Goal: Information Seeking & Learning: Compare options

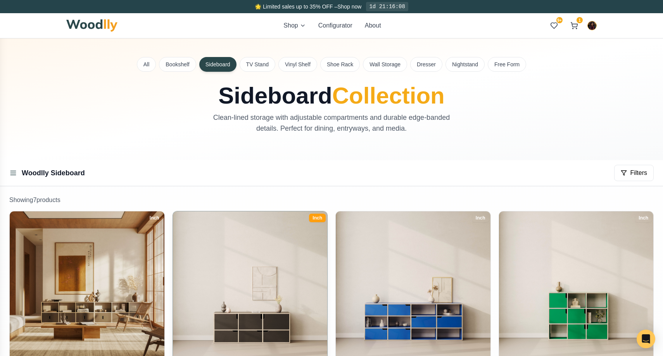
click at [254, 255] on img at bounding box center [250, 288] width 162 height 162
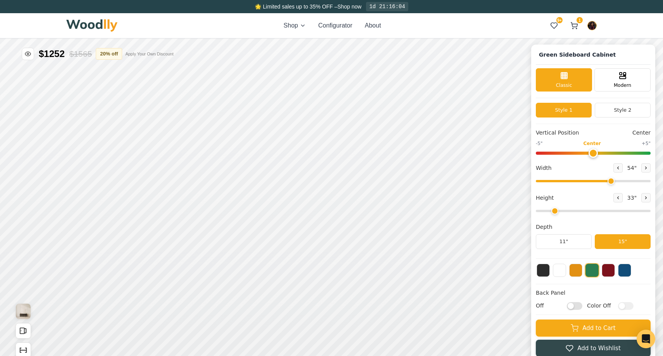
type input "54"
type input "1"
type input "54"
type input "2"
click at [640, 46] on div "12"" at bounding box center [642, 49] width 9 height 9
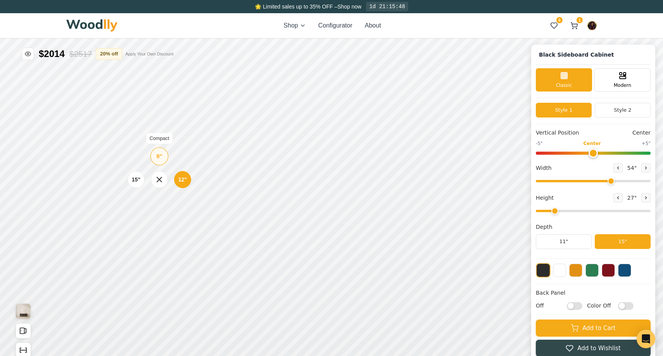
click at [204, 93] on div "9" Compact" at bounding box center [201, 91] width 18 height 18
type input "55"
type input "3"
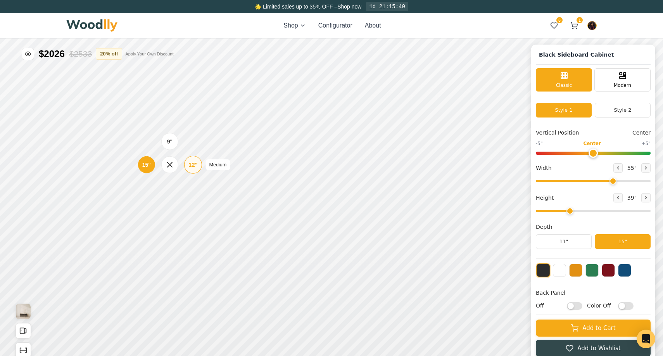
click at [232, 100] on div "12"" at bounding box center [234, 99] width 9 height 9
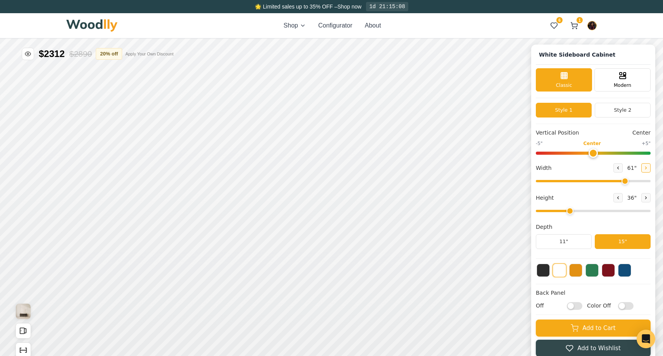
click at [658, 101] on icon at bounding box center [659, 103] width 5 height 5
type input "63"
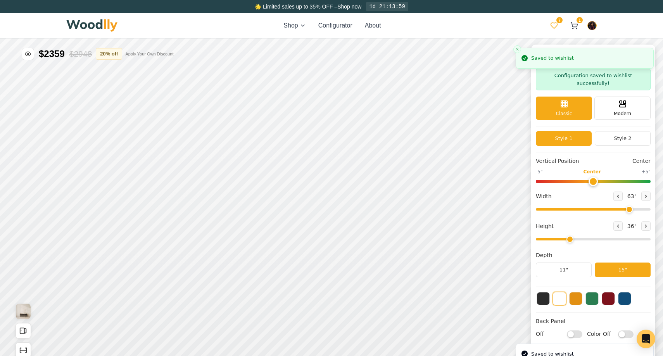
click at [557, 23] on icon at bounding box center [554, 26] width 8 height 8
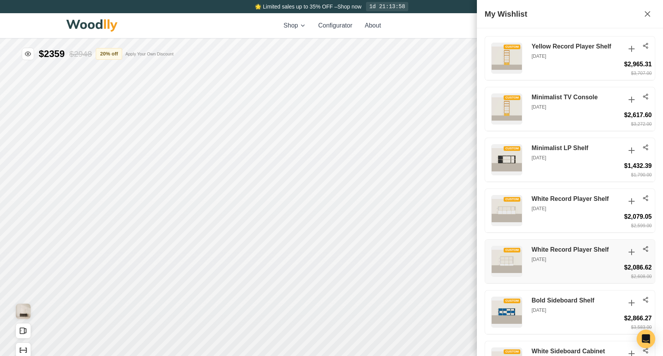
scroll to position [37, 0]
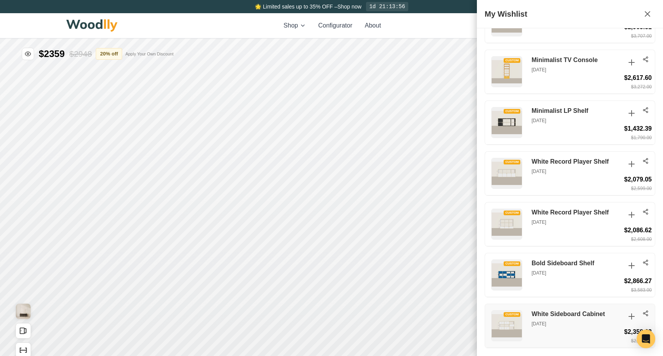
click at [646, 312] on icon at bounding box center [645, 313] width 6 height 6
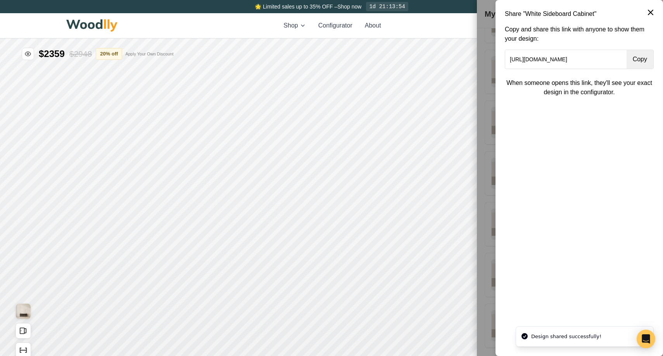
click at [635, 57] on button "Copy" at bounding box center [639, 59] width 27 height 19
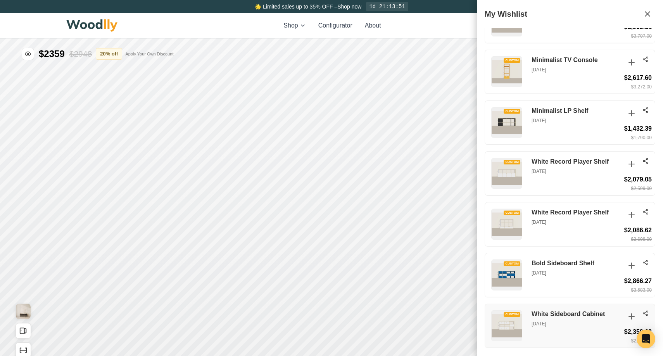
click at [536, 311] on h3 "White Sideboard Cabinet" at bounding box center [575, 314] width 89 height 8
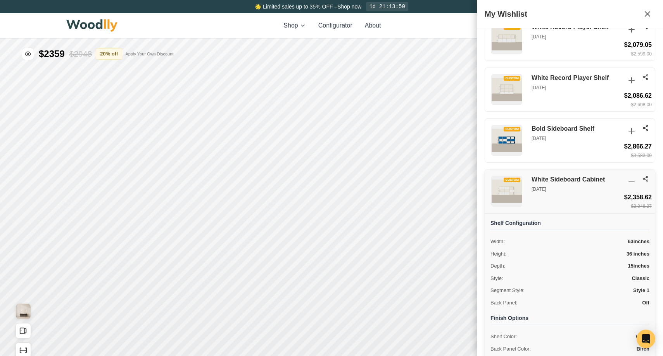
scroll to position [303, 0]
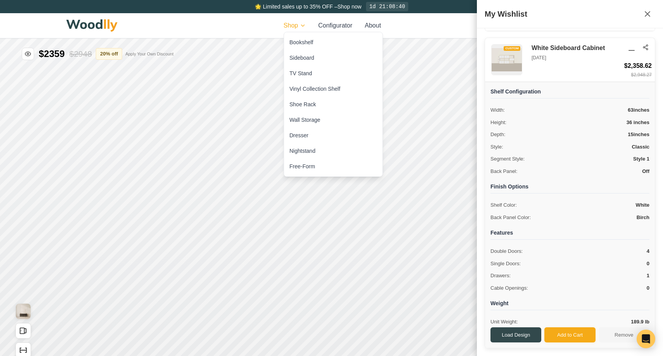
click at [293, 24] on html "🌟 Limited sales up to 35% OFF – Shop now 1d 21:08:40 Shop Configurator About 7 …" at bounding box center [331, 178] width 663 height 356
click at [306, 59] on div "Sideboard" at bounding box center [302, 58] width 25 height 8
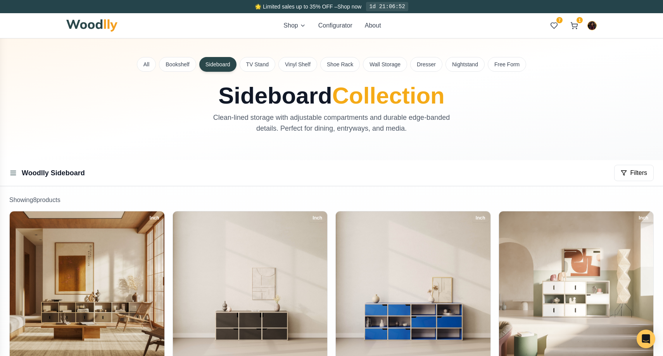
click at [109, 23] on img at bounding box center [91, 25] width 51 height 12
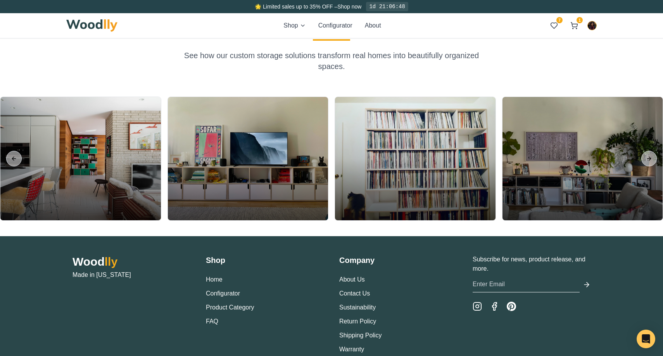
scroll to position [1799, 0]
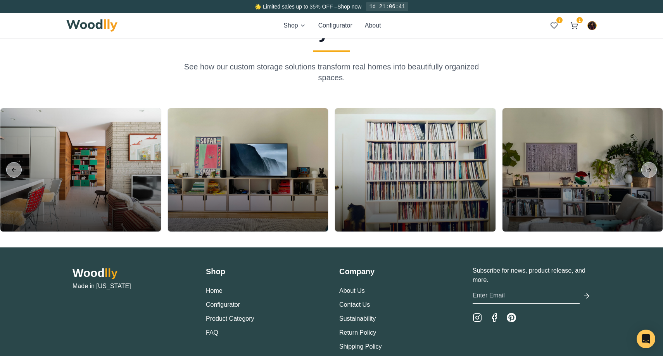
scroll to position [1788, 0]
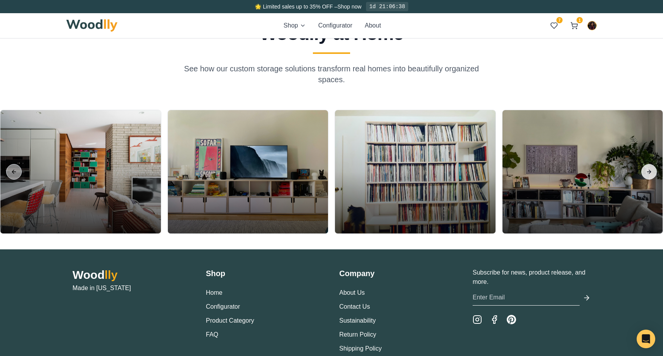
click at [648, 170] on button "Next slide" at bounding box center [649, 172] width 16 height 16
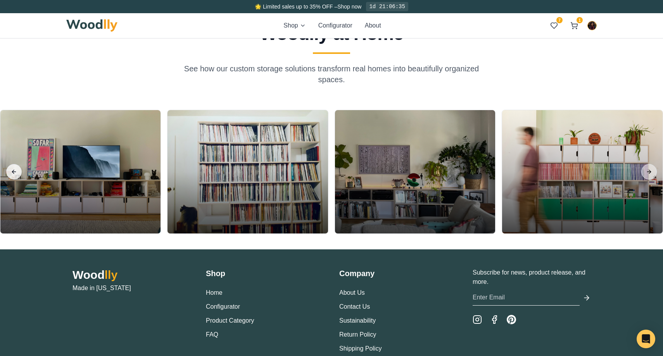
click at [12, 169] on button "Previous slide" at bounding box center [14, 172] width 16 height 16
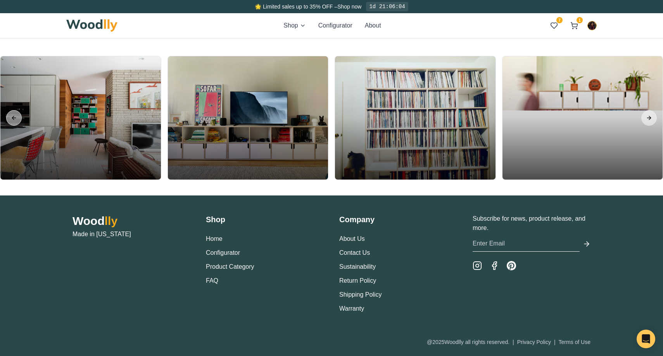
scroll to position [1850, 0]
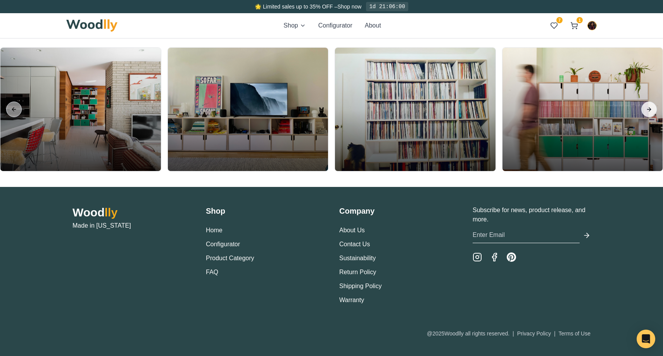
click at [653, 110] on button "Next slide" at bounding box center [649, 110] width 16 height 16
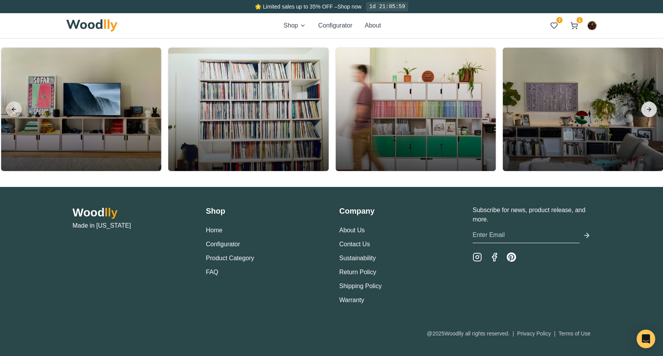
click at [653, 110] on button "Next slide" at bounding box center [649, 110] width 16 height 16
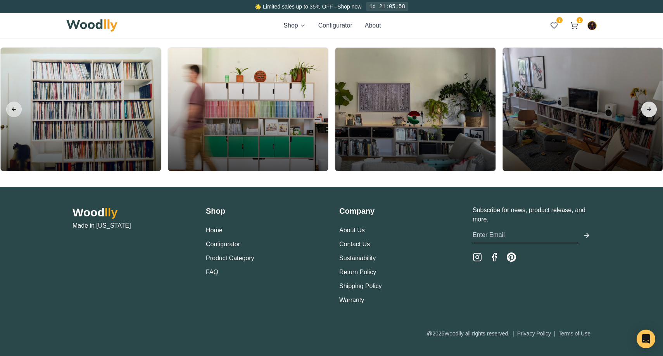
click at [653, 110] on button "Next slide" at bounding box center [649, 110] width 16 height 16
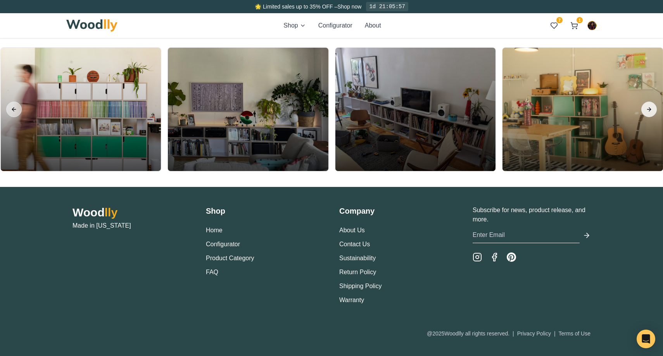
click at [653, 110] on button "Next slide" at bounding box center [649, 110] width 16 height 16
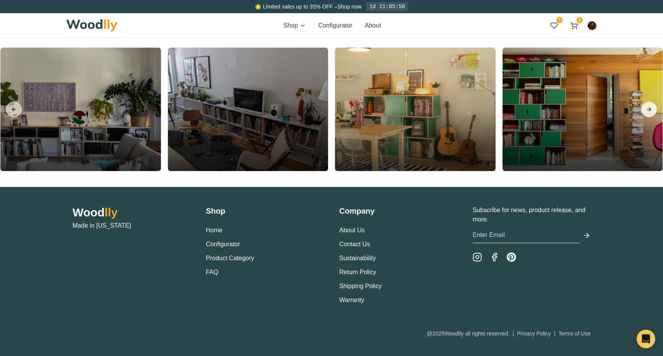
click at [653, 110] on button "Next slide" at bounding box center [649, 110] width 16 height 16
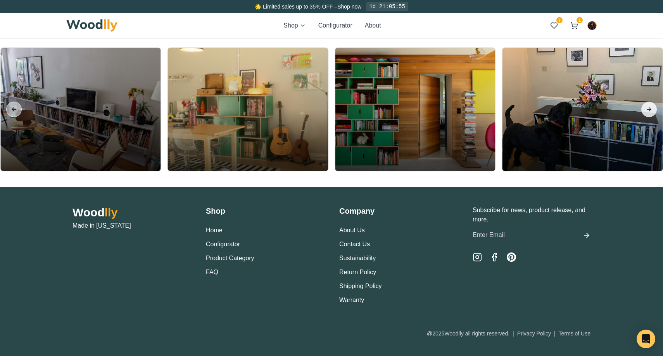
click at [653, 110] on button "Next slide" at bounding box center [649, 110] width 16 height 16
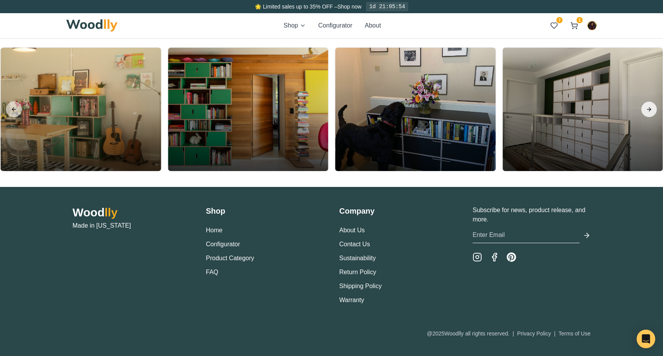
click at [653, 110] on button "Next slide" at bounding box center [649, 110] width 16 height 16
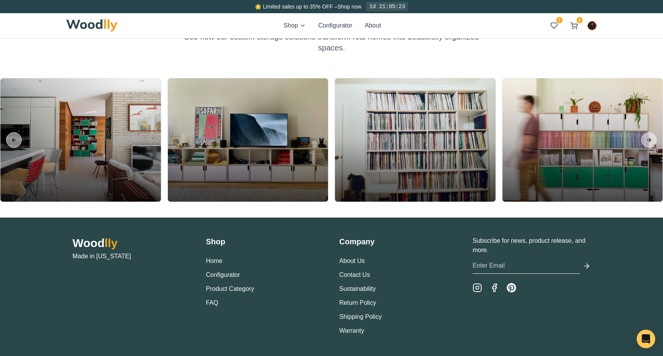
scroll to position [1813, 0]
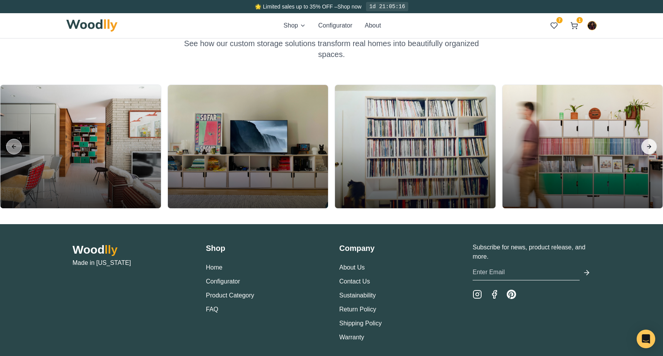
click at [646, 147] on button "Next slide" at bounding box center [649, 147] width 16 height 16
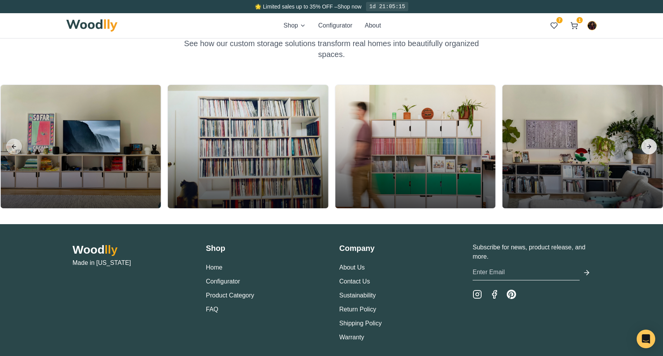
click at [647, 147] on button "Next slide" at bounding box center [649, 147] width 16 height 16
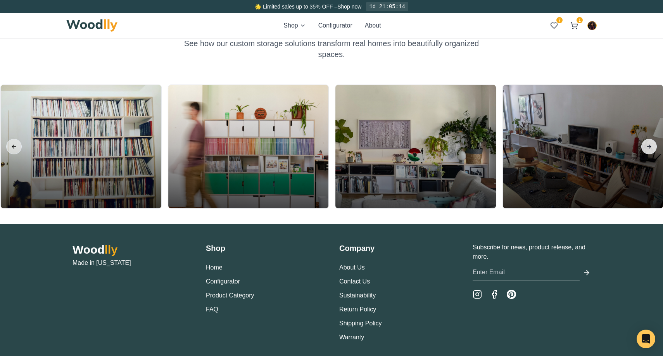
click at [647, 147] on button "Next slide" at bounding box center [649, 147] width 16 height 16
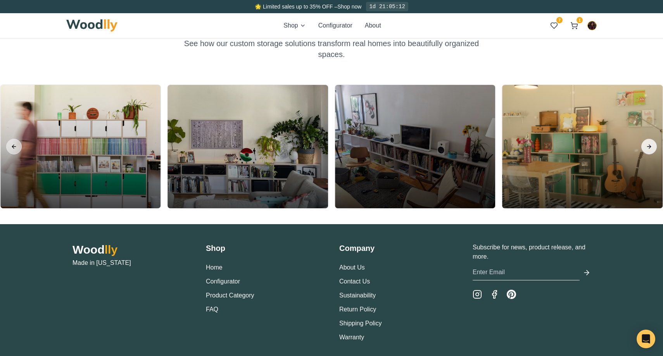
click at [647, 147] on button "Next slide" at bounding box center [649, 147] width 16 height 16
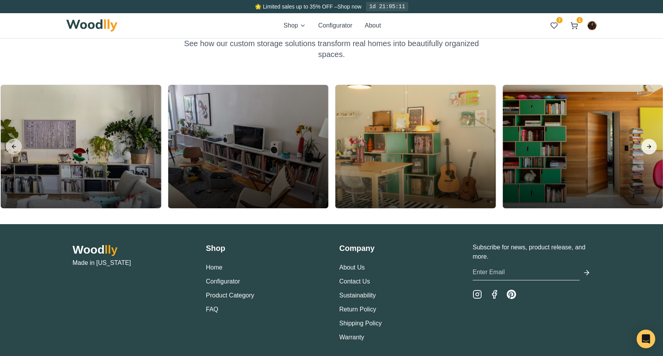
click at [647, 147] on button "Next slide" at bounding box center [649, 147] width 16 height 16
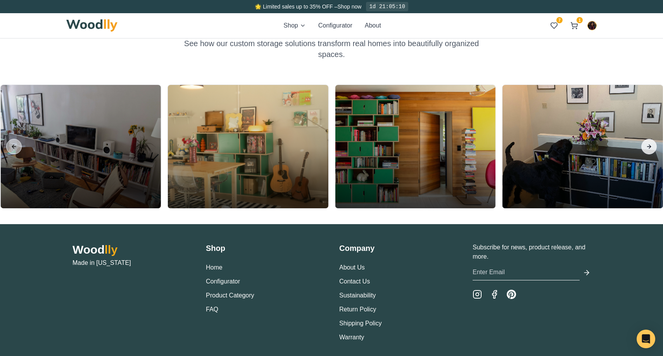
click at [647, 147] on button "Next slide" at bounding box center [649, 147] width 16 height 16
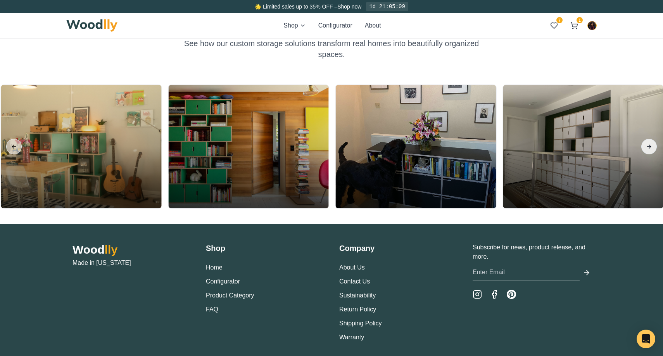
click at [647, 147] on button "Next slide" at bounding box center [649, 147] width 16 height 16
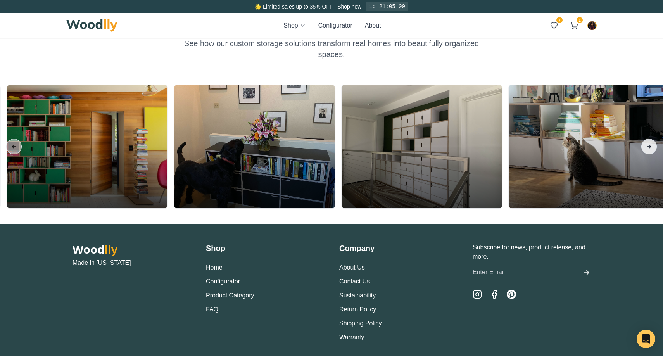
click at [646, 146] on button "Next slide" at bounding box center [649, 147] width 16 height 16
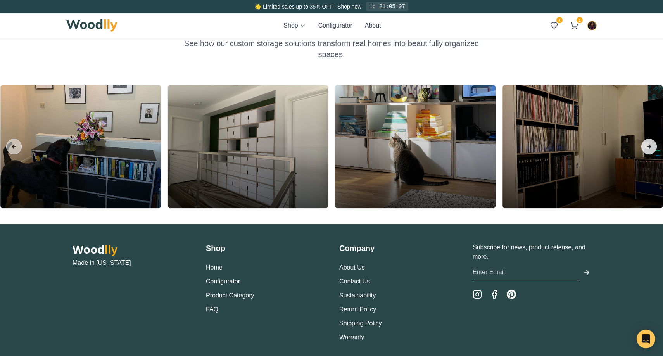
click at [645, 146] on button "Next slide" at bounding box center [649, 147] width 16 height 16
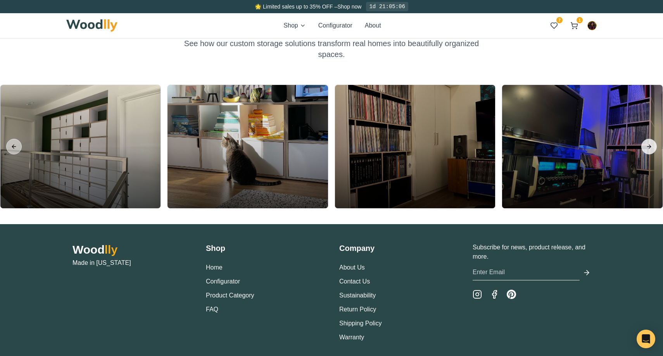
click at [645, 146] on button "Next slide" at bounding box center [649, 147] width 16 height 16
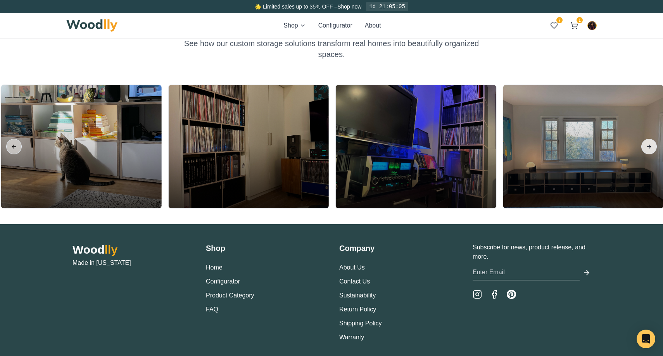
click at [645, 146] on button "Next slide" at bounding box center [649, 147] width 16 height 16
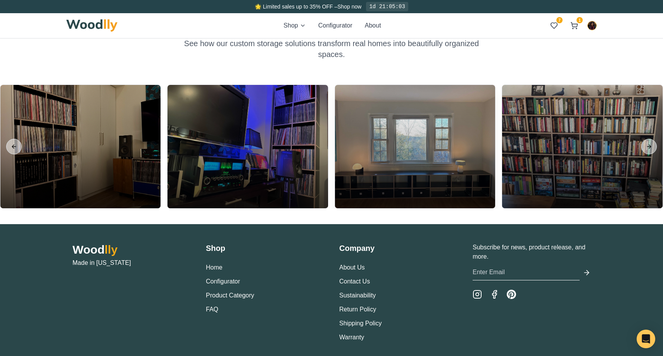
click at [449, 159] on div at bounding box center [415, 146] width 160 height 123
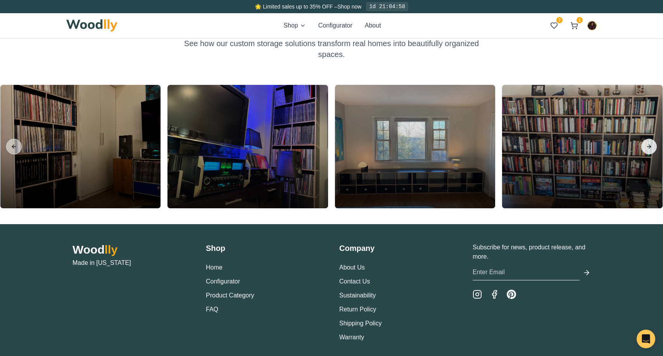
click at [650, 140] on button "Next slide" at bounding box center [649, 147] width 16 height 16
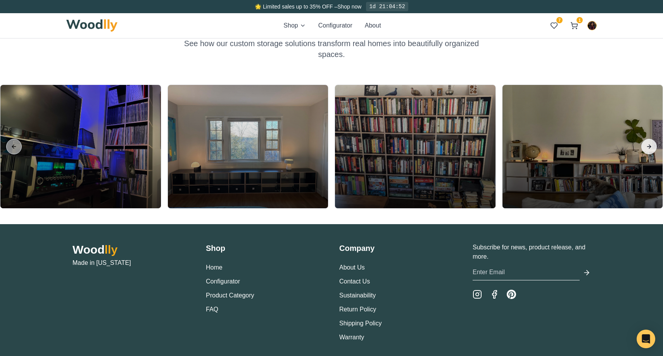
click at [647, 145] on button "Next slide" at bounding box center [649, 147] width 16 height 16
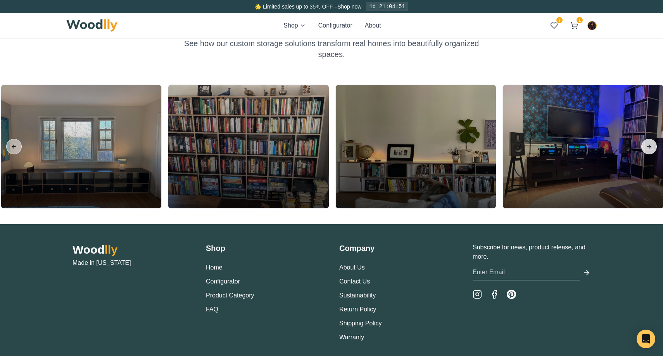
click at [647, 145] on button "Next slide" at bounding box center [649, 147] width 16 height 16
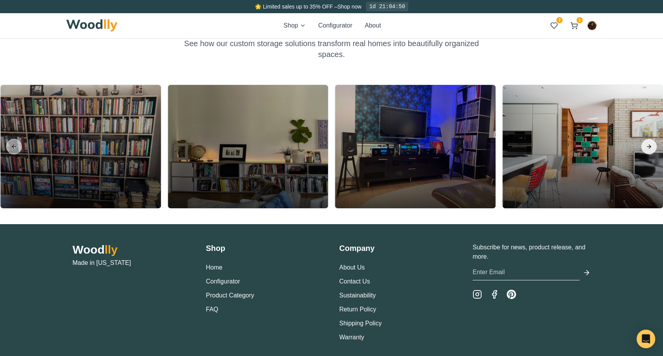
click at [647, 143] on button "Next slide" at bounding box center [649, 147] width 16 height 16
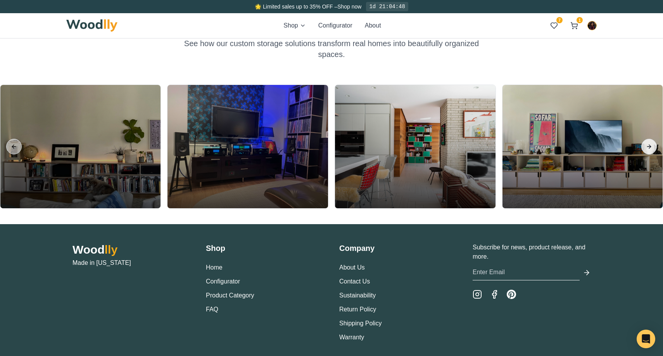
click at [647, 144] on button "Next slide" at bounding box center [649, 147] width 16 height 16
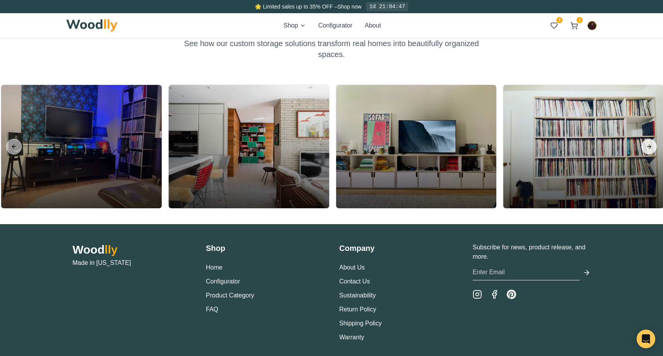
click at [647, 144] on button "Next slide" at bounding box center [649, 147] width 16 height 16
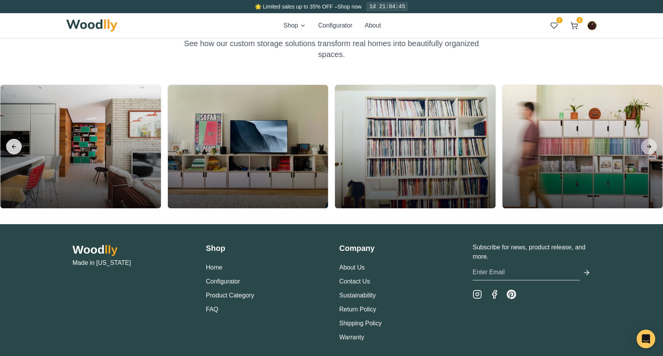
click at [20, 147] on button "Previous slide" at bounding box center [14, 147] width 16 height 16
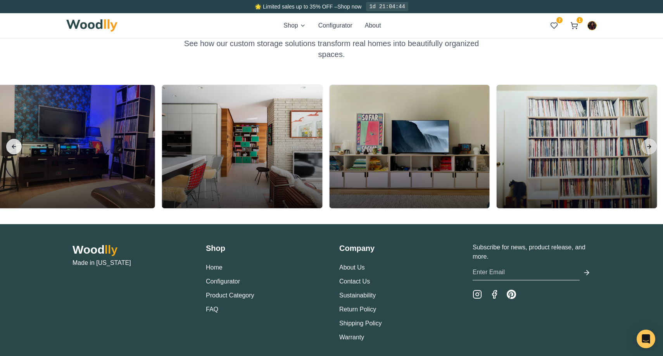
click at [20, 147] on button "Previous slide" at bounding box center [14, 147] width 16 height 16
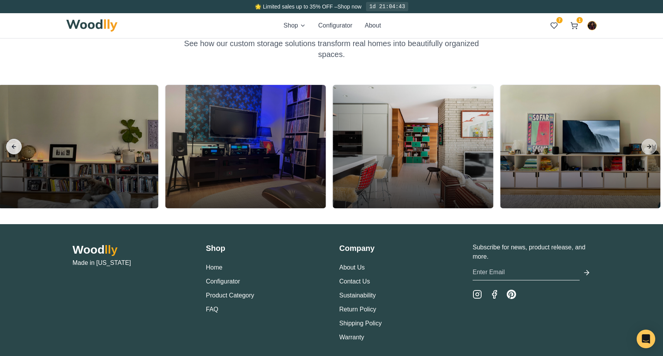
click at [20, 147] on button "Previous slide" at bounding box center [14, 147] width 16 height 16
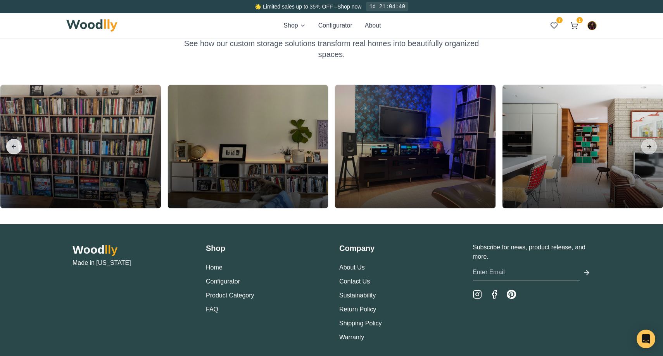
click at [16, 149] on button "Previous slide" at bounding box center [14, 147] width 16 height 16
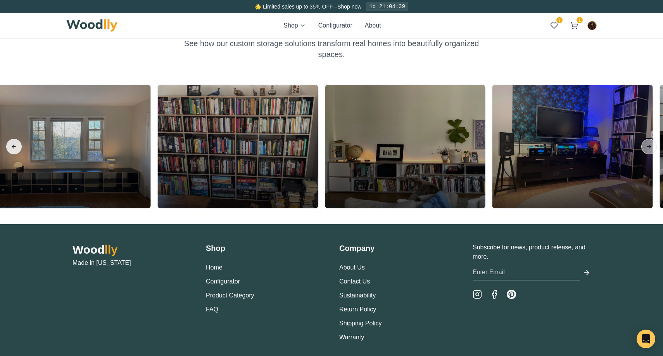
click at [16, 149] on button "Previous slide" at bounding box center [14, 147] width 16 height 16
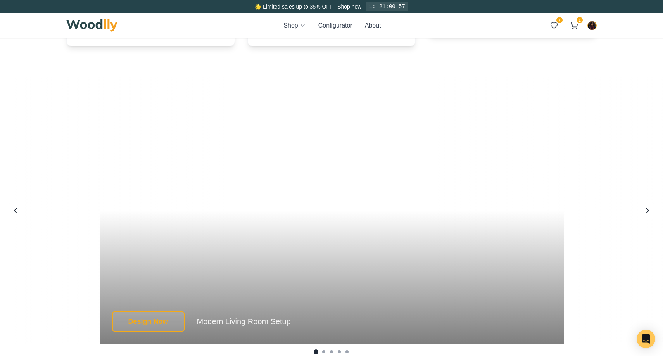
scroll to position [1850, 0]
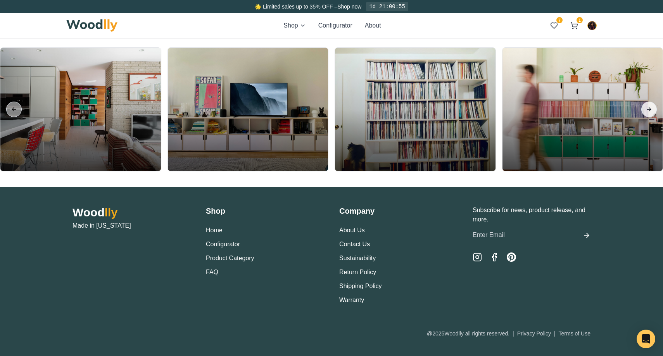
click at [648, 105] on button "Next slide" at bounding box center [649, 110] width 16 height 16
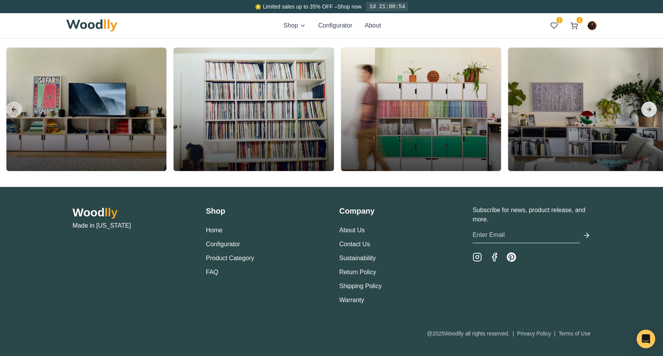
click at [648, 105] on button "Next slide" at bounding box center [649, 110] width 16 height 16
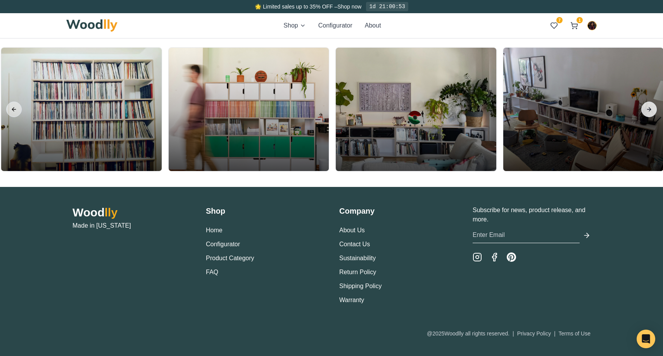
click at [648, 105] on button "Next slide" at bounding box center [649, 110] width 16 height 16
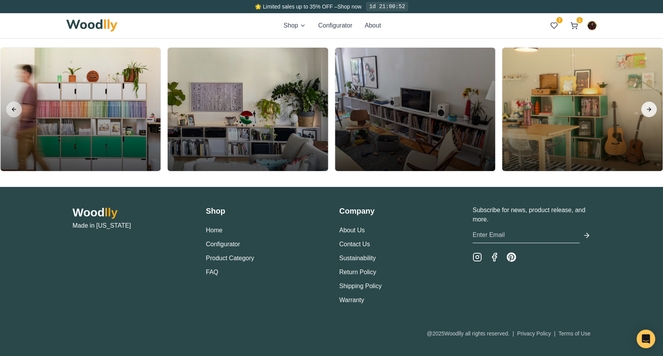
click at [648, 105] on button "Next slide" at bounding box center [649, 110] width 16 height 16
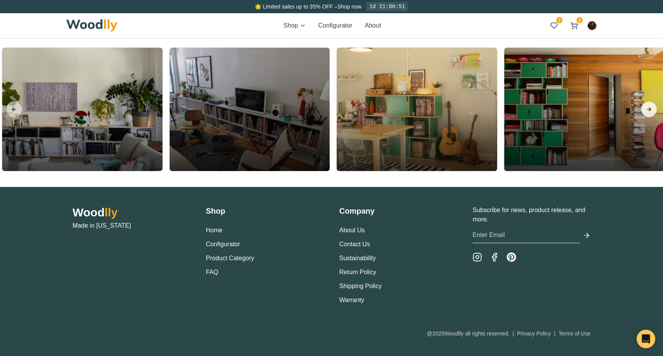
click at [648, 105] on button "Next slide" at bounding box center [649, 110] width 16 height 16
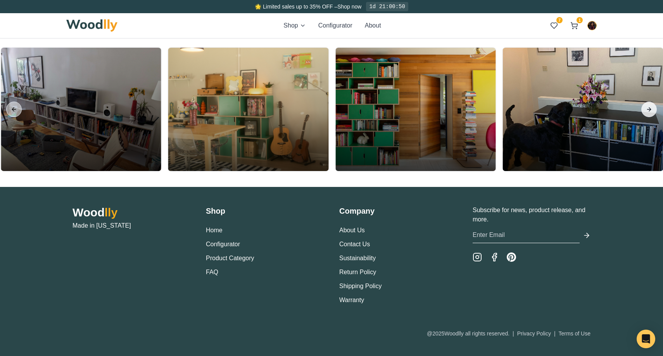
click at [648, 105] on button "Next slide" at bounding box center [649, 110] width 16 height 16
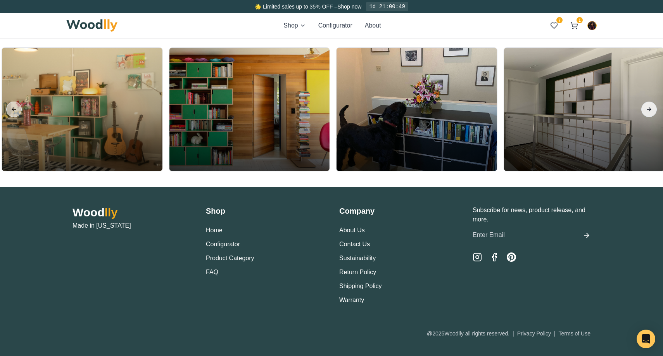
click at [648, 105] on button "Next slide" at bounding box center [649, 110] width 16 height 16
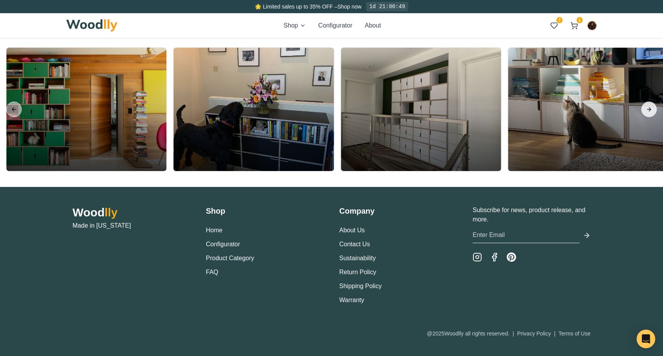
click at [648, 105] on button "Next slide" at bounding box center [649, 110] width 16 height 16
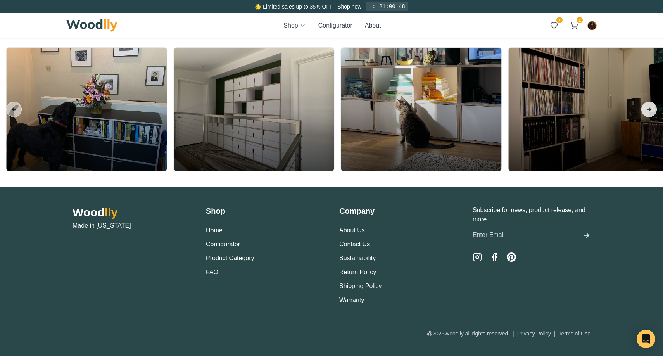
click at [648, 105] on button "Next slide" at bounding box center [649, 110] width 16 height 16
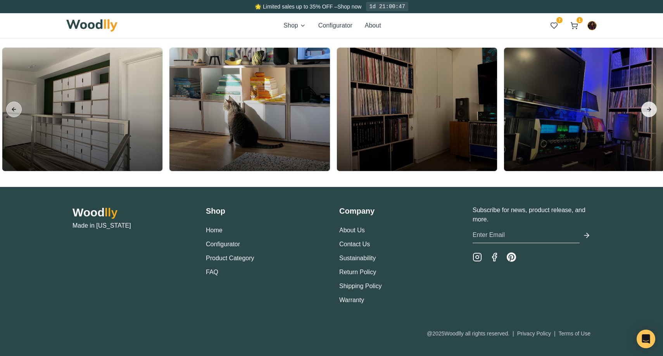
click at [648, 105] on button "Next slide" at bounding box center [649, 110] width 16 height 16
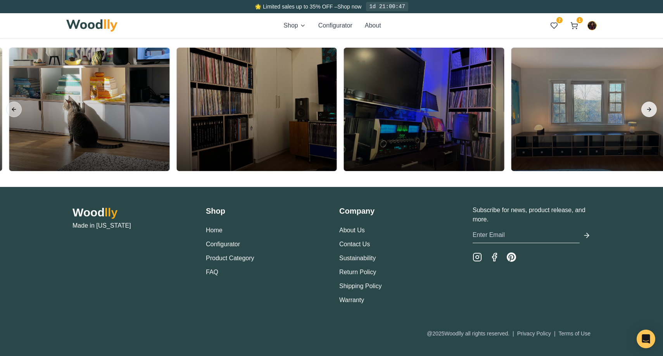
click at [648, 105] on button "Next slide" at bounding box center [649, 110] width 16 height 16
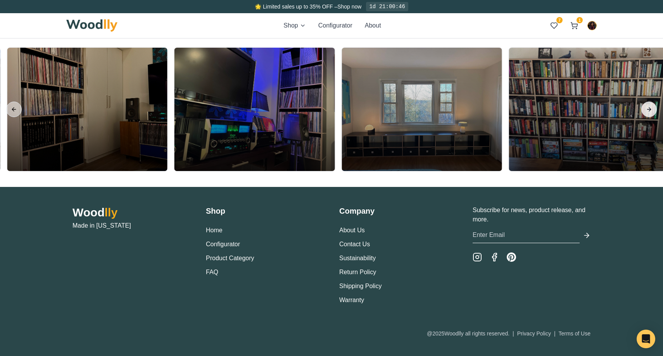
click at [648, 105] on button "Next slide" at bounding box center [649, 110] width 16 height 16
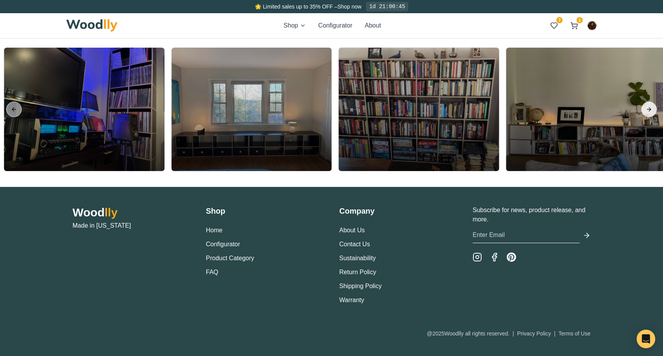
click at [648, 105] on button "Next slide" at bounding box center [649, 110] width 16 height 16
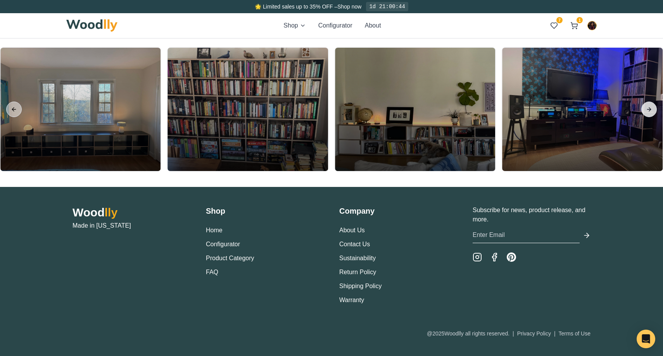
click at [648, 105] on button "Next slide" at bounding box center [649, 110] width 16 height 16
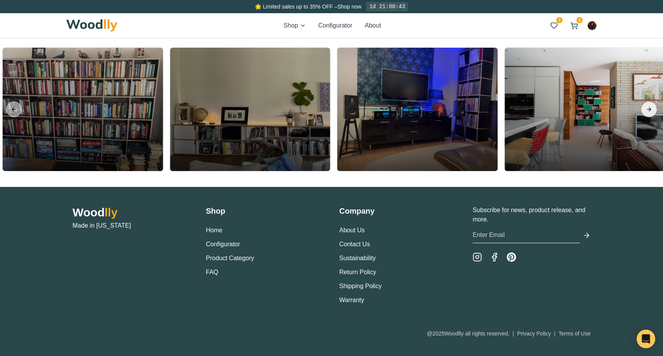
click at [648, 105] on button "Next slide" at bounding box center [649, 110] width 16 height 16
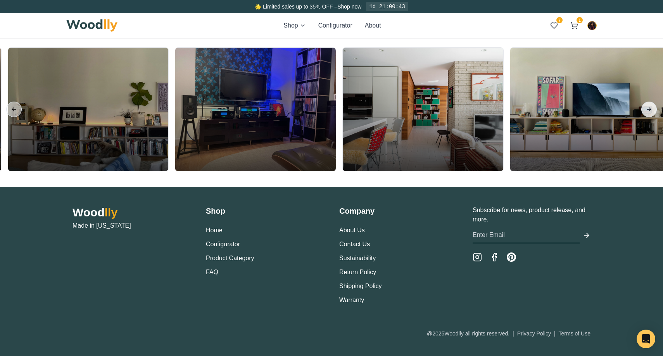
click at [648, 105] on button "Next slide" at bounding box center [649, 110] width 16 height 16
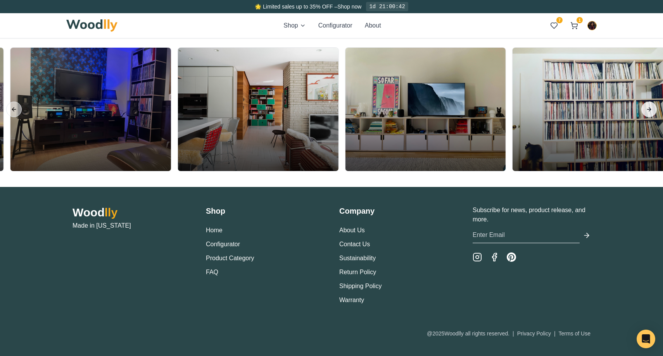
click at [648, 105] on button "Next slide" at bounding box center [649, 110] width 16 height 16
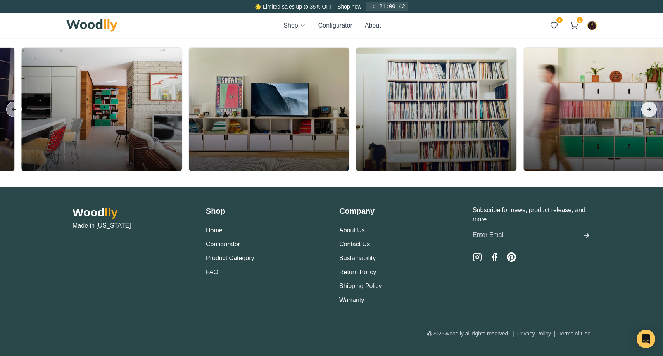
click at [648, 105] on button "Next slide" at bounding box center [649, 110] width 16 height 16
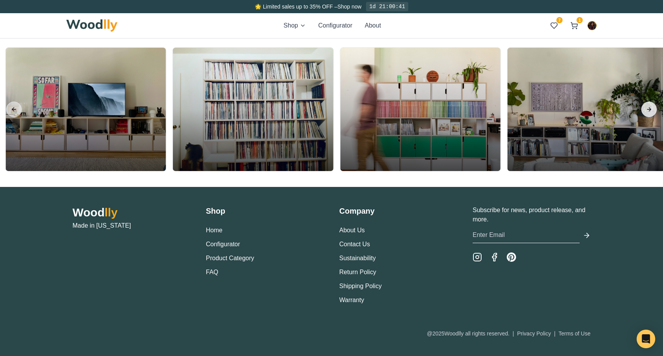
click at [648, 105] on button "Next slide" at bounding box center [649, 110] width 16 height 16
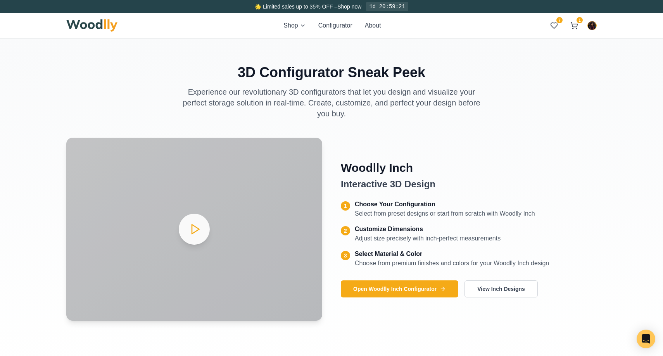
scroll to position [0, 0]
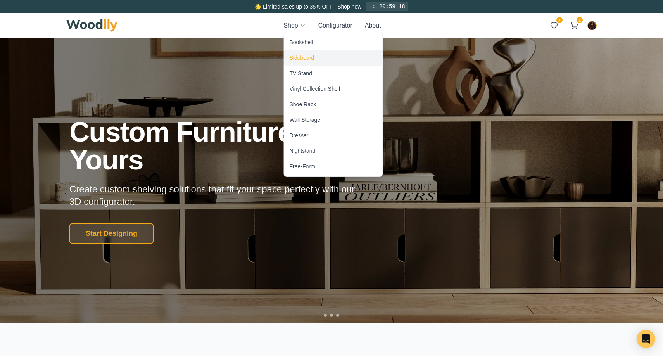
click at [297, 59] on div "Sideboard" at bounding box center [302, 58] width 25 height 8
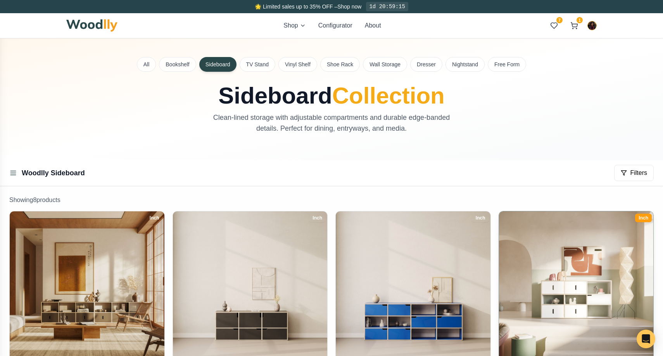
click at [570, 247] on img at bounding box center [576, 288] width 162 height 162
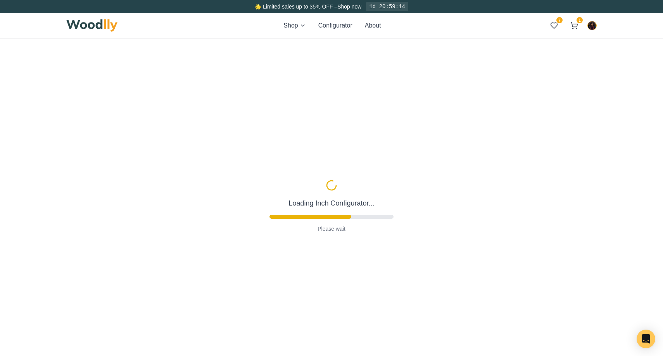
type input "63"
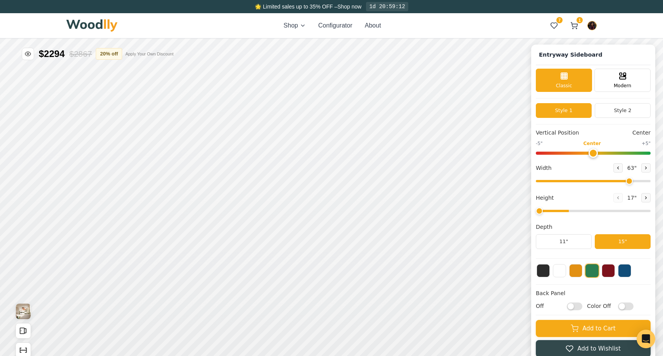
type input "3"
click at [560, 273] on button at bounding box center [559, 269] width 13 height 13
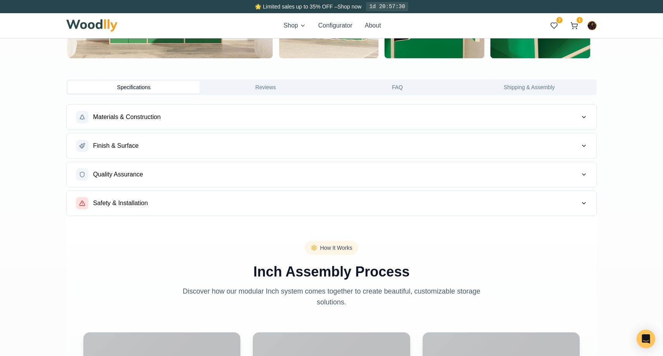
scroll to position [596, 0]
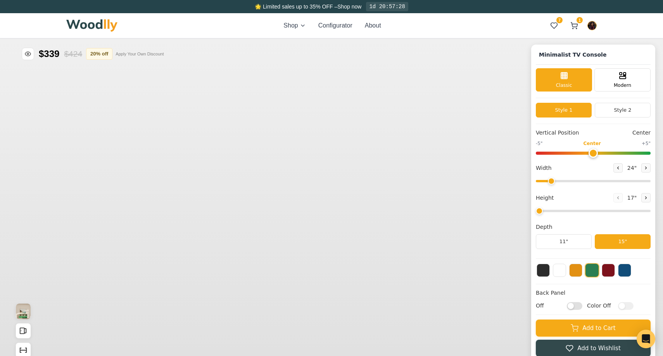
type input "63"
type input "2"
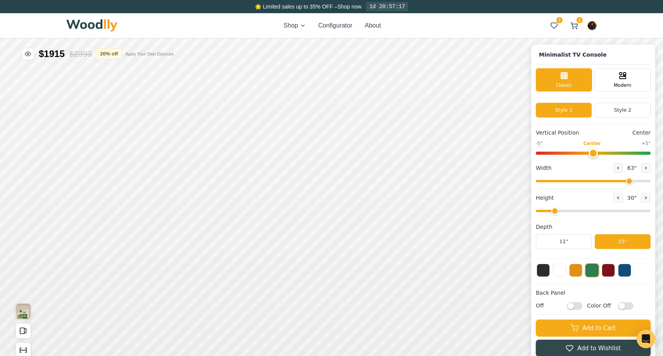
click at [295, 31] on div "Shop Configurator About 7 1 7 1" at bounding box center [331, 25] width 530 height 25
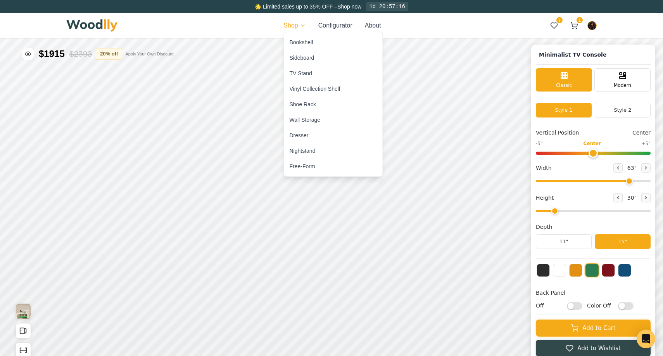
click at [303, 62] on div "Sideboard" at bounding box center [333, 58] width 98 height 16
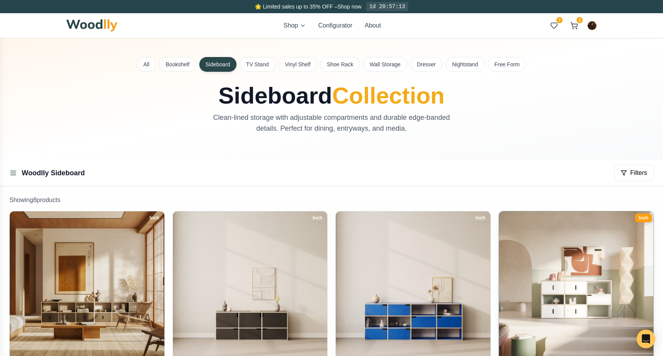
click at [615, 292] on img at bounding box center [576, 288] width 162 height 162
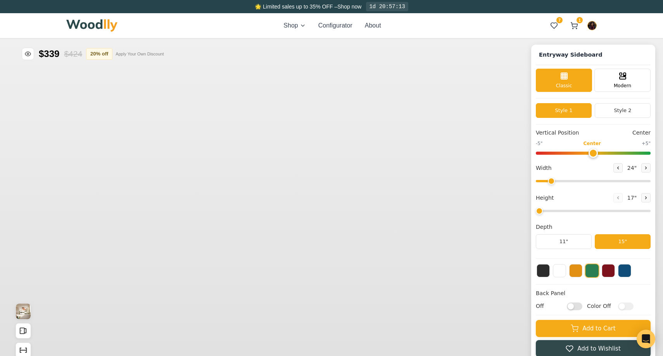
type input "63"
type input "3"
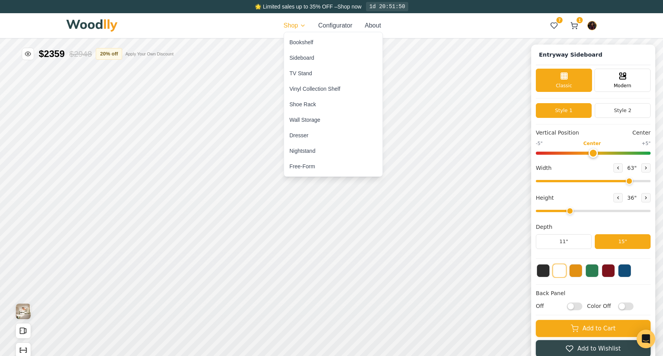
click at [328, 58] on div "Sideboard" at bounding box center [333, 58] width 98 height 16
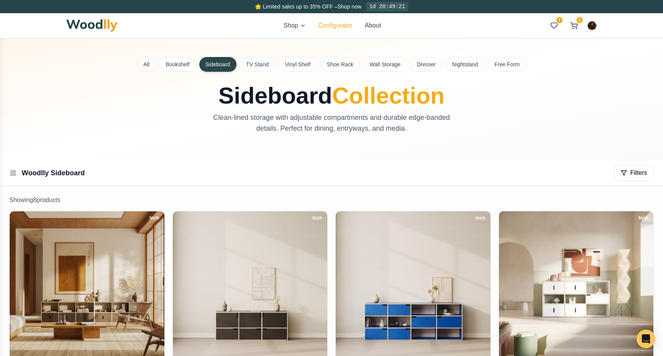
click at [346, 25] on button "Configurator" at bounding box center [335, 25] width 34 height 9
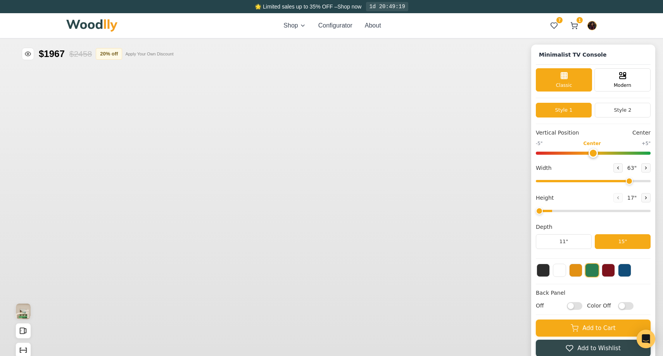
type input "63"
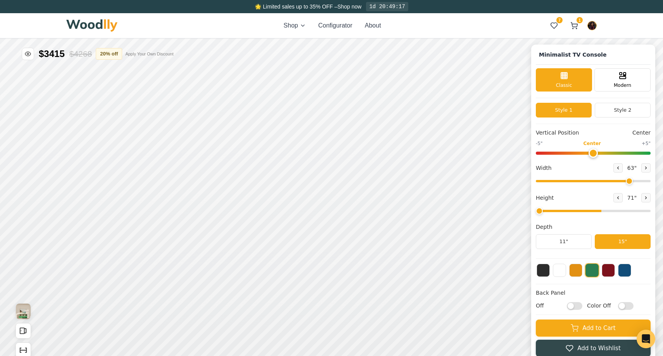
click at [603, 211] on input "range" at bounding box center [593, 211] width 115 height 2
type input "5"
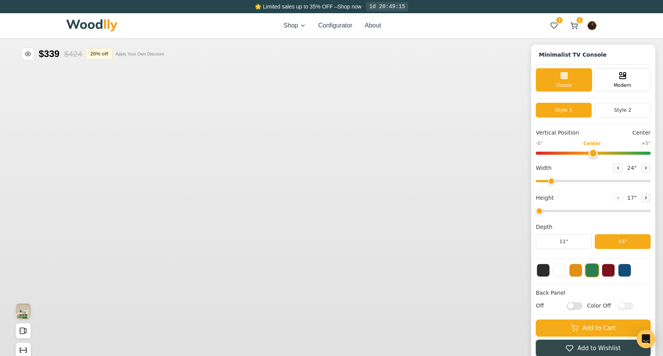
type input "63"
type input "2"
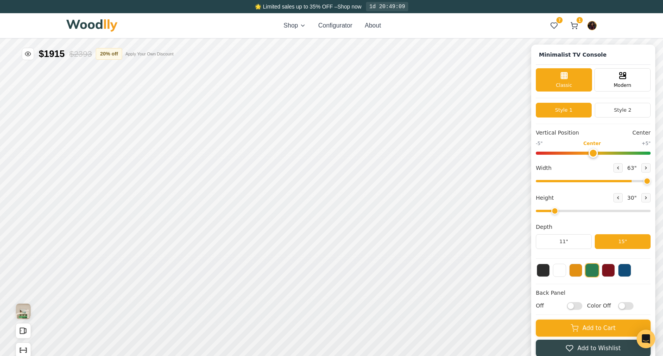
type input "72"
click at [168, 91] on div "9"" at bounding box center [169, 90] width 6 height 9
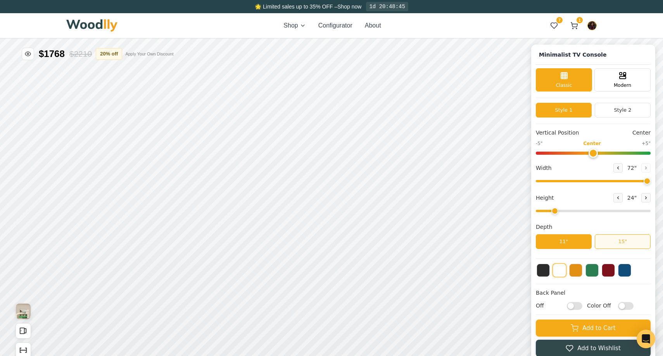
click at [655, 177] on button "15"" at bounding box center [664, 176] width 56 height 15
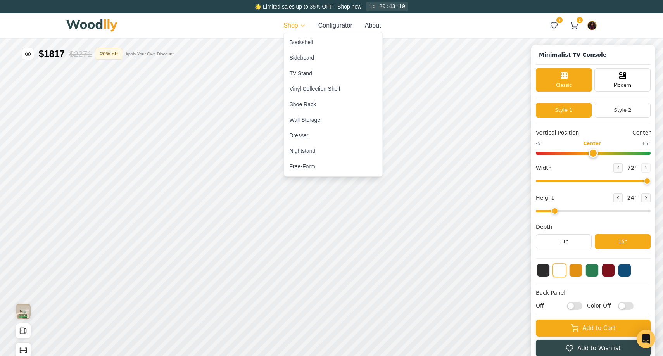
click at [310, 55] on div "Sideboard" at bounding box center [302, 58] width 25 height 8
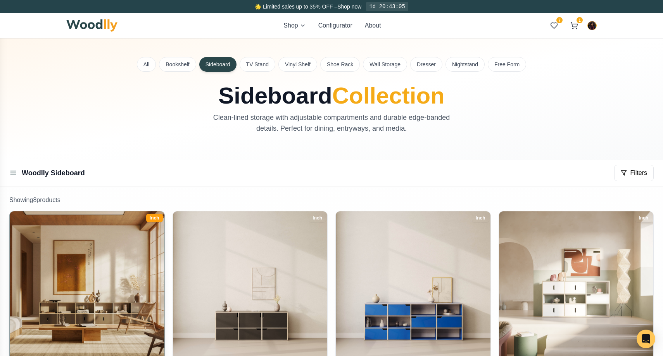
click at [110, 300] on img at bounding box center [87, 288] width 162 height 162
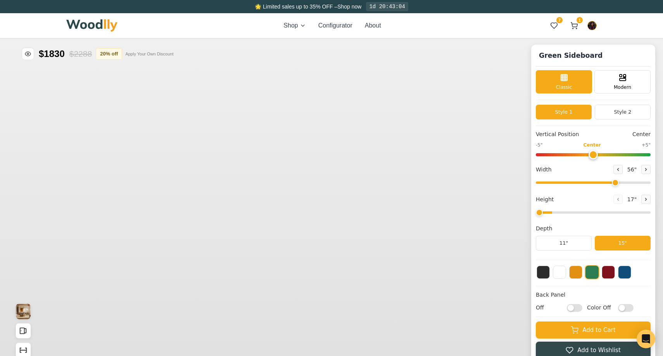
type input "56"
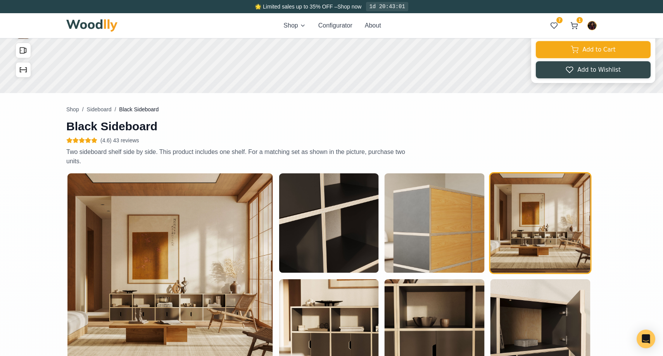
scroll to position [304, 0]
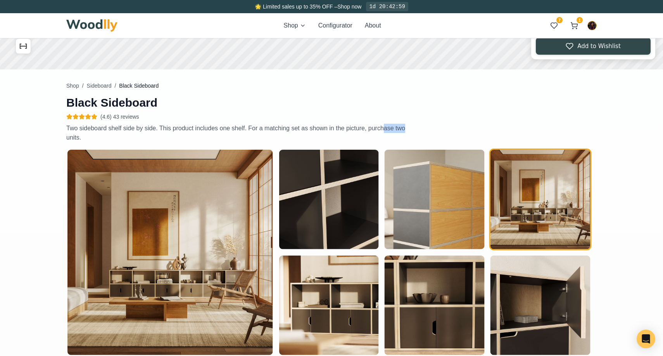
drag, startPoint x: 419, startPoint y: 129, endPoint x: 385, endPoint y: 129, distance: 34.1
click at [385, 129] on div "Shop / Sideboard / Black Sideboard Black Sideboard (4.6) 43 reviews Two sideboa…" at bounding box center [331, 42] width 530 height 617
drag, startPoint x: 249, startPoint y: 128, endPoint x: 260, endPoint y: 136, distance: 14.3
click at [260, 136] on p "Two sideboard shelf side by side. This product includes one shelf. For a matchi…" at bounding box center [241, 133] width 350 height 19
copy p "For a matching set as shown in the picture, purchase two units."
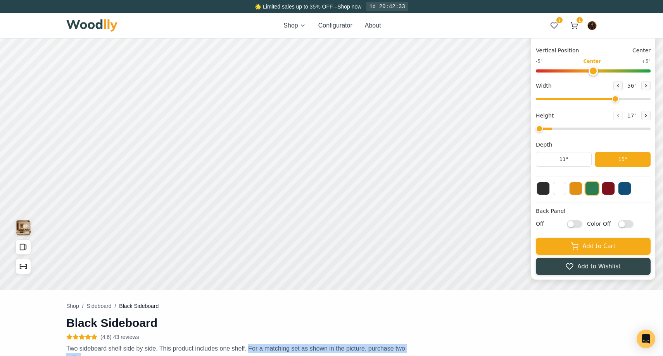
scroll to position [0, 0]
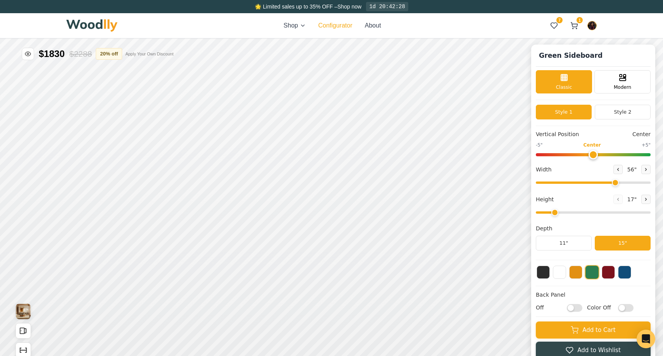
click at [330, 28] on button "Configurator" at bounding box center [335, 25] width 34 height 9
type input "1"
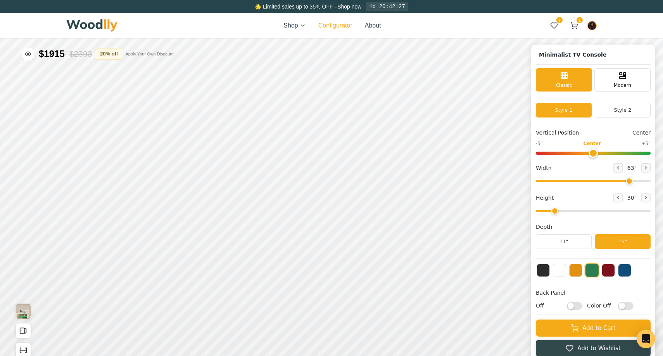
type input "63"
type input "2"
click at [171, 227] on div "12"" at bounding box center [170, 225] width 9 height 9
click at [145, 158] on div "9"" at bounding box center [143, 156] width 6 height 9
type input "72"
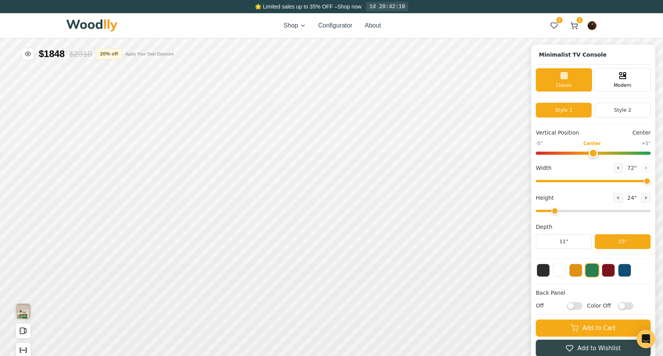
click at [662, 38] on div "Minimalist TV Console Classic Modern Style 1 Style 2 Vertical Position Center -…" at bounding box center [331, 38] width 663 height 0
click at [433, 213] on icon at bounding box center [436, 211] width 9 height 9
click at [559, 270] on button at bounding box center [559, 269] width 13 height 13
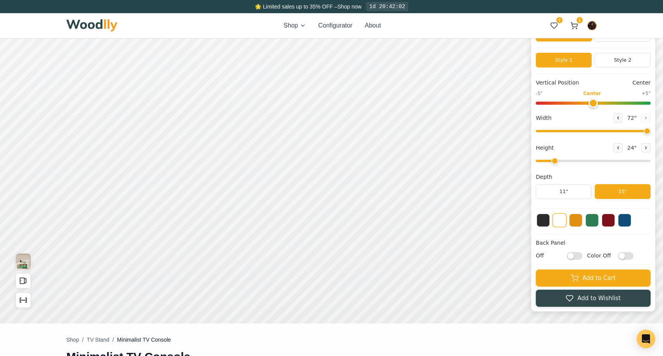
scroll to position [51, 0]
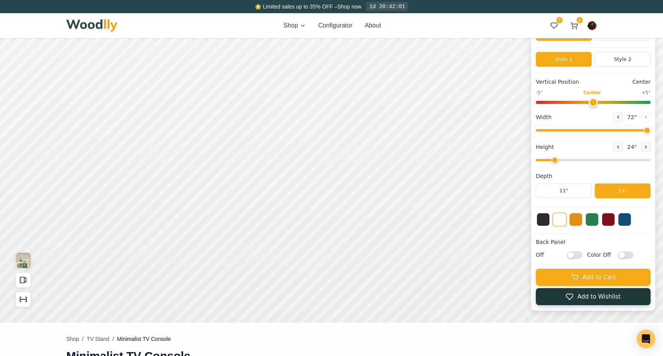
click at [556, 298] on button "Add to Wishlist" at bounding box center [593, 296] width 115 height 17
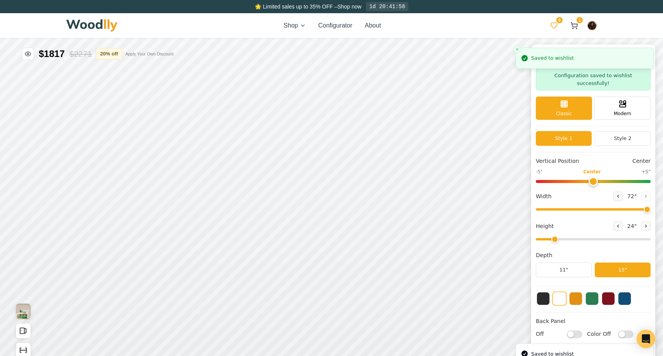
click at [551, 23] on icon at bounding box center [554, 26] width 7 height 6
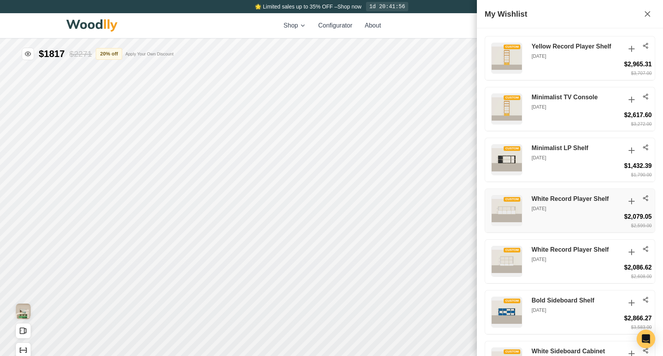
scroll to position [88, 0]
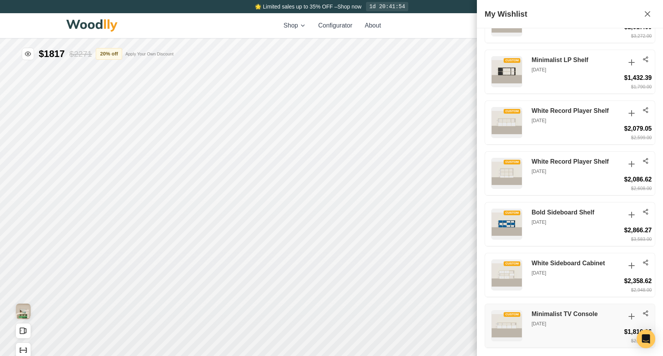
click at [647, 311] on icon at bounding box center [645, 313] width 6 height 6
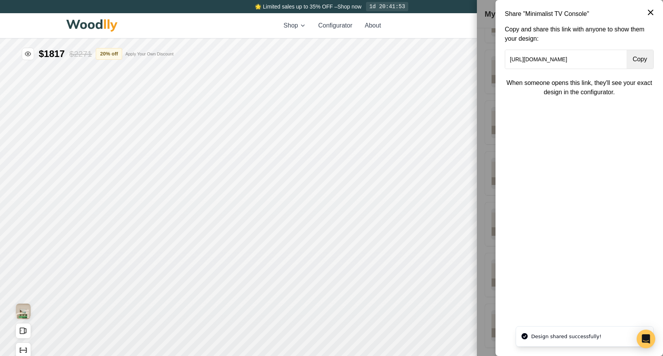
click at [639, 57] on button "Copy" at bounding box center [639, 59] width 27 height 19
click at [650, 14] on icon at bounding box center [650, 12] width 9 height 9
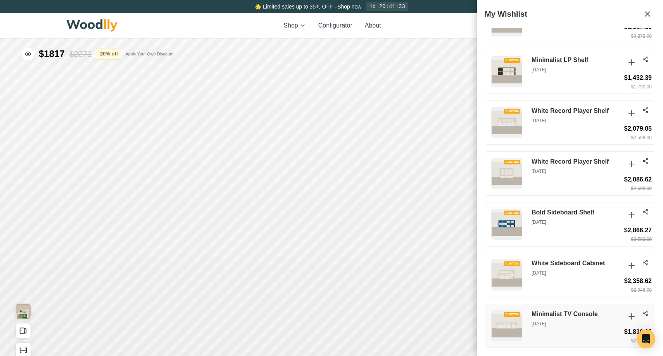
click at [581, 313] on h3 "Minimalist TV Console" at bounding box center [575, 314] width 89 height 8
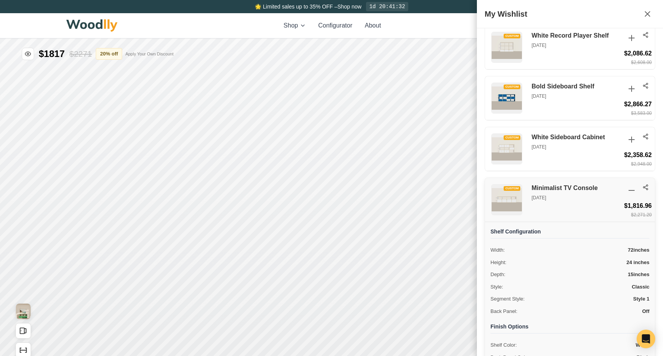
scroll to position [354, 0]
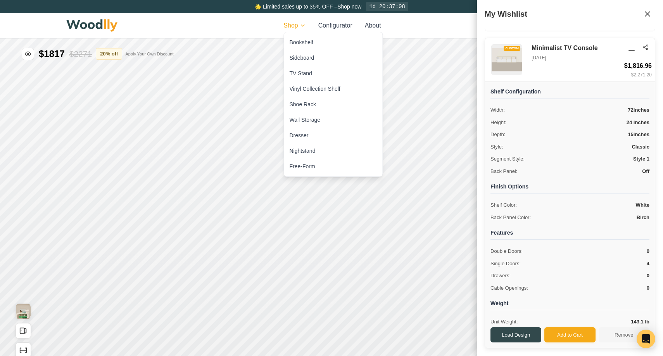
click at [295, 28] on html "🌟 Limited sales up to 35% OFF – Shop now 1d 20:37:08 Shop Configurator About 8 …" at bounding box center [331, 178] width 663 height 356
click at [308, 55] on div "Sideboard" at bounding box center [302, 58] width 25 height 8
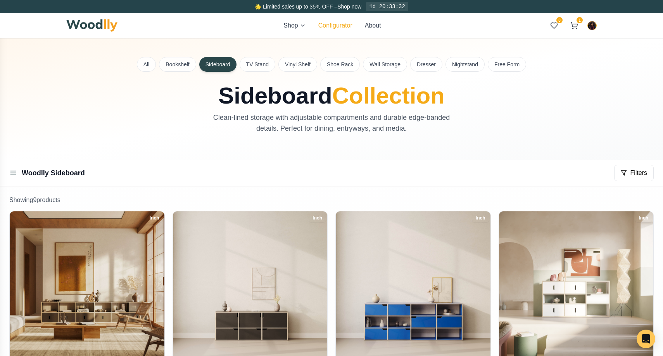
click at [346, 26] on button "Configurator" at bounding box center [335, 25] width 34 height 9
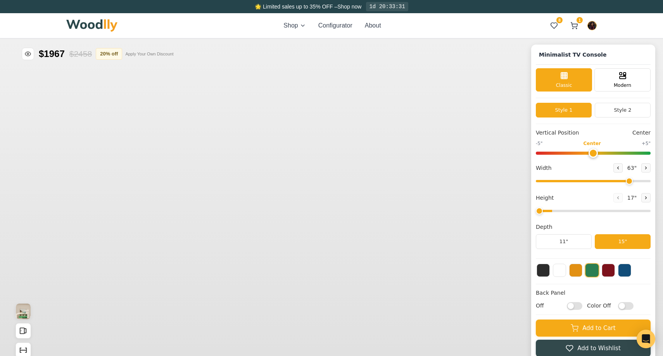
type input "63"
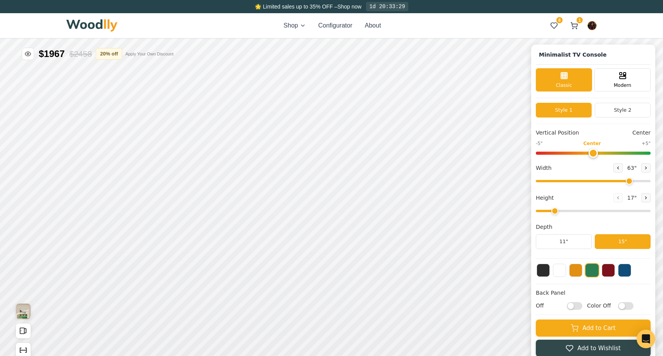
type input "1"
type input "63"
click at [644, 198] on icon at bounding box center [645, 197] width 5 height 5
type input "3"
click at [183, 240] on div "12"" at bounding box center [181, 239] width 9 height 9
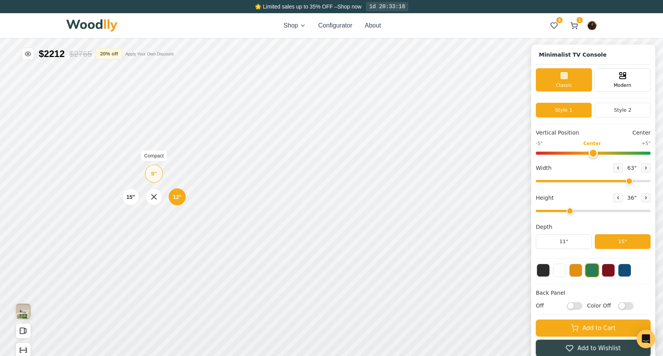
click at [156, 175] on div "9"" at bounding box center [154, 173] width 6 height 9
click at [175, 163] on div "12"" at bounding box center [173, 163] width 9 height 9
click at [266, 159] on div "Single Door" at bounding box center [271, 157] width 17 height 17
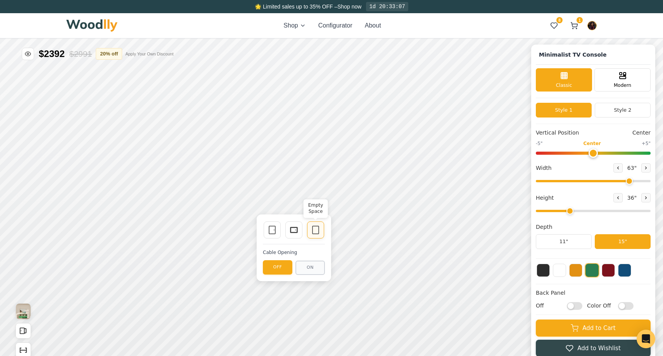
click at [316, 230] on icon at bounding box center [315, 229] width 9 height 9
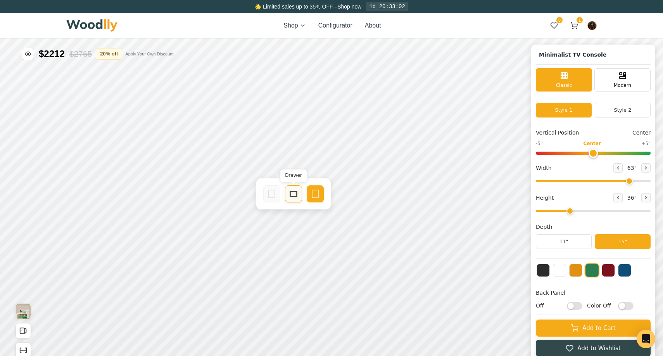
click at [292, 191] on rect at bounding box center [293, 193] width 6 height 5
click at [364, 195] on icon at bounding box center [360, 193] width 9 height 9
click at [428, 196] on rect at bounding box center [428, 193] width 7 height 5
click at [580, 273] on button at bounding box center [575, 269] width 13 height 13
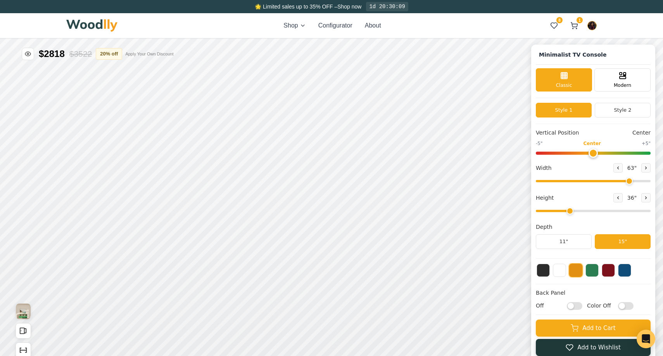
click at [582, 350] on button "Add to Wishlist" at bounding box center [593, 347] width 115 height 17
click at [554, 19] on button "8" at bounding box center [554, 26] width 14 height 14
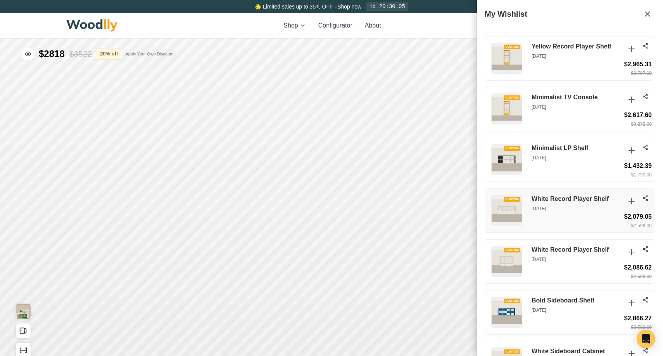
scroll to position [139, 0]
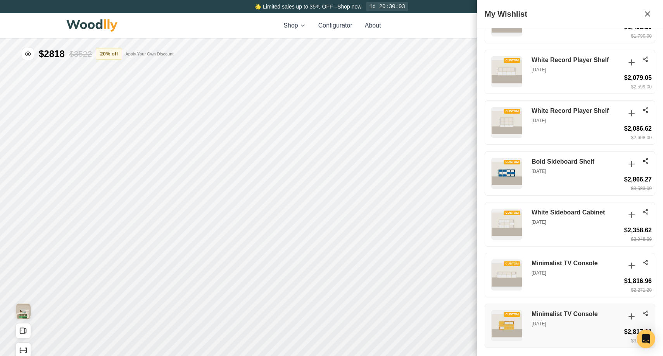
click at [646, 312] on icon at bounding box center [645, 313] width 6 height 6
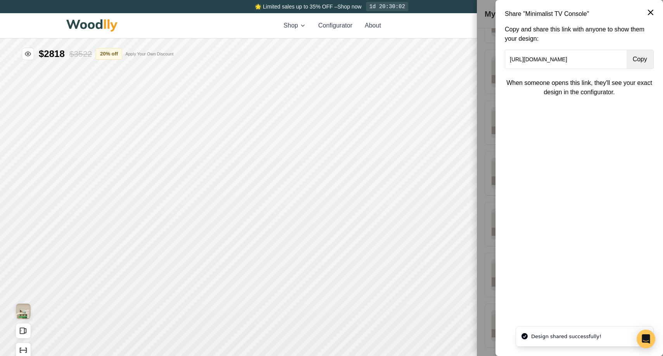
click at [645, 59] on button "Copy" at bounding box center [639, 59] width 27 height 19
click at [650, 11] on icon at bounding box center [650, 12] width 9 height 9
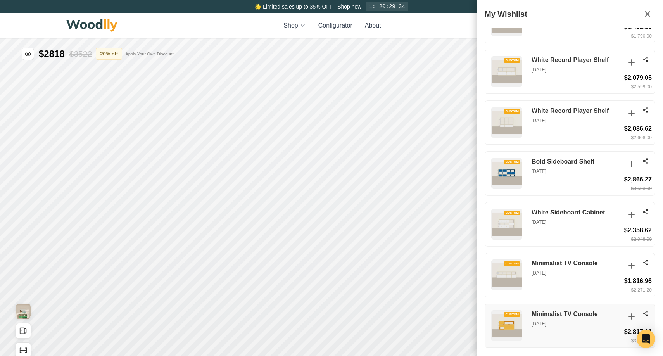
click at [586, 316] on h3 "Minimalist TV Console" at bounding box center [575, 314] width 89 height 8
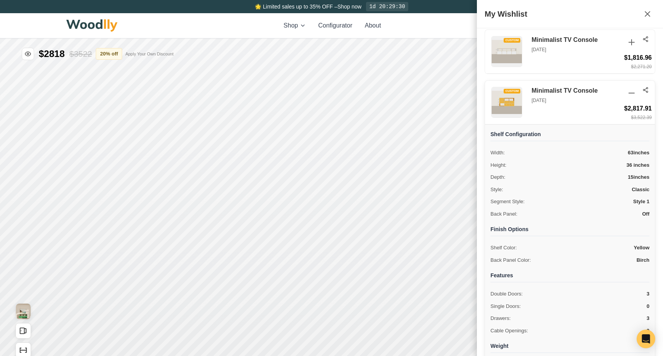
scroll to position [405, 0]
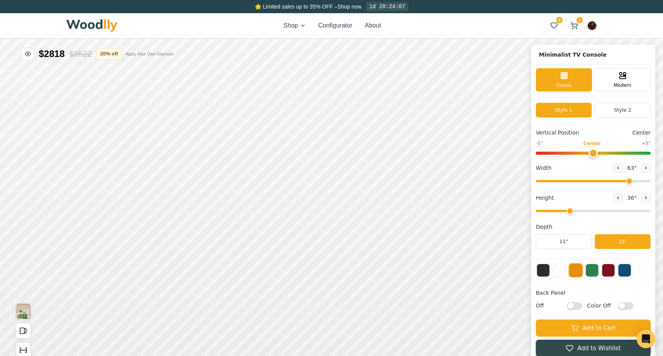
click at [289, 31] on div "Shop Configurator About 9 1 9 1" at bounding box center [331, 25] width 530 height 25
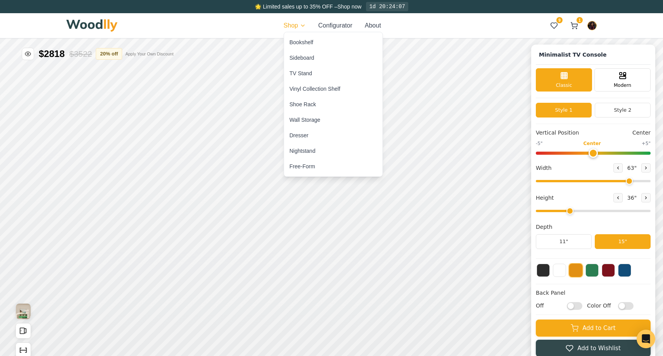
click at [293, 57] on div "Sideboard" at bounding box center [302, 58] width 25 height 8
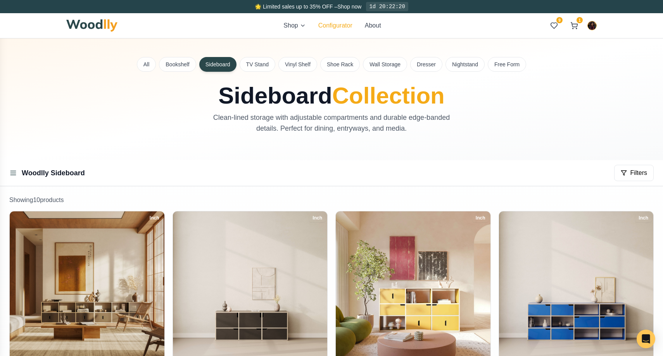
click at [347, 21] on button "Configurator" at bounding box center [335, 25] width 34 height 9
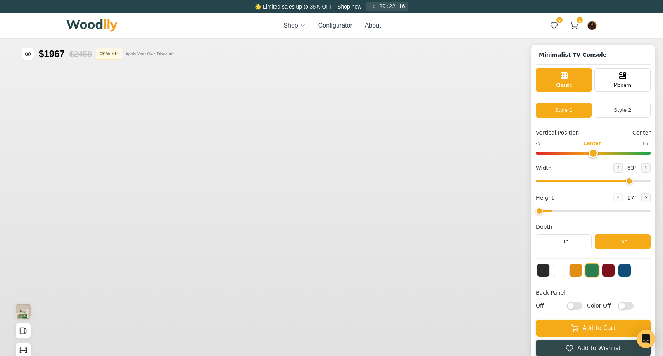
type input "63"
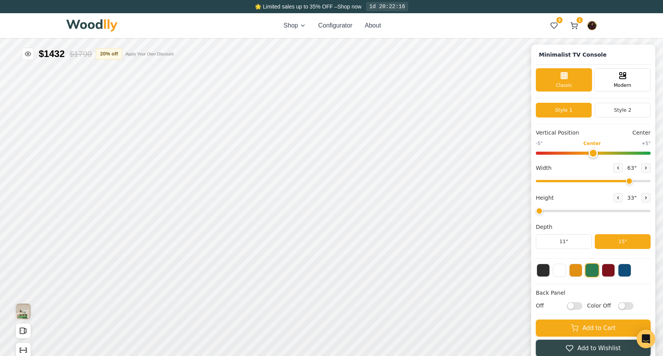
type input "1"
type input "63"
type input "2"
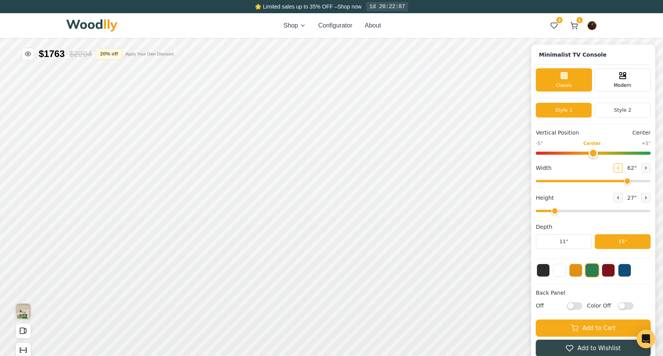
click at [619, 167] on icon at bounding box center [618, 167] width 5 height 5
click at [584, 278] on icon at bounding box center [582, 278] width 5 height 5
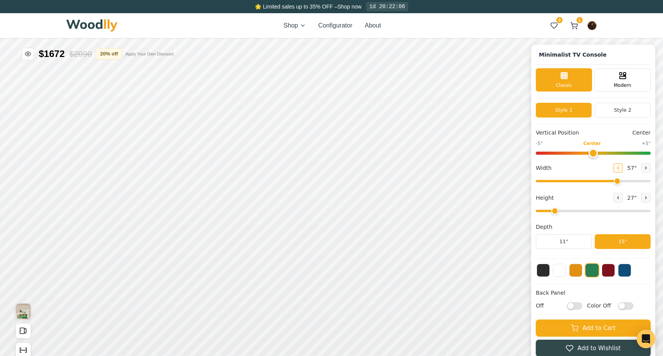
type input "54"
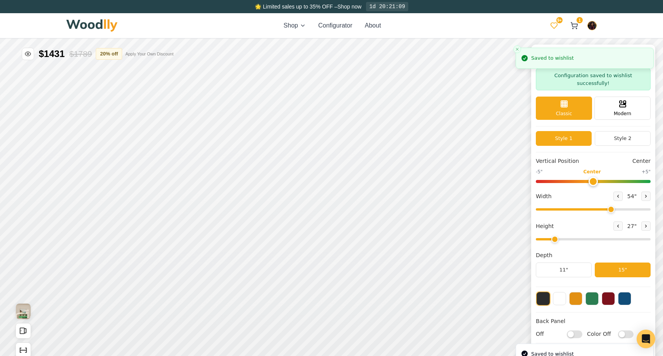
click at [553, 24] on icon at bounding box center [554, 26] width 8 height 8
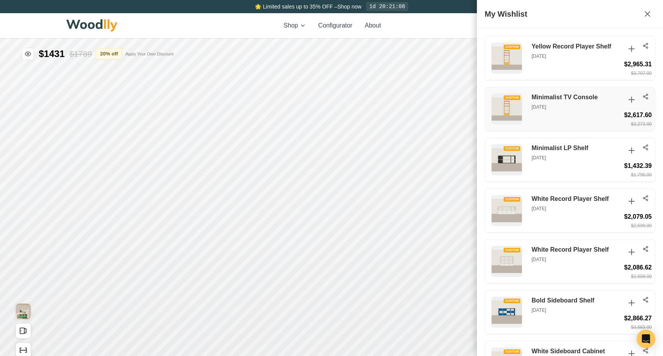
scroll to position [190, 0]
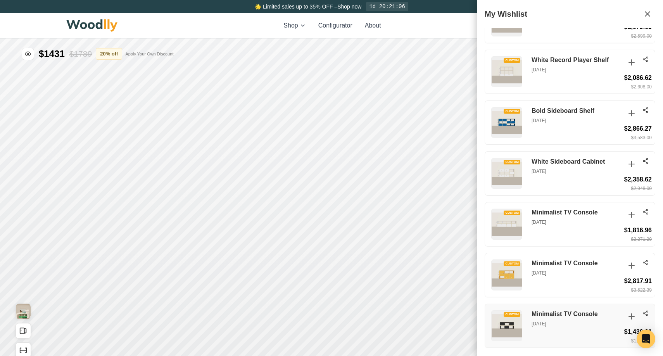
click at [644, 310] on div "CUSTOM Minimalist TV Console Aug 9, 2025 $1,430.91 $1,788.64" at bounding box center [570, 326] width 170 height 44
click at [645, 314] on icon at bounding box center [645, 313] width 6 height 6
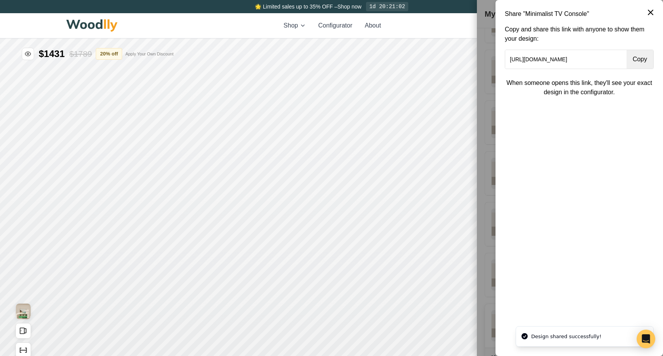
click at [637, 64] on button "Copy" at bounding box center [639, 59] width 27 height 19
click at [652, 15] on icon at bounding box center [650, 12] width 9 height 9
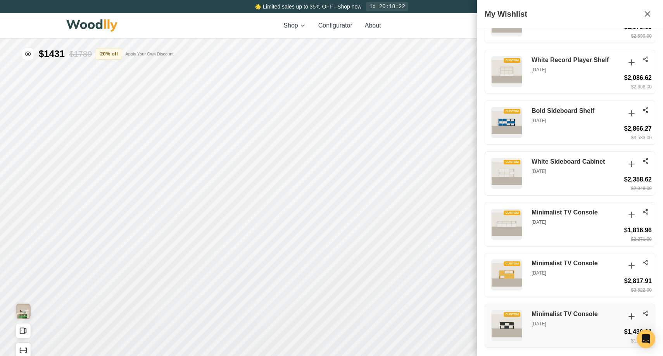
click at [576, 313] on h3 "Minimalist TV Console" at bounding box center [575, 314] width 89 height 8
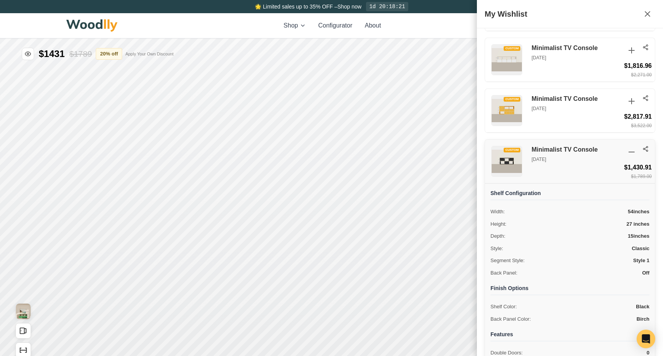
scroll to position [455, 0]
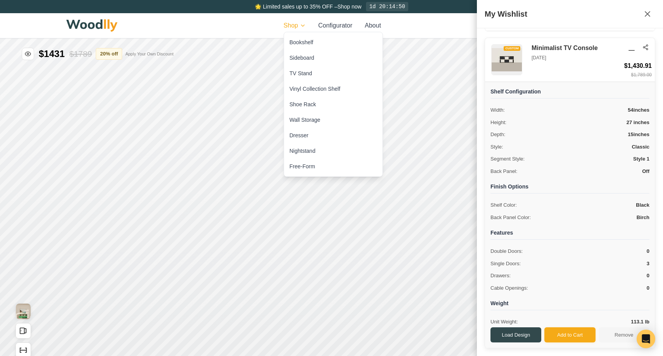
click at [297, 25] on html "🌟 Limited sales up to 35% OFF – Shop now 1d 20:14:50 Shop Configurator About 9+…" at bounding box center [331, 178] width 663 height 356
click at [300, 55] on div "Sideboard" at bounding box center [302, 58] width 25 height 8
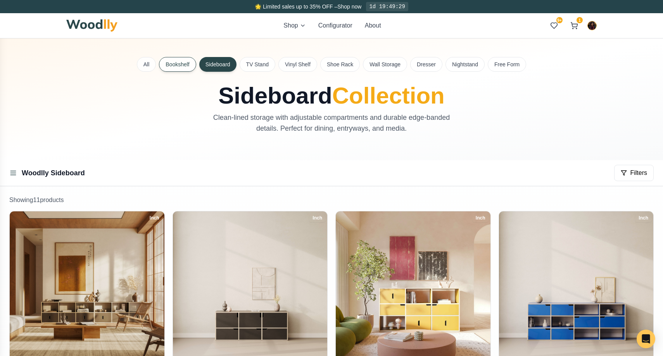
click at [180, 68] on button "Bookshelf" at bounding box center [177, 64] width 37 height 15
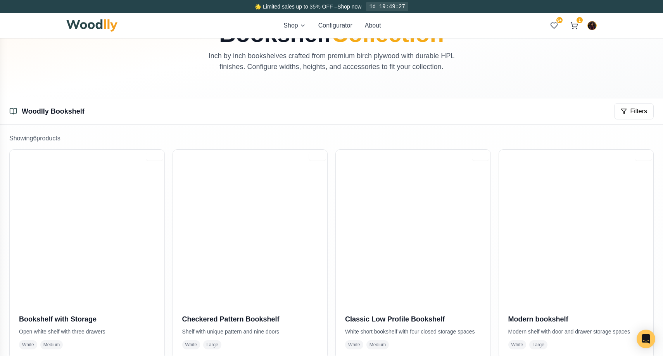
scroll to position [98, 0]
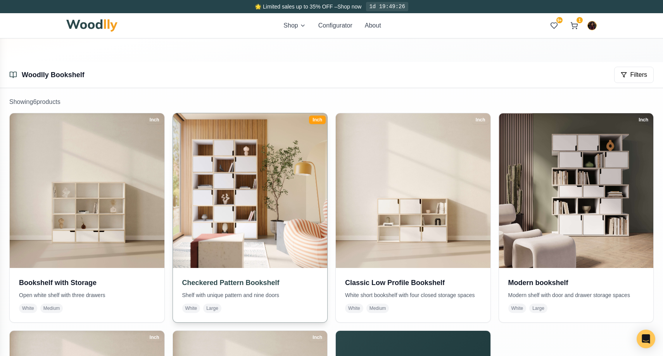
click at [207, 161] on img at bounding box center [250, 190] width 162 height 162
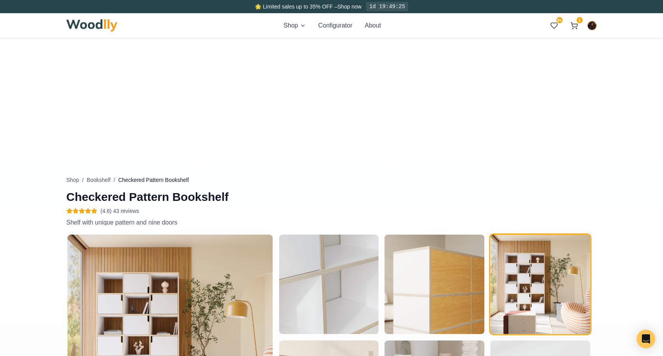
type input "50"
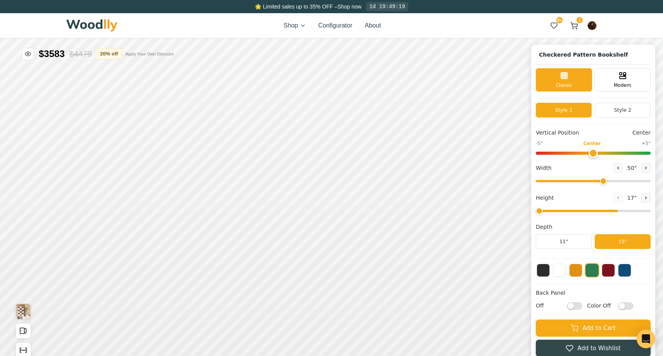
type input "1"
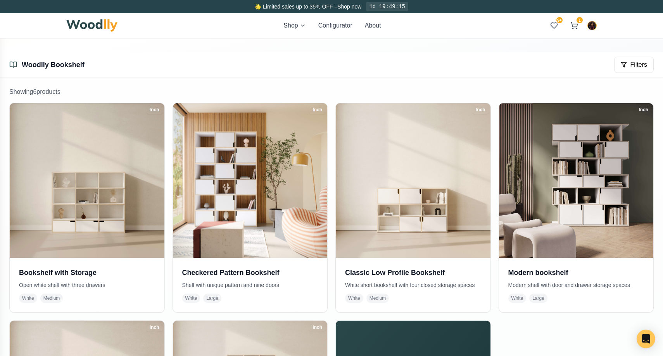
scroll to position [116, 0]
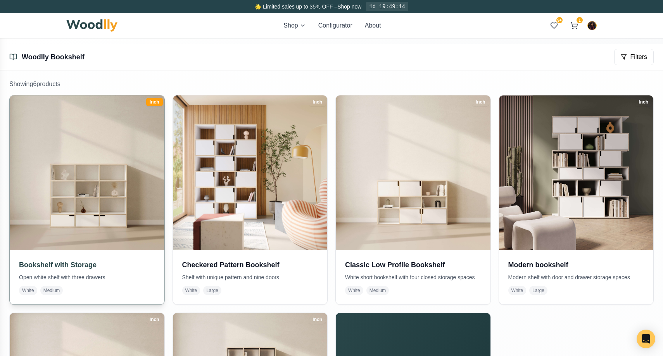
click at [118, 138] on img at bounding box center [87, 172] width 162 height 162
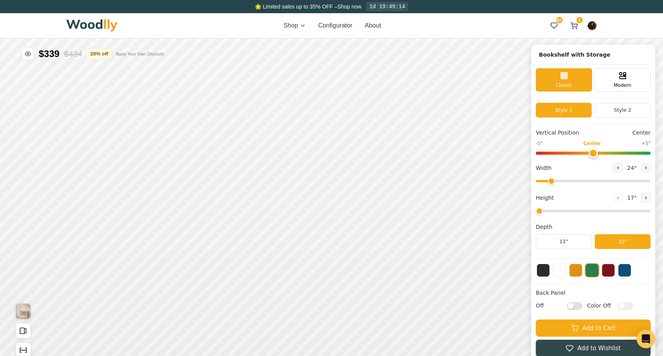
type input "57"
type input "4"
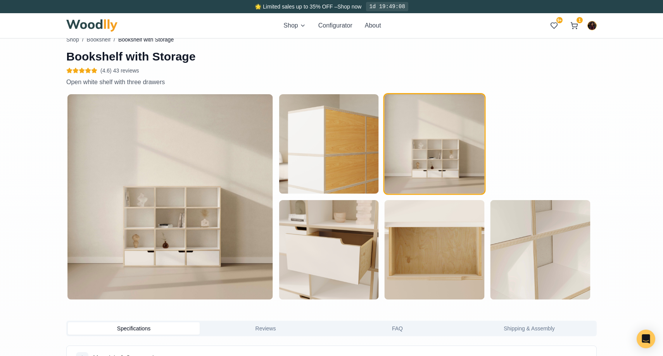
scroll to position [345, 0]
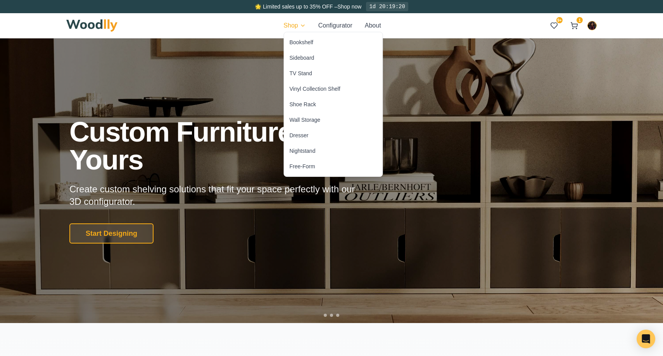
click at [303, 55] on div "Sideboard" at bounding box center [302, 58] width 25 height 8
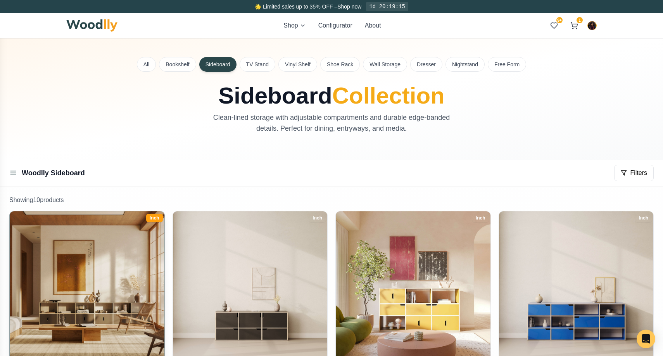
click at [133, 245] on img at bounding box center [87, 288] width 162 height 162
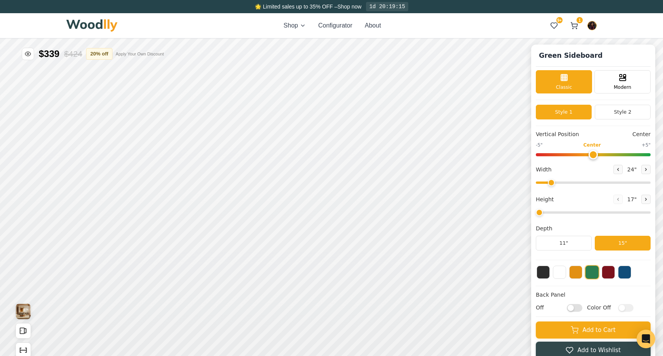
type input "56"
type input "2"
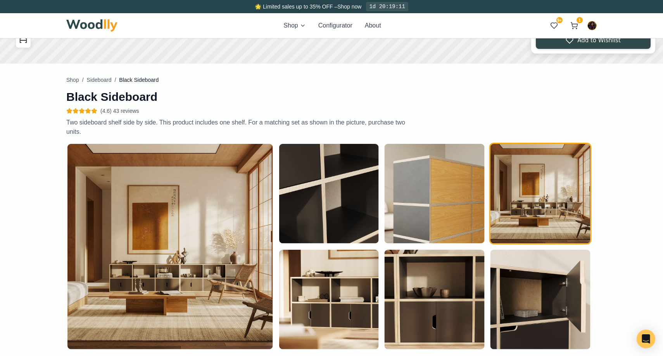
scroll to position [271, 0]
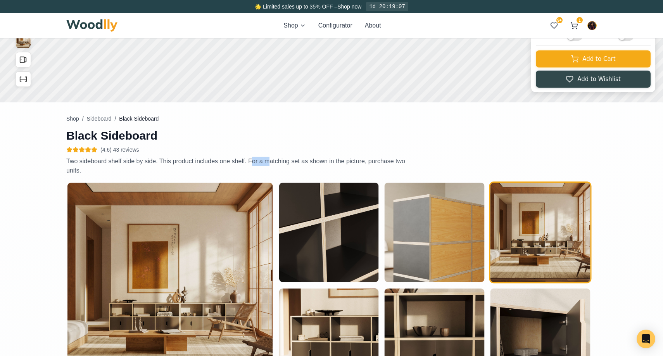
drag, startPoint x: 250, startPoint y: 161, endPoint x: 271, endPoint y: 161, distance: 20.5
click at [271, 161] on p "Two sideboard shelf side by side. This product includes one shelf. For a matchi…" at bounding box center [241, 166] width 350 height 19
drag, startPoint x: 249, startPoint y: 160, endPoint x: 273, endPoint y: 168, distance: 25.9
click at [273, 168] on p "Two sideboard shelf side by side. This product includes one shelf. For a matchi…" at bounding box center [241, 166] width 350 height 19
copy p "For a matching set as shown in the picture, purchase two units."
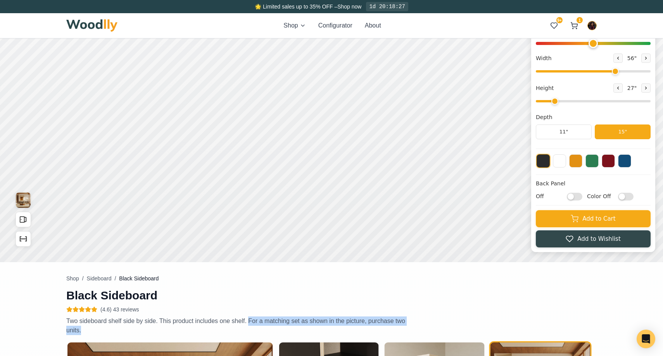
scroll to position [108, 0]
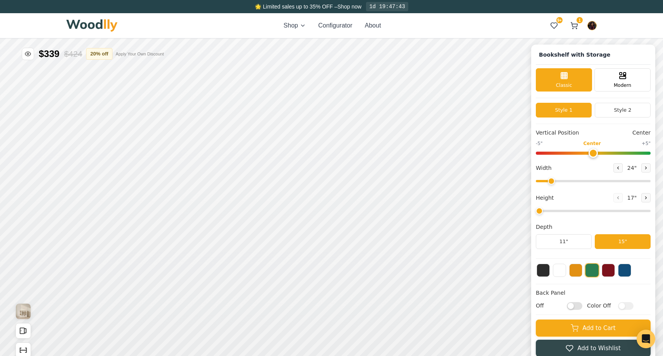
type input "57"
type input "4"
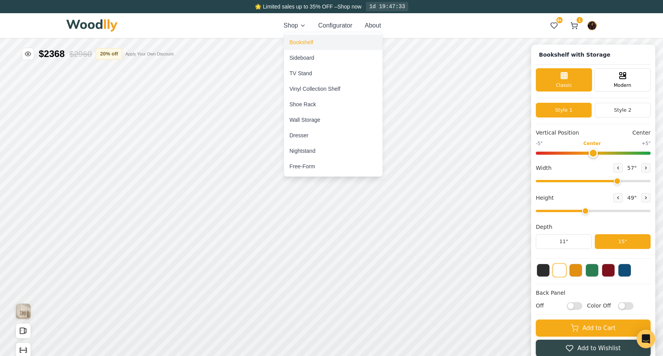
click at [300, 43] on div "Bookshelf" at bounding box center [302, 42] width 24 height 8
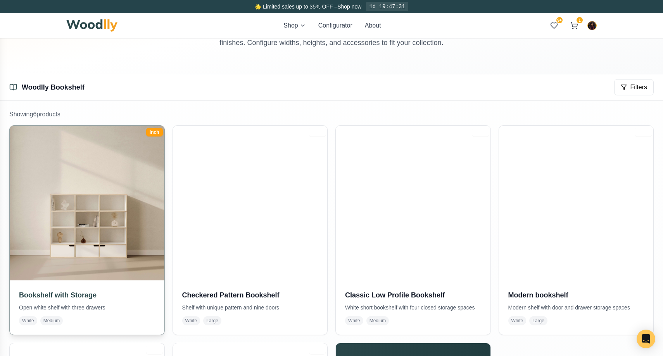
scroll to position [128, 0]
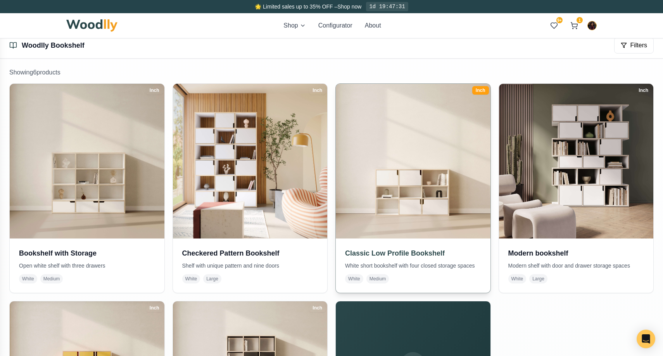
click at [407, 202] on img at bounding box center [413, 161] width 162 height 162
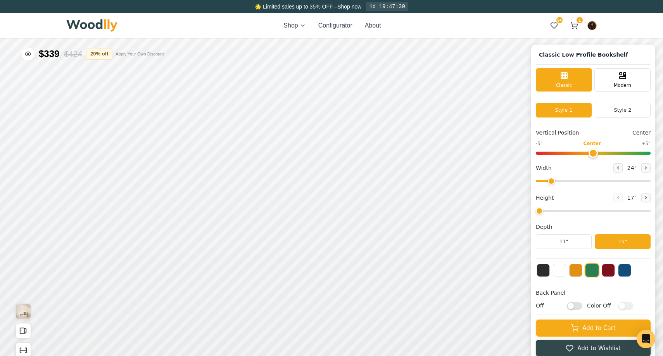
type input "54"
type input "3"
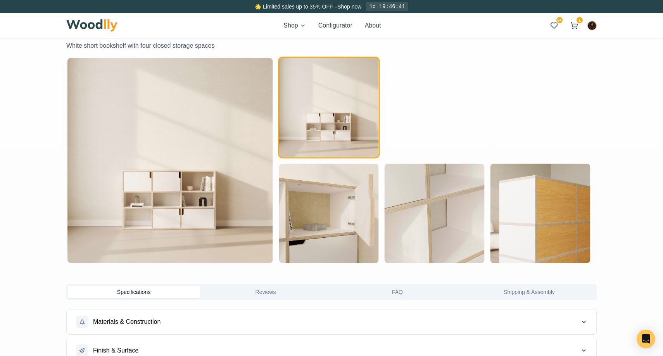
scroll to position [387, 0]
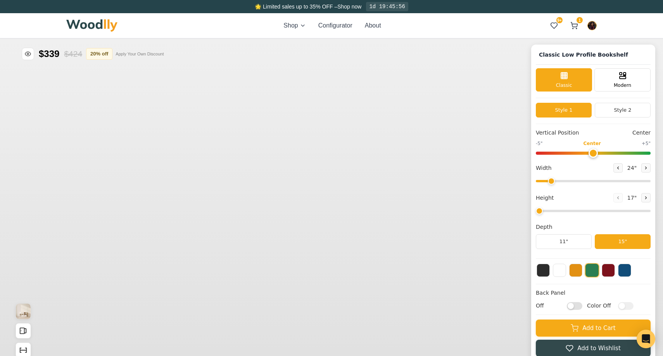
type input "54"
type input "3"
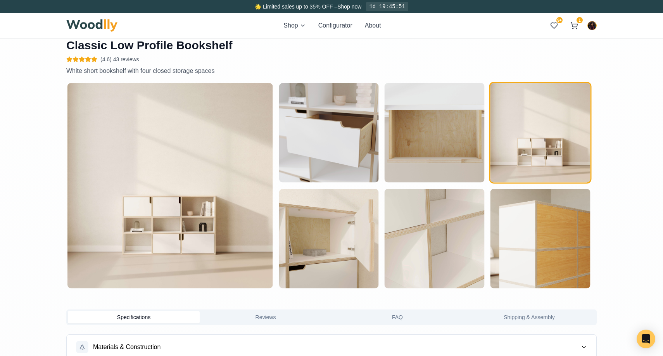
scroll to position [362, 0]
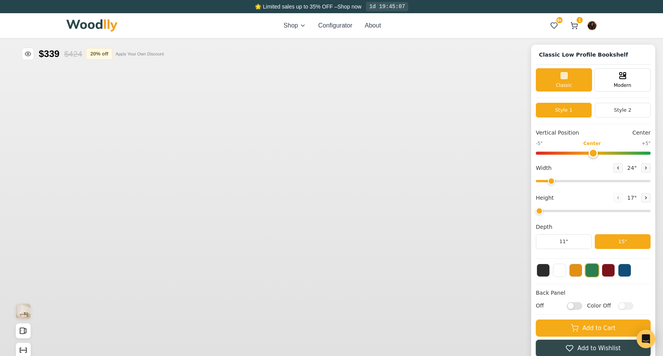
type input "54"
type input "3"
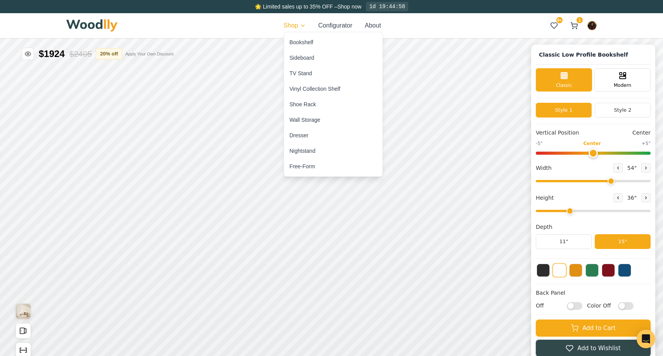
click at [302, 39] on div "Bookshelf" at bounding box center [302, 42] width 24 height 8
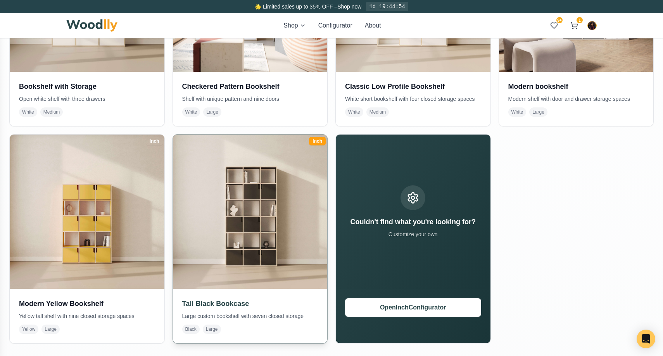
scroll to position [299, 0]
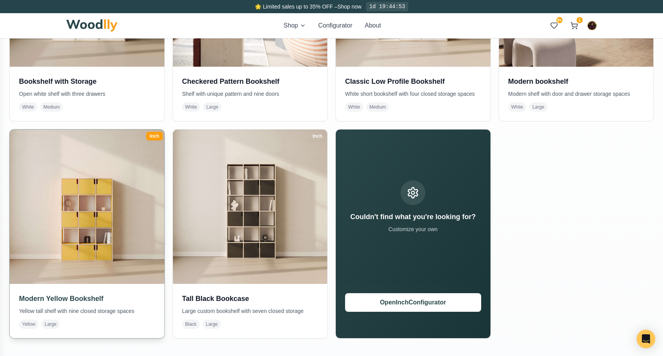
click at [86, 188] on img at bounding box center [87, 207] width 162 height 162
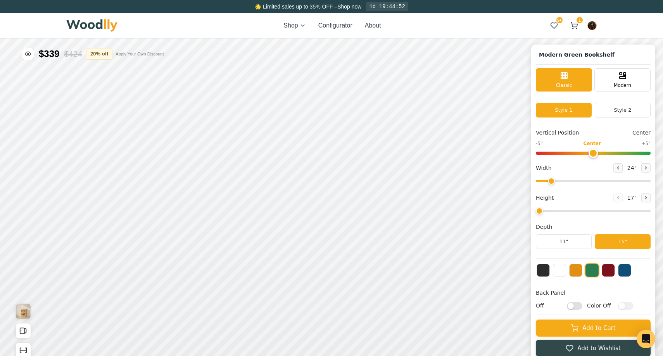
type input "45"
type input "5"
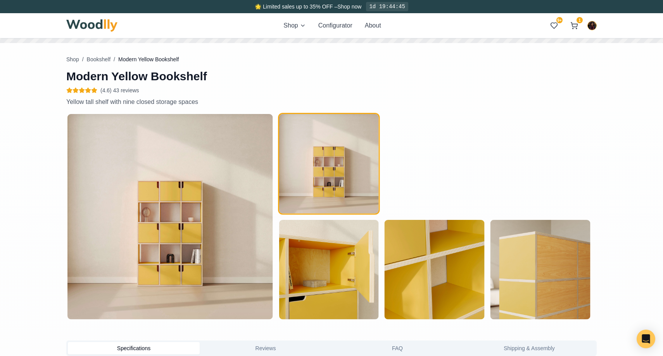
scroll to position [329, 0]
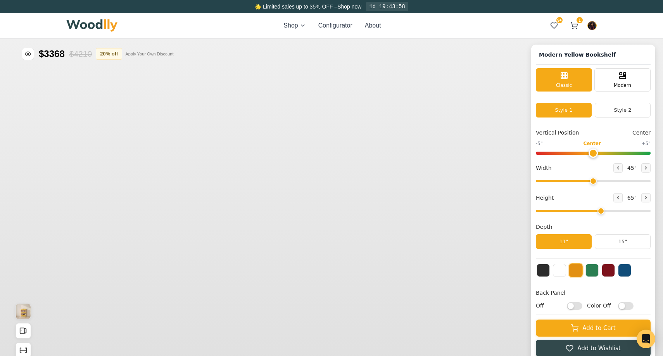
type input "45"
type input "5"
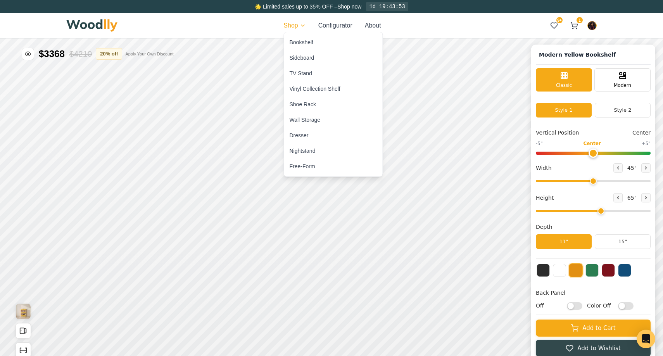
click at [298, 41] on div "Bookshelf" at bounding box center [302, 42] width 24 height 8
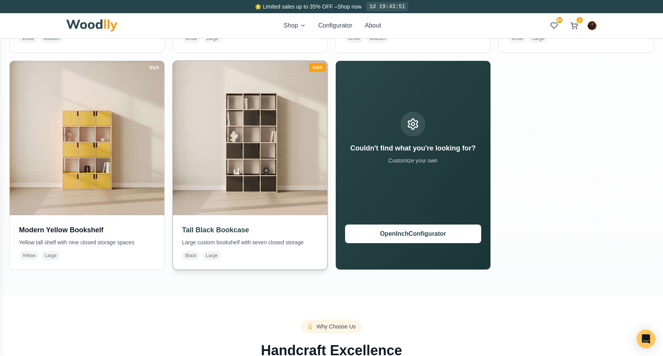
scroll to position [373, 0]
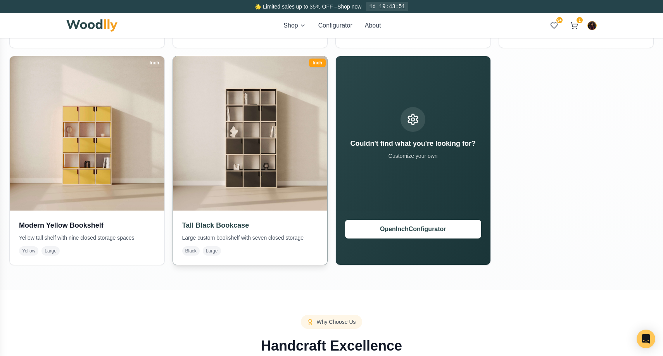
click at [231, 143] on img at bounding box center [250, 133] width 162 height 162
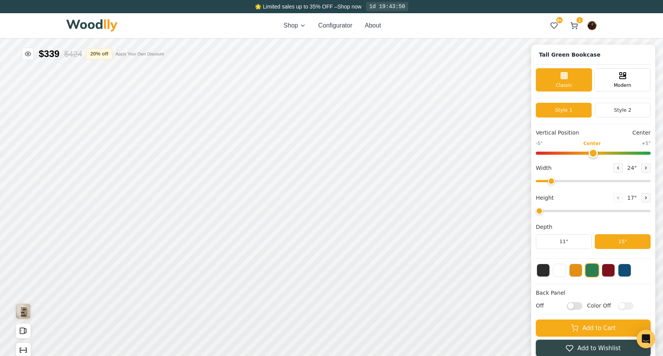
type input "45"
type input "6"
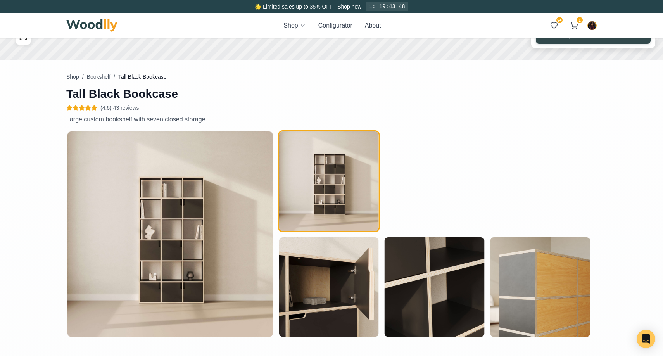
scroll to position [337, 0]
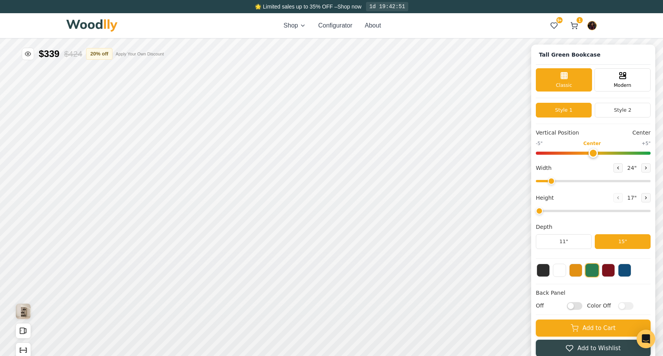
type input "45"
type input "6"
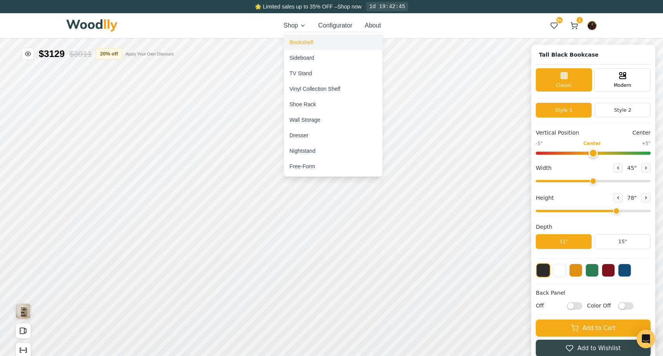
click at [303, 43] on div "Bookshelf" at bounding box center [302, 42] width 24 height 8
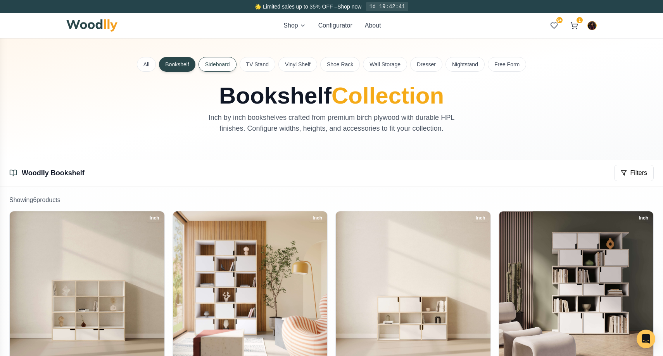
click at [218, 64] on button "Sideboard" at bounding box center [217, 64] width 38 height 15
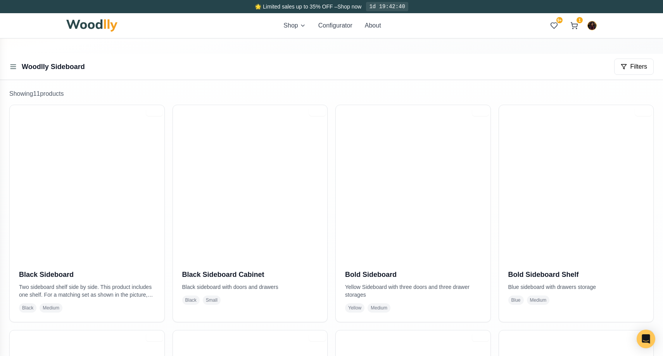
scroll to position [126, 0]
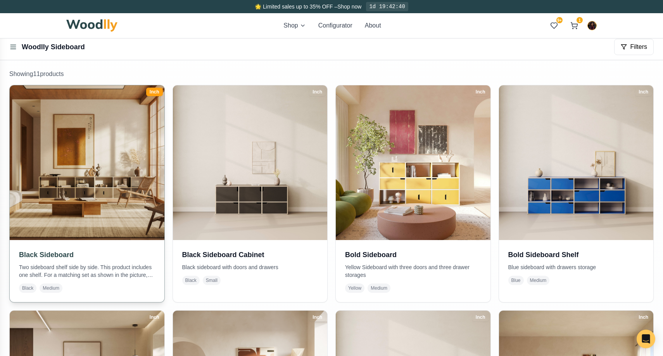
click at [125, 181] on img at bounding box center [87, 162] width 162 height 162
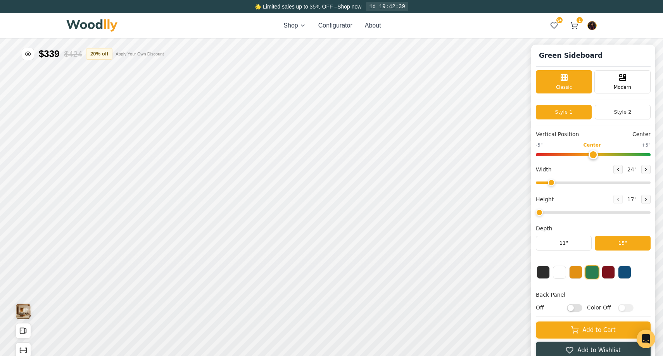
type input "56"
type input "2"
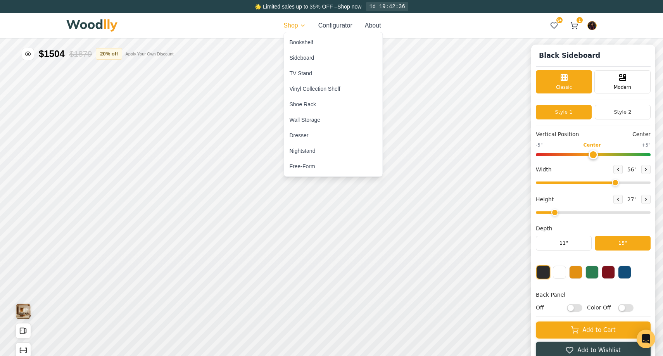
click at [303, 55] on div "Sideboard" at bounding box center [302, 58] width 25 height 8
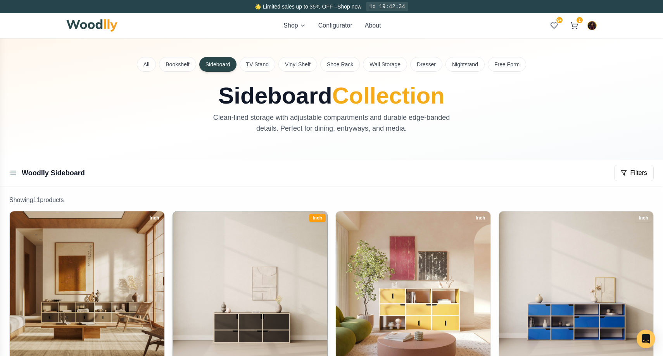
click at [285, 257] on img at bounding box center [250, 288] width 162 height 162
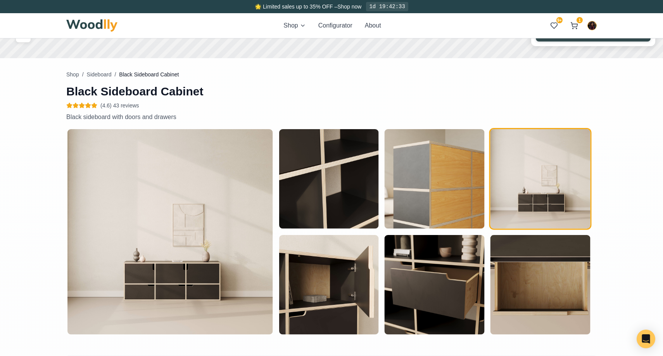
type input "54"
type input "2"
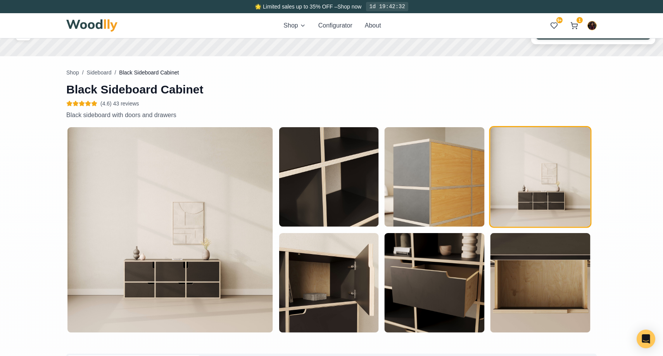
scroll to position [157, 0]
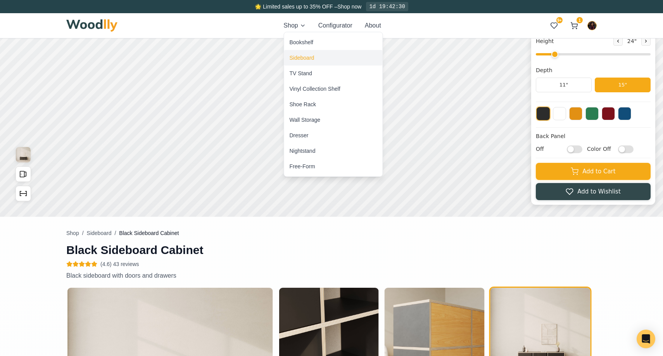
click at [296, 62] on div "Sideboard" at bounding box center [333, 58] width 98 height 16
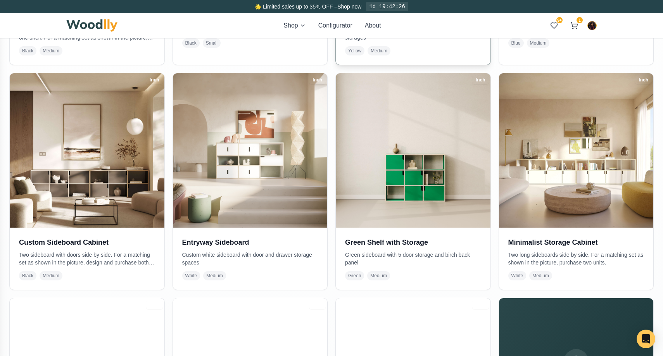
scroll to position [364, 0]
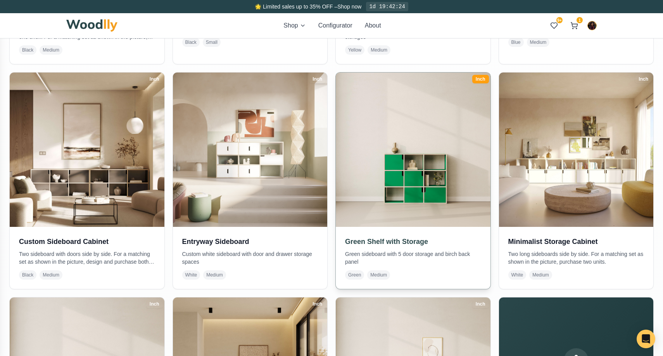
click at [412, 187] on img at bounding box center [413, 150] width 162 height 162
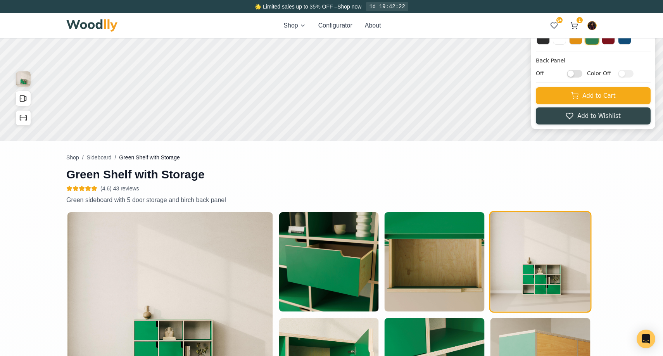
type input "48"
type input "3"
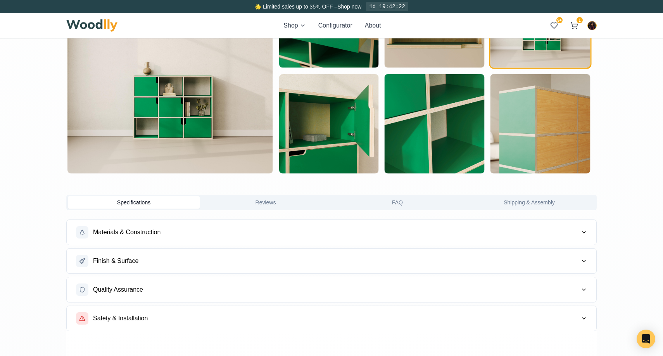
scroll to position [477, 0]
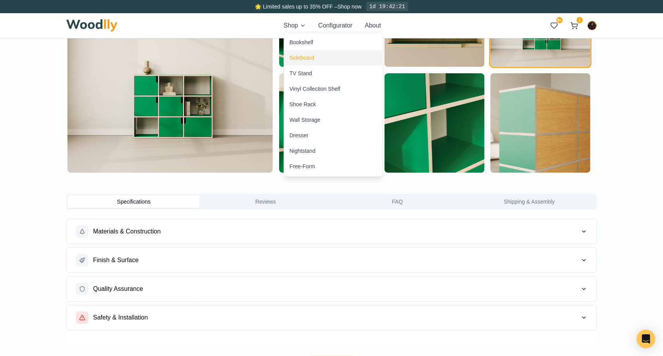
click at [300, 55] on div "Sideboard" at bounding box center [302, 58] width 25 height 8
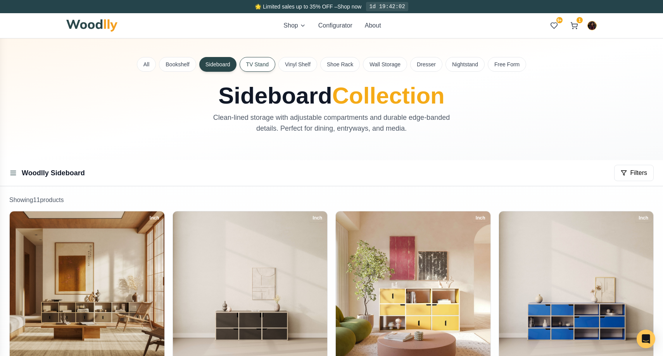
click at [263, 64] on button "TV Stand" at bounding box center [258, 64] width 36 height 15
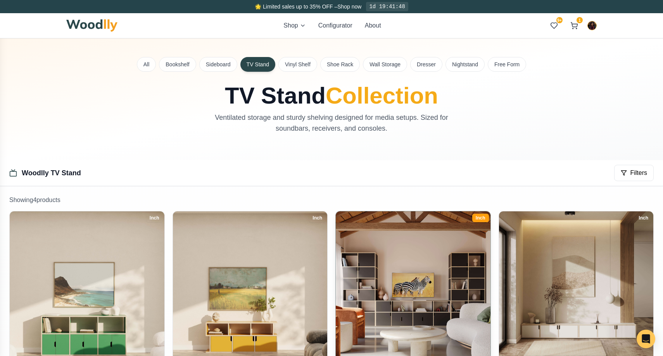
click at [401, 286] on img at bounding box center [413, 288] width 162 height 162
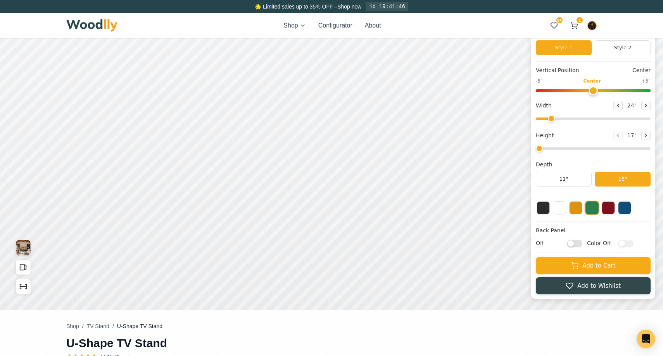
type input "72"
type input "2"
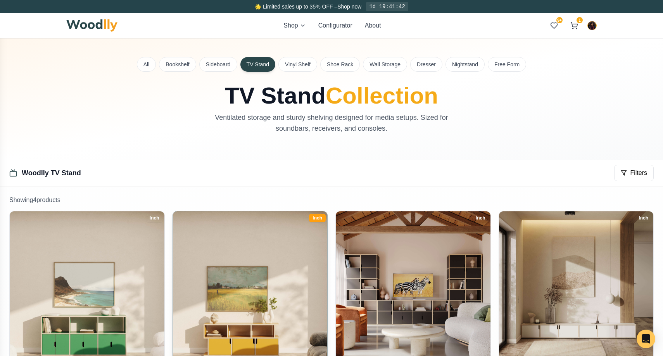
click at [186, 255] on img at bounding box center [250, 288] width 162 height 162
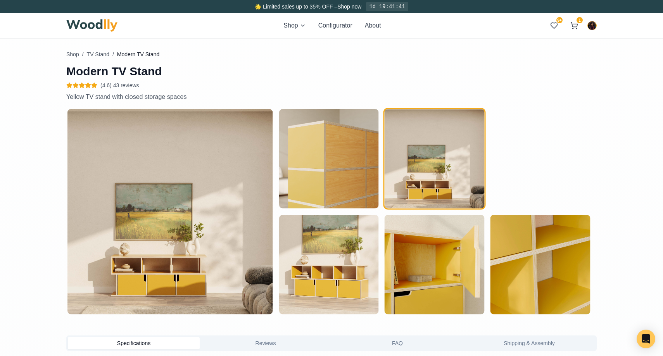
type input "52"
type input "2"
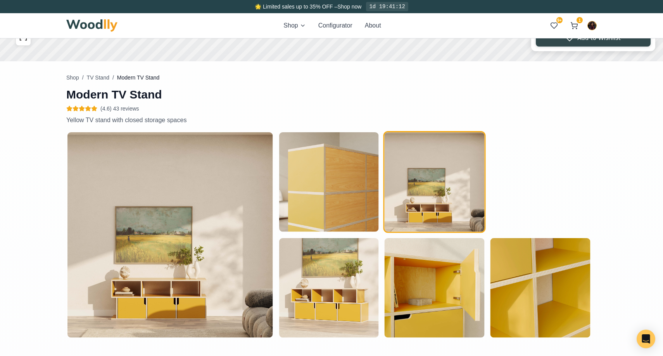
scroll to position [314, 0]
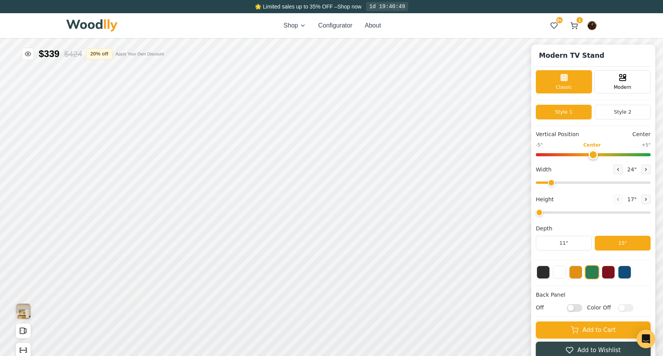
type input "52"
type input "2"
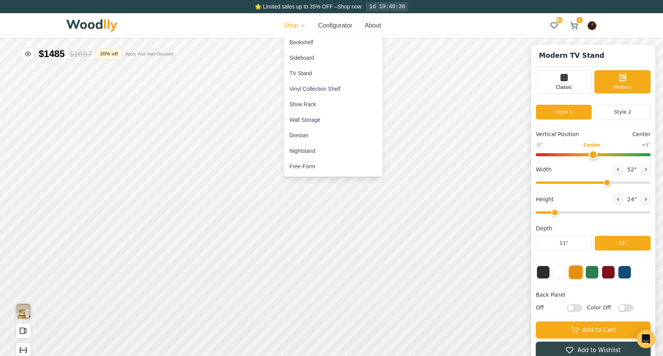
click at [299, 54] on div "Sideboard" at bounding box center [302, 58] width 25 height 8
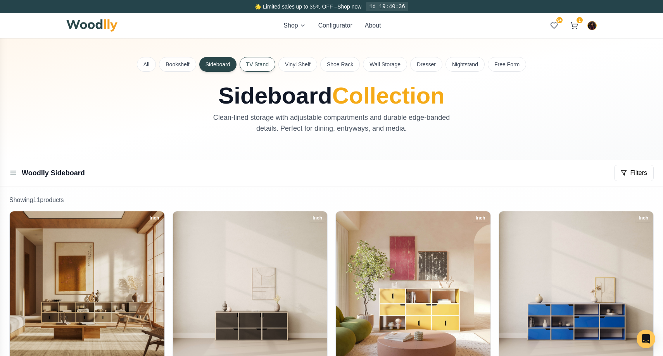
click at [267, 65] on button "TV Stand" at bounding box center [258, 64] width 36 height 15
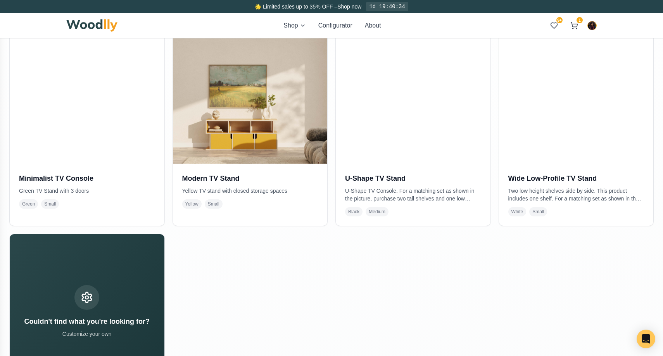
scroll to position [179, 0]
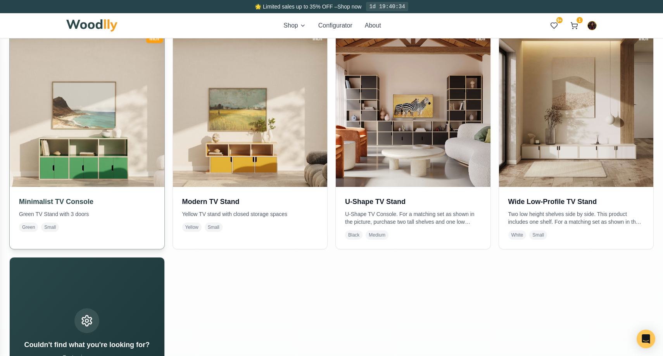
click at [128, 164] on img at bounding box center [87, 109] width 162 height 162
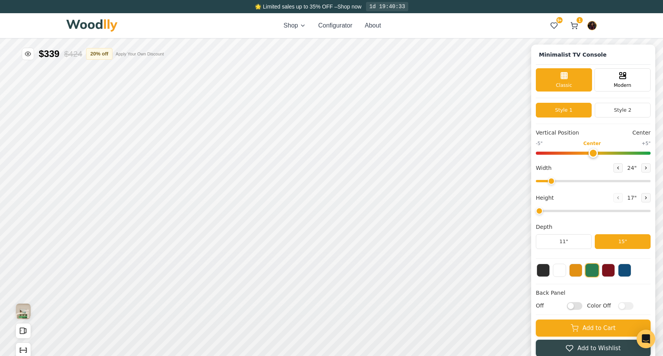
type input "63"
type input "2"
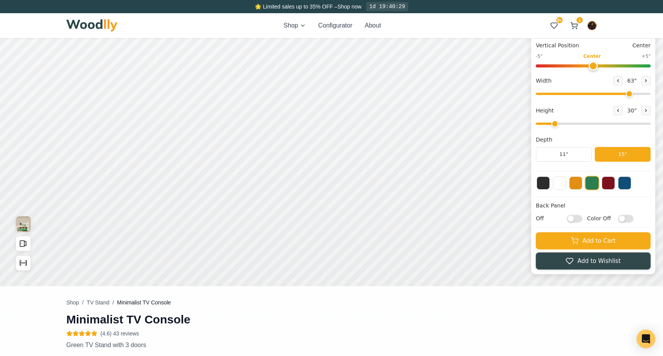
scroll to position [88, 0]
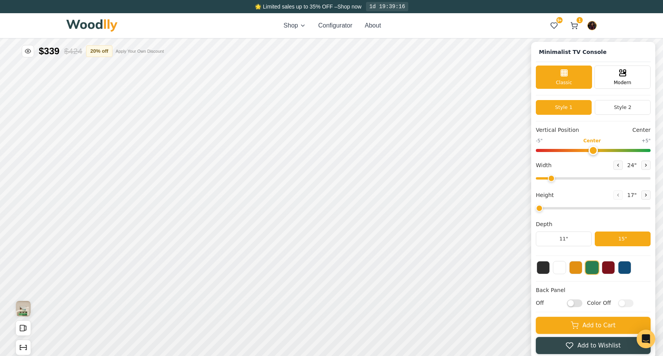
type input "63"
type input "2"
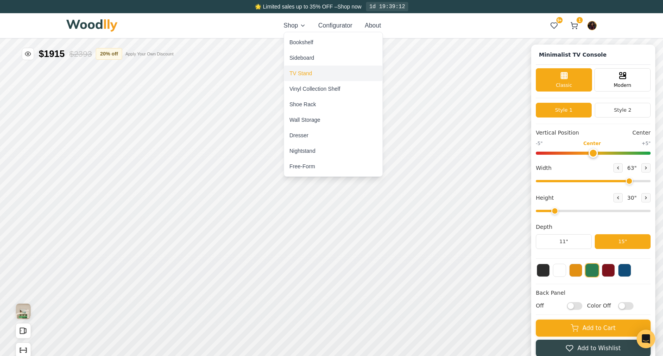
click at [304, 74] on div "TV Stand" at bounding box center [301, 73] width 22 height 8
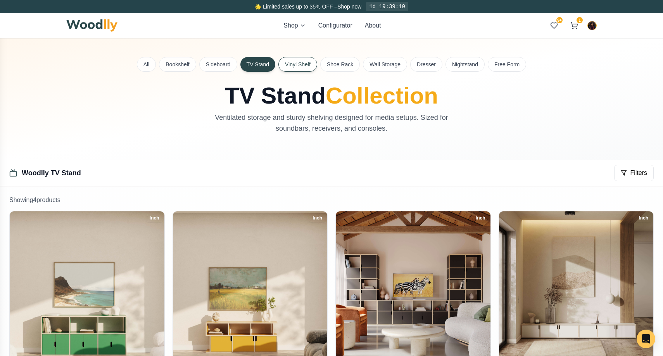
click at [301, 64] on button "Vinyl Shelf" at bounding box center [297, 64] width 39 height 15
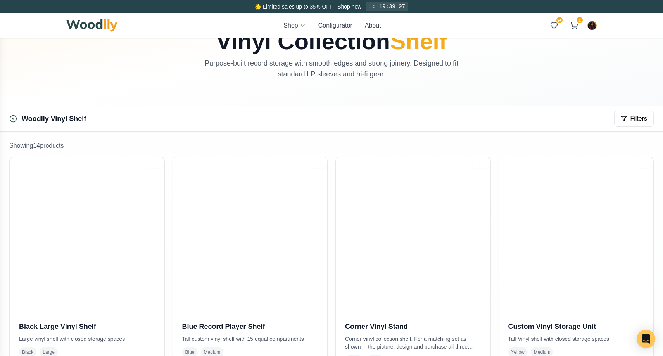
scroll to position [33, 0]
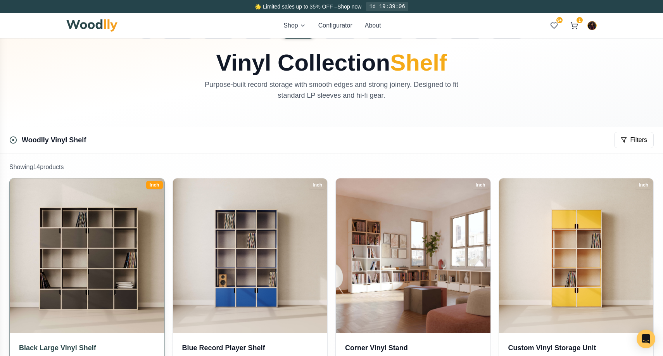
click at [127, 249] on img at bounding box center [87, 255] width 162 height 162
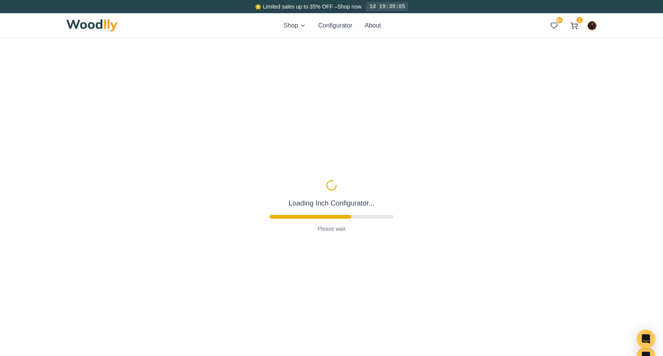
scroll to position [24, 0]
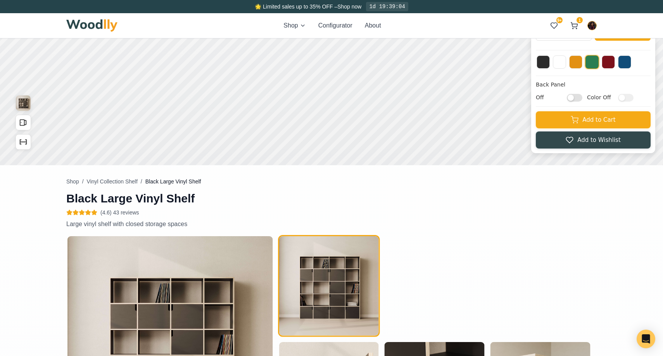
type input "72"
type input "5"
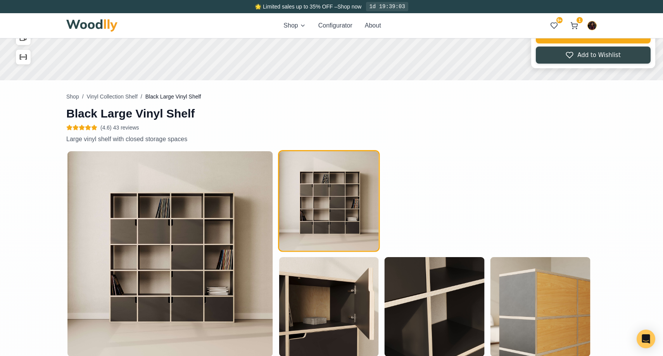
scroll to position [295, 0]
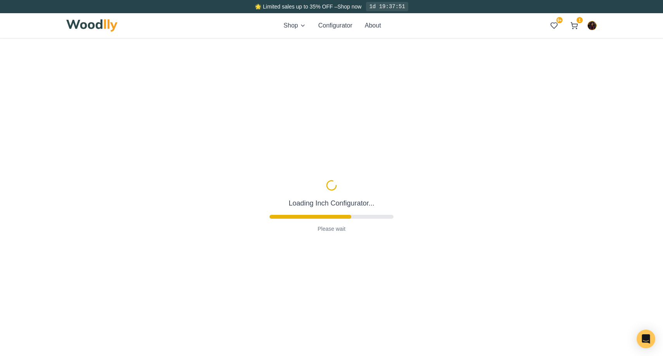
type input "72"
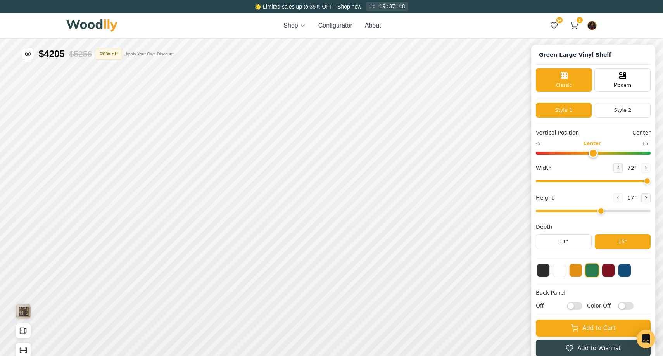
type input "1"
type input "72"
type input "5"
click at [299, 31] on div "Shop Configurator About 9+ 1 9+ 1" at bounding box center [331, 25] width 530 height 25
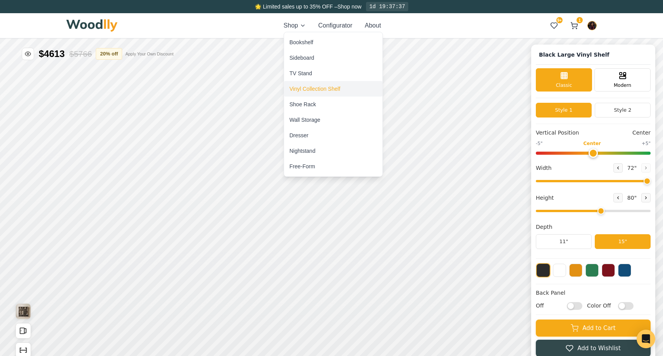
click at [307, 86] on div "Vinyl Collection Shelf" at bounding box center [315, 89] width 51 height 8
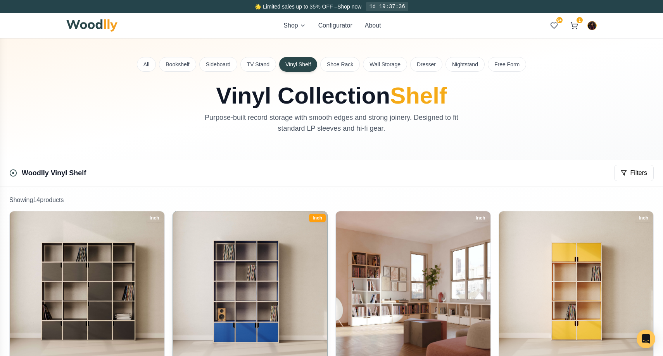
click at [269, 304] on img at bounding box center [250, 288] width 162 height 162
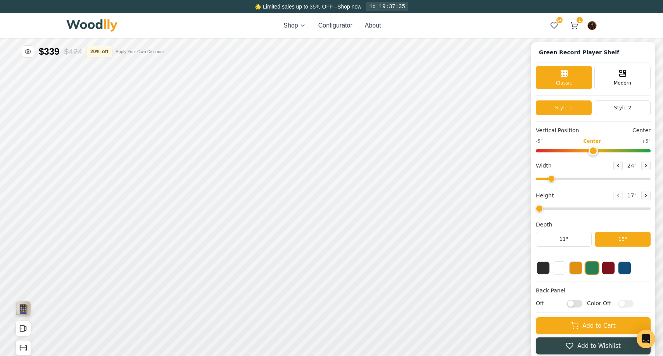
scroll to position [198, 0]
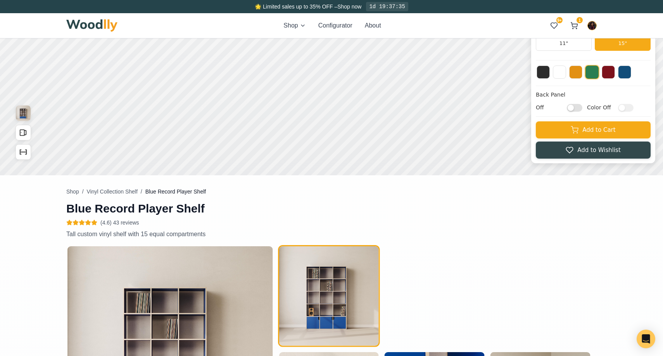
type input "52"
type input "5"
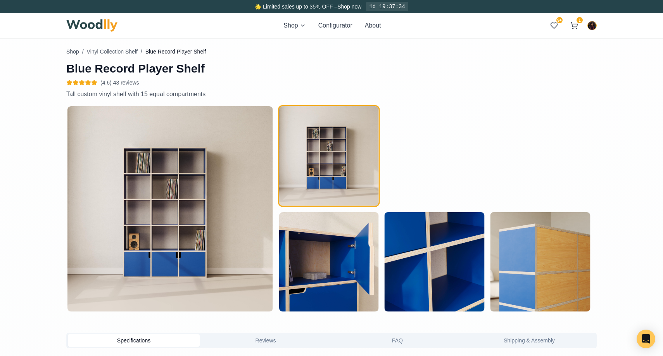
scroll to position [339, 0]
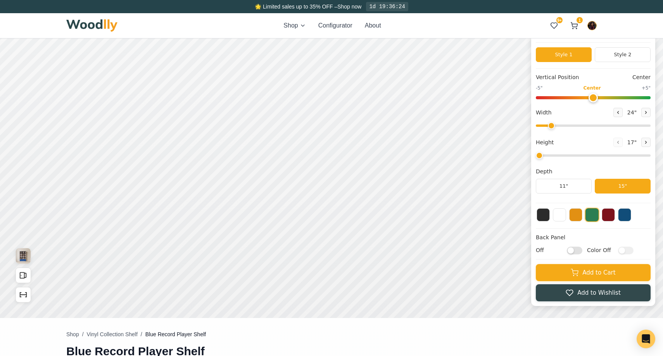
type input "52"
type input "5"
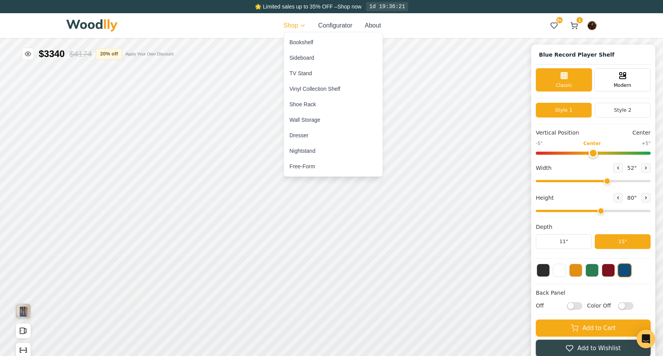
click at [303, 86] on div "Vinyl Collection Shelf" at bounding box center [315, 89] width 51 height 8
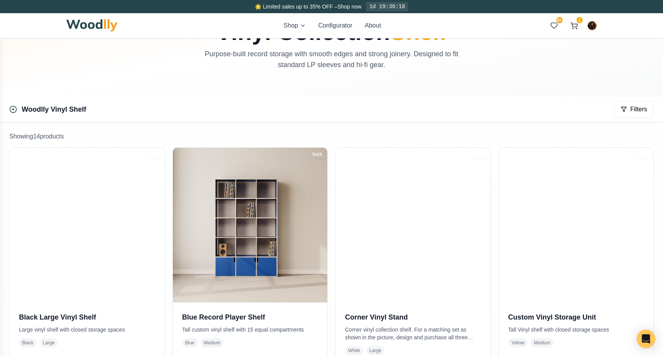
scroll to position [107, 0]
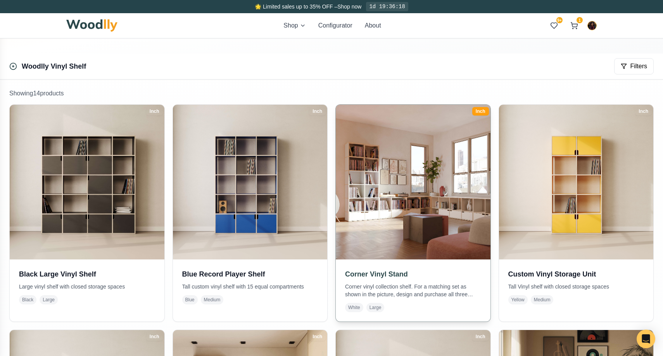
click at [392, 167] on img at bounding box center [413, 182] width 162 height 162
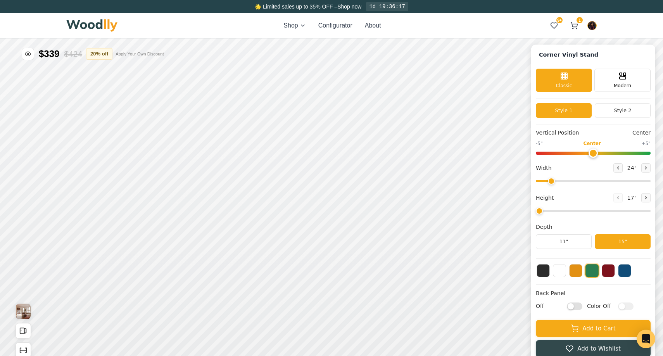
type input "72"
type input "2"
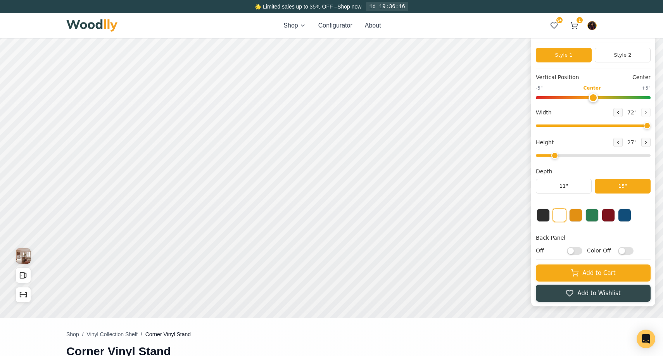
scroll to position [16, 0]
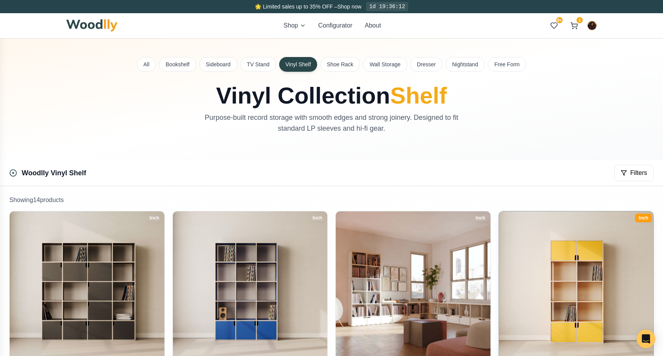
click at [566, 289] on img at bounding box center [576, 288] width 162 height 162
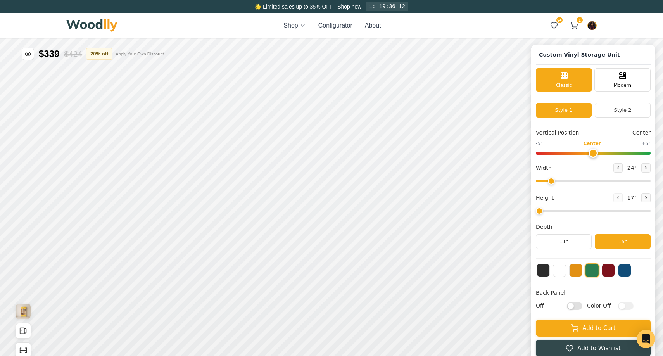
type input "36"
type input "5"
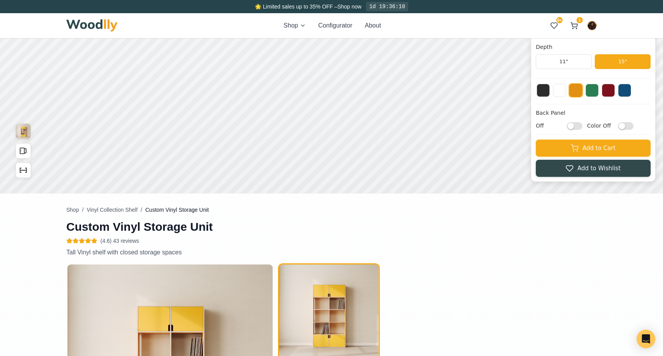
scroll to position [181, 0]
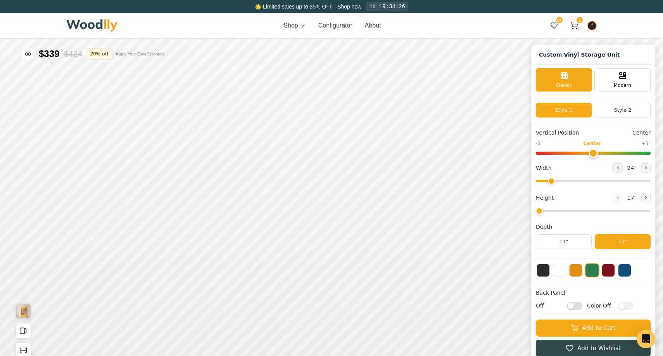
type input "36"
type input "5"
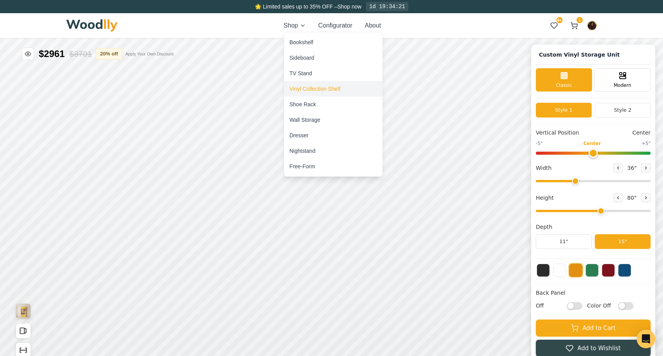
click at [300, 82] on div "Vinyl Collection Shelf" at bounding box center [333, 89] width 98 height 16
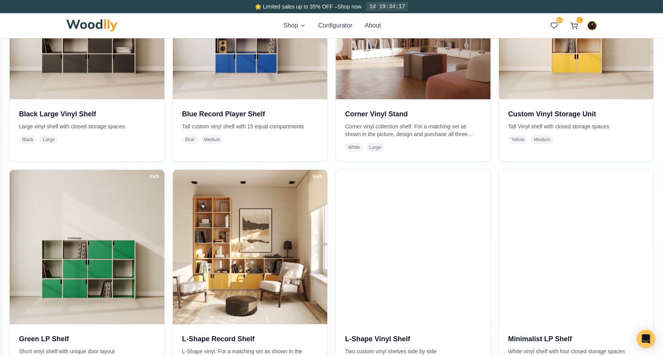
scroll to position [280, 0]
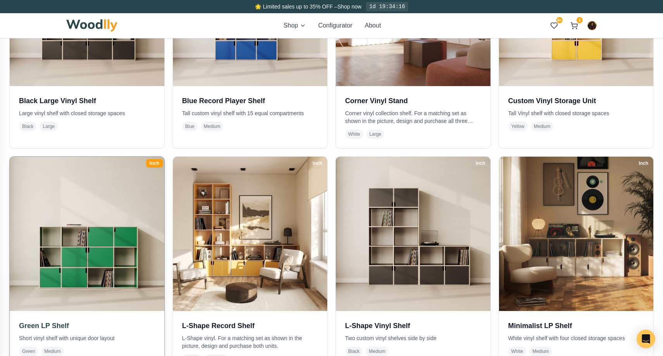
click at [114, 231] on img at bounding box center [87, 234] width 162 height 162
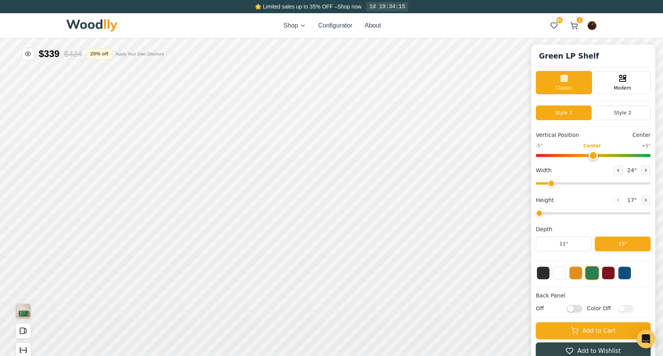
type input "72"
type input "3"
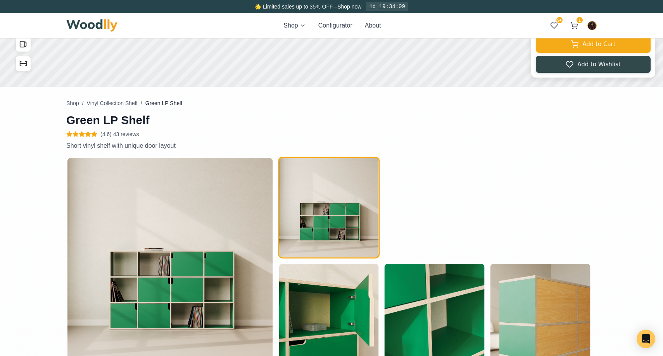
scroll to position [289, 0]
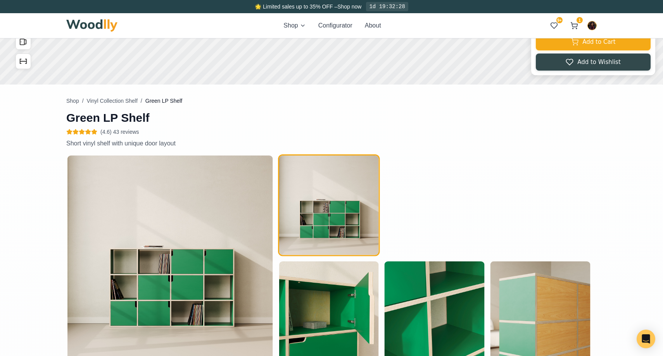
click at [450, 144] on div "Green LP Shelf (4.6) 43 reviews Description Short vinyl shelf with unique door …" at bounding box center [513, 227] width 168 height 260
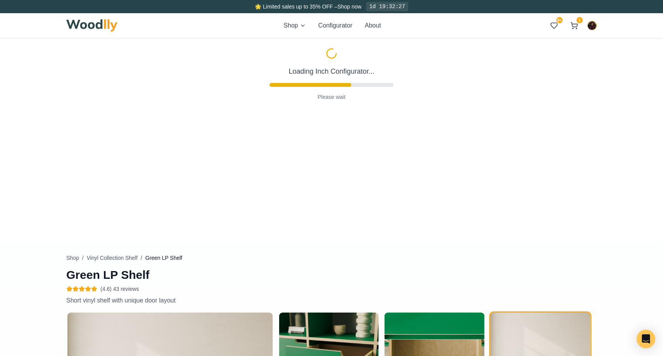
type input "72"
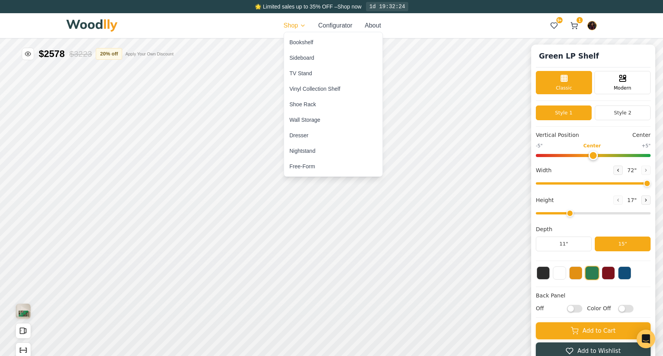
type input "1"
click at [302, 84] on div "Vinyl Collection Shelf" at bounding box center [333, 89] width 98 height 16
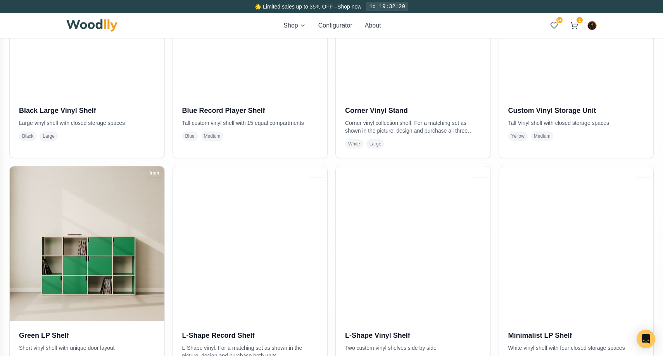
scroll to position [271, 0]
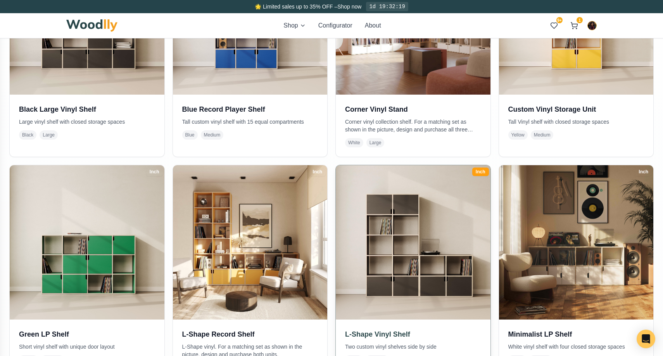
click at [383, 231] on img at bounding box center [413, 242] width 162 height 162
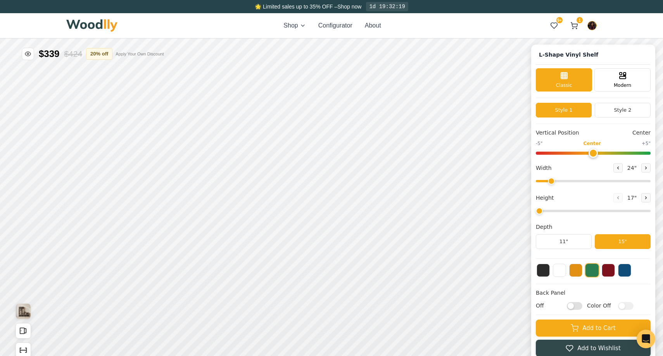
type input "36"
type input "5"
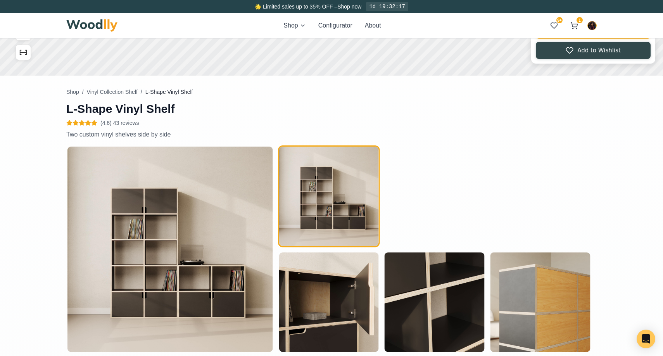
scroll to position [297, 0]
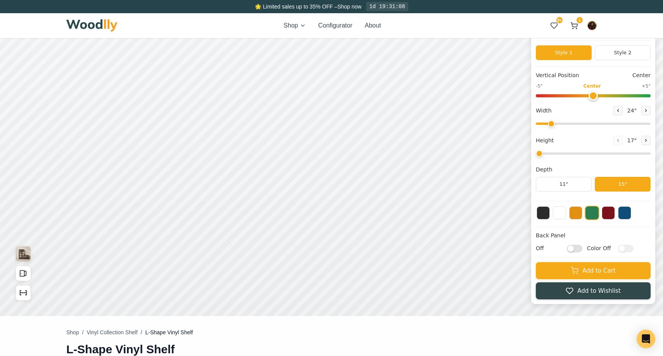
type input "36"
type input "5"
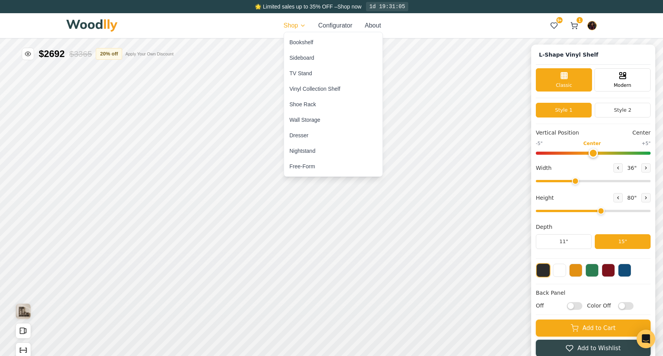
click at [317, 83] on div "Vinyl Collection Shelf" at bounding box center [333, 89] width 98 height 16
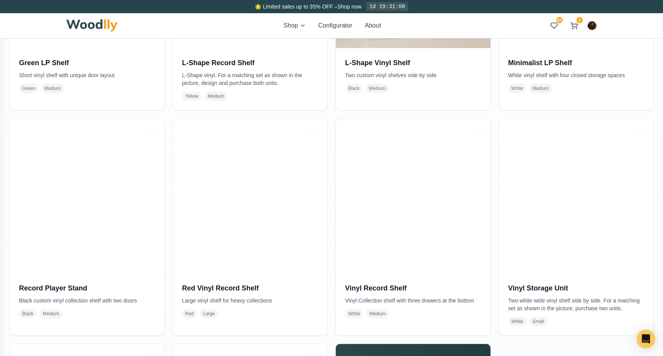
scroll to position [548, 0]
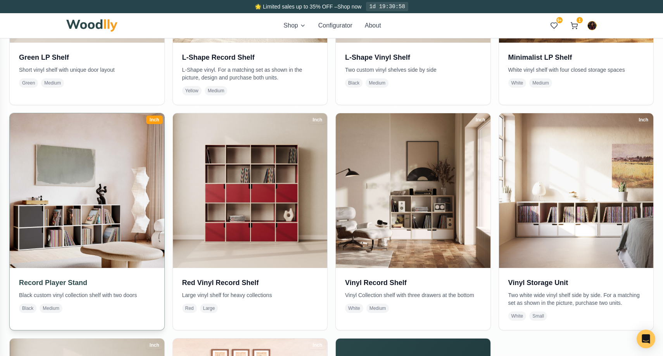
click at [85, 193] on img at bounding box center [87, 190] width 162 height 162
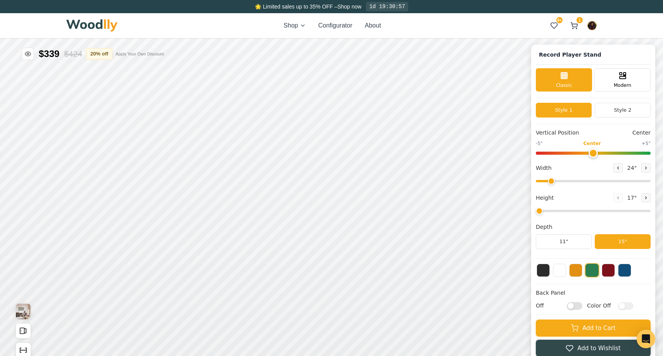
type input "72"
type input "2"
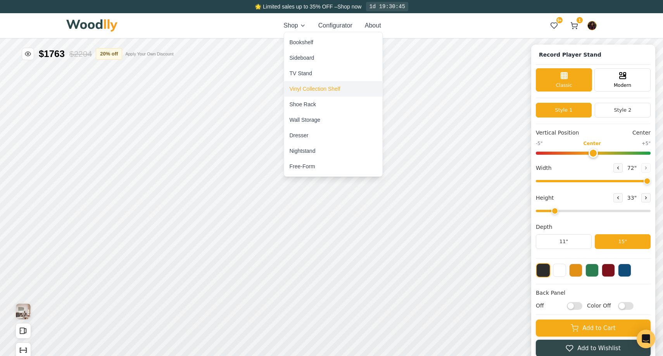
click at [308, 87] on div "Vinyl Collection Shelf" at bounding box center [315, 89] width 51 height 8
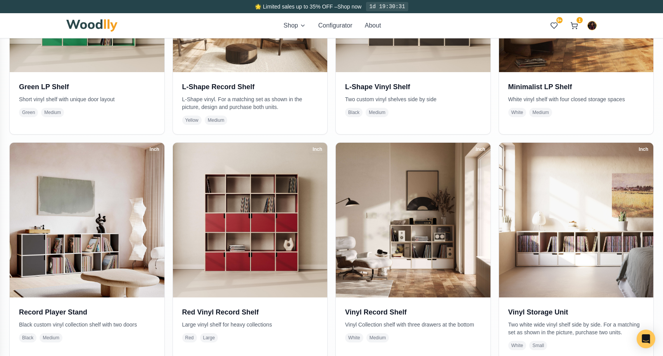
scroll to position [520, 0]
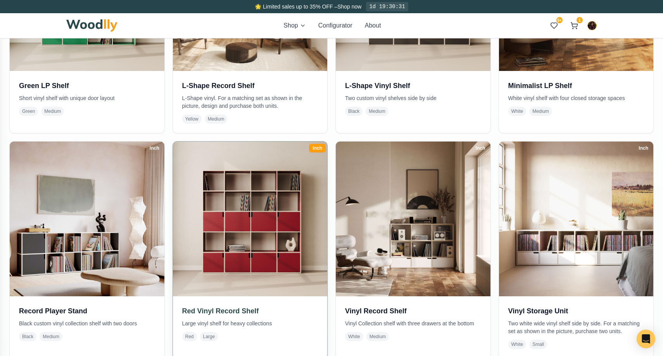
click at [267, 199] on img at bounding box center [250, 219] width 162 height 162
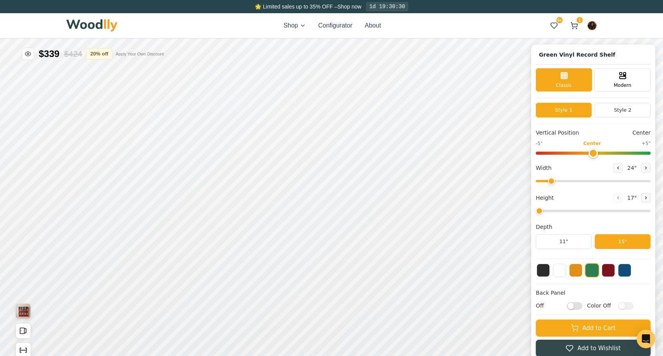
type input "72"
type input "5"
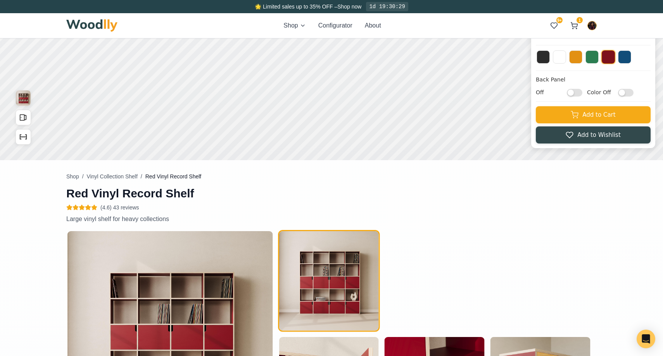
scroll to position [214, 0]
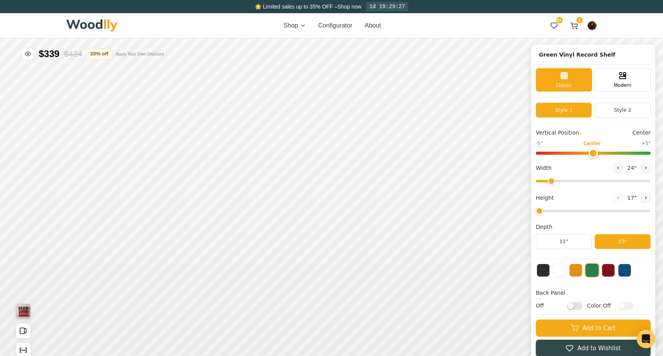
type input "72"
type input "5"
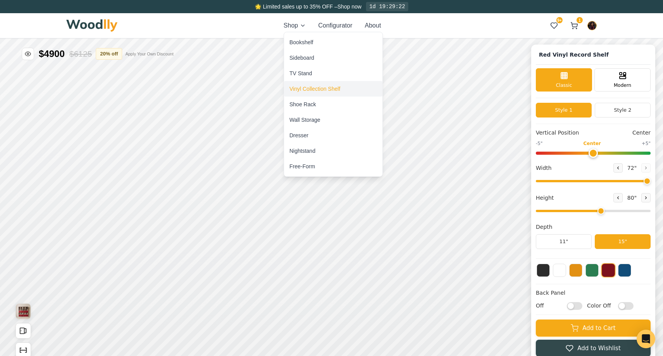
click at [324, 86] on div "Vinyl Collection Shelf" at bounding box center [315, 89] width 51 height 8
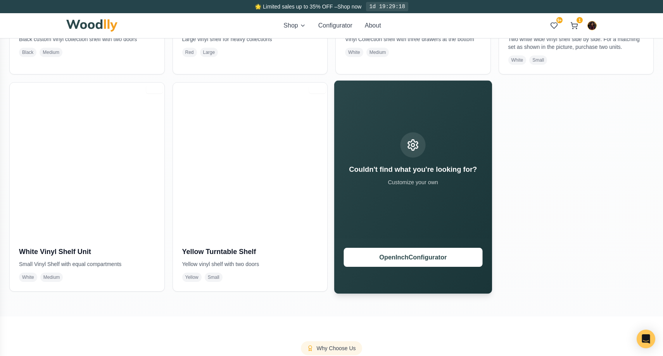
scroll to position [805, 0]
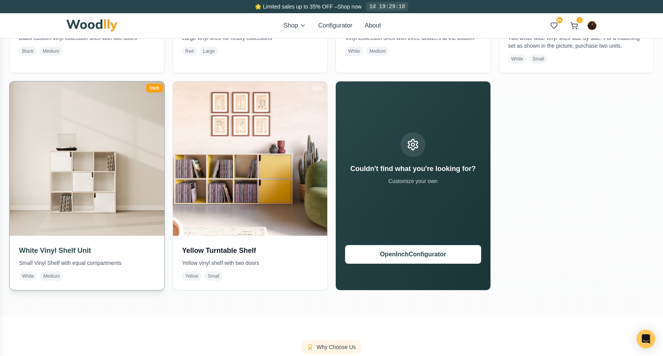
click at [121, 178] on img at bounding box center [87, 159] width 162 height 162
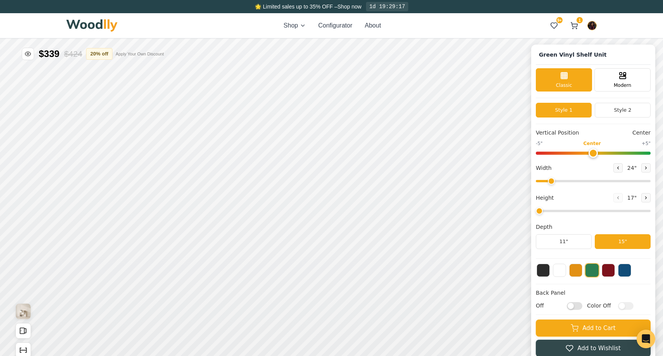
type input "52"
type input "3"
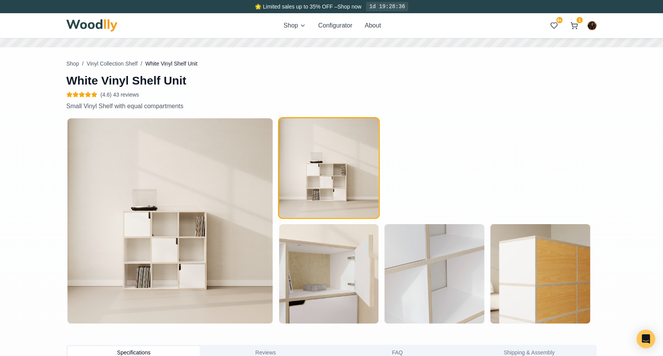
scroll to position [327, 0]
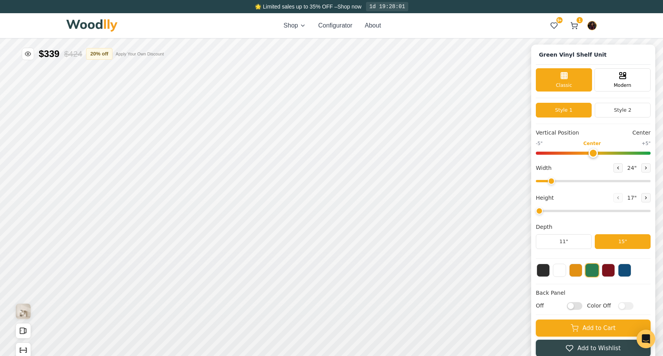
type input "52"
type input "3"
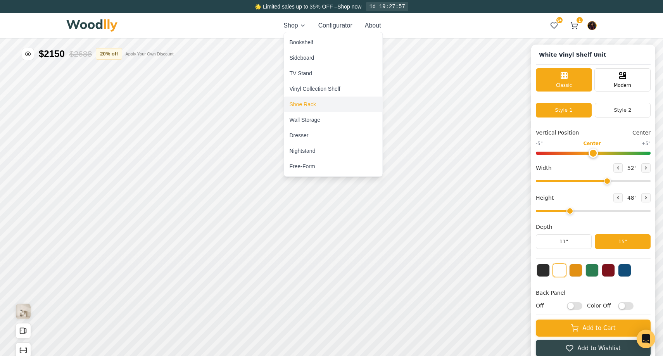
click at [309, 108] on div "Shoe Rack" at bounding box center [333, 105] width 98 height 16
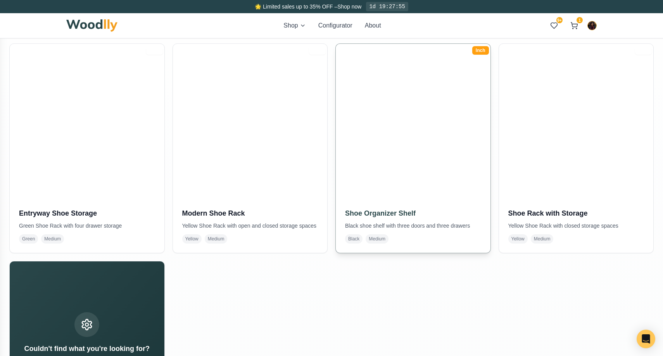
scroll to position [176, 0]
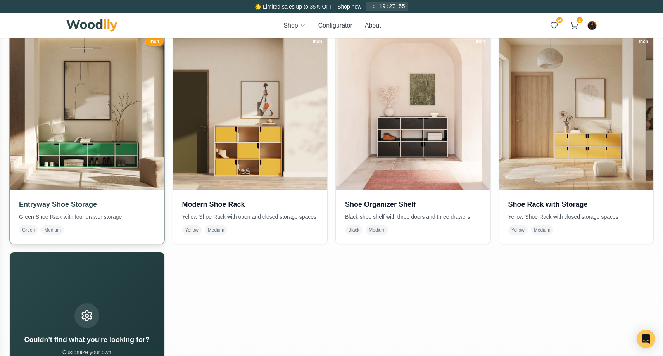
click at [107, 148] on img at bounding box center [87, 112] width 162 height 162
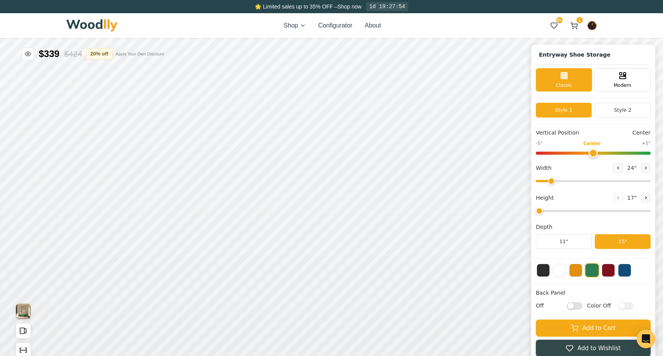
type input "67"
type input "2"
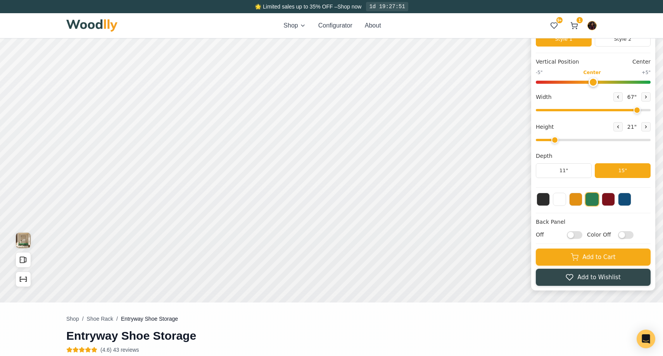
scroll to position [32, 0]
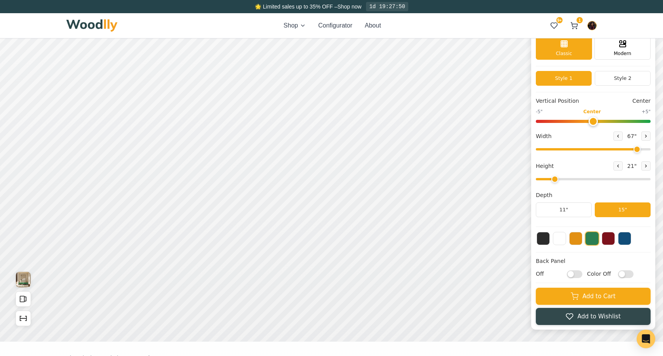
click at [294, 31] on div "Shop Configurator About 9+ 1 9+ 1" at bounding box center [331, 25] width 530 height 25
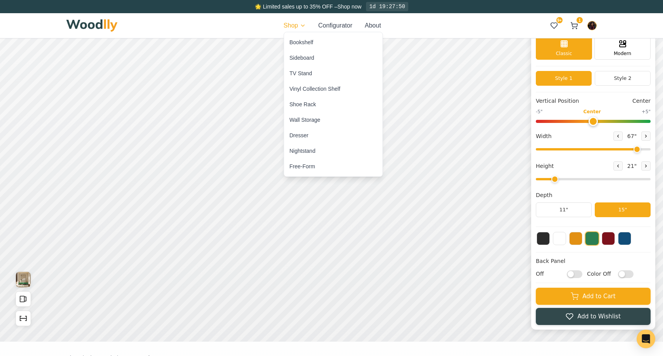
click at [300, 103] on div "Shoe Rack" at bounding box center [303, 104] width 26 height 8
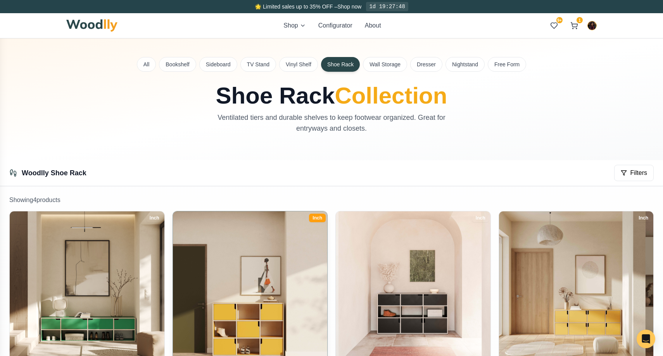
click at [250, 244] on img at bounding box center [250, 288] width 162 height 162
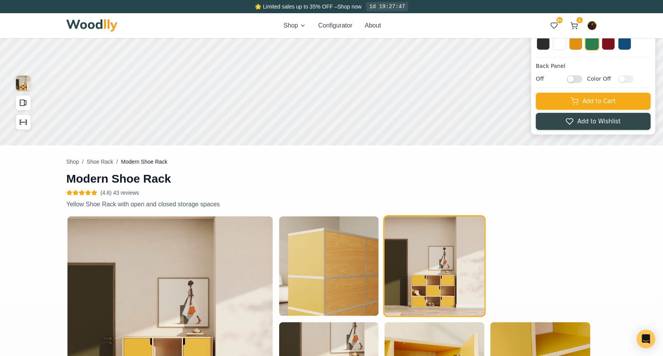
type input "47"
type input "3"
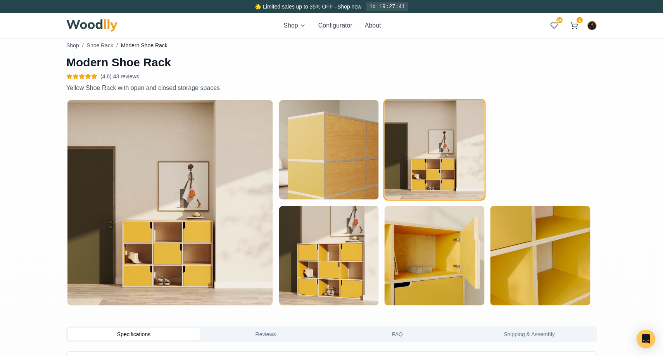
scroll to position [342, 0]
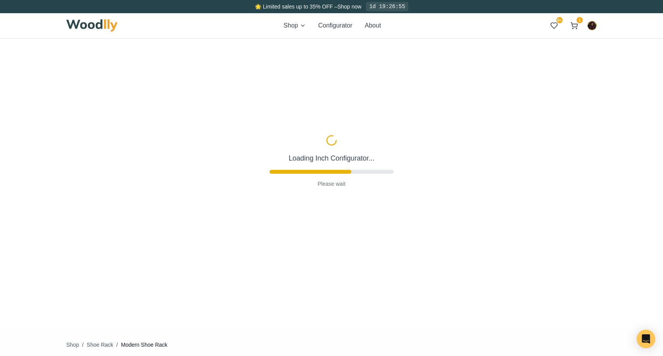
scroll to position [134, 0]
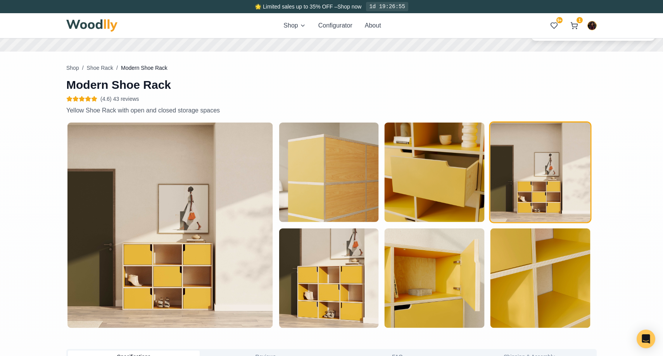
type input "47"
type input "3"
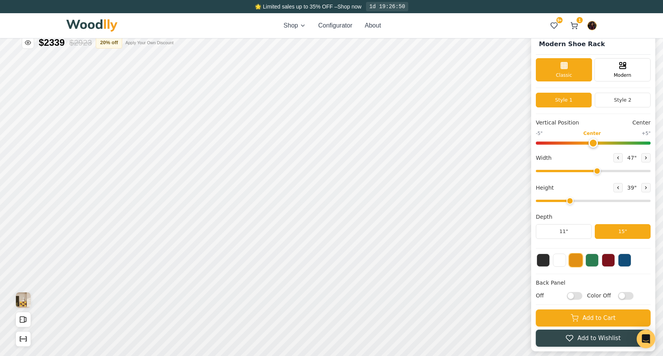
scroll to position [0, 0]
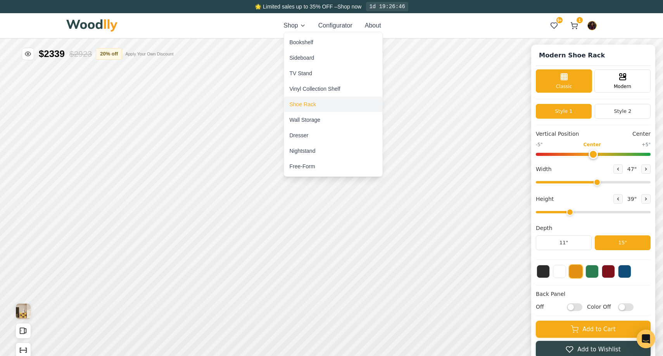
click at [316, 103] on div "Shoe Rack" at bounding box center [333, 105] width 98 height 16
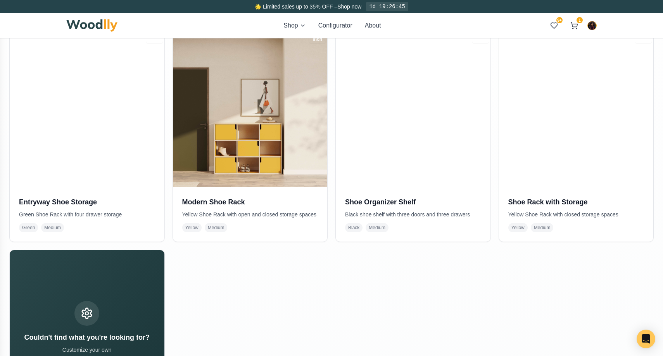
scroll to position [179, 0]
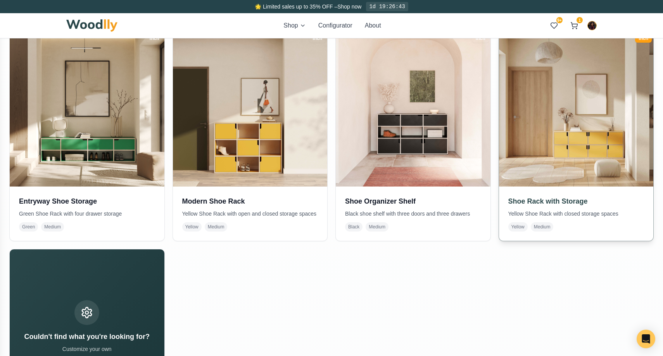
click at [550, 155] on img at bounding box center [576, 109] width 162 height 162
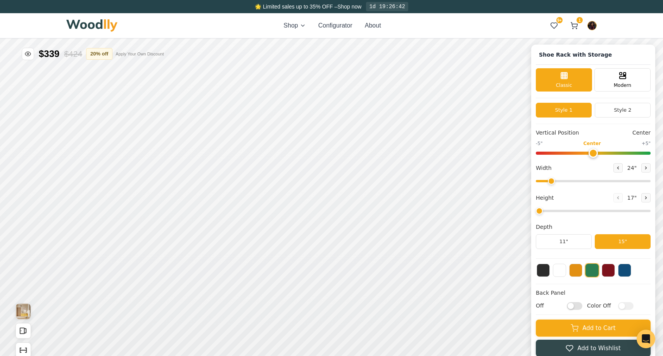
type input "67"
type input "2"
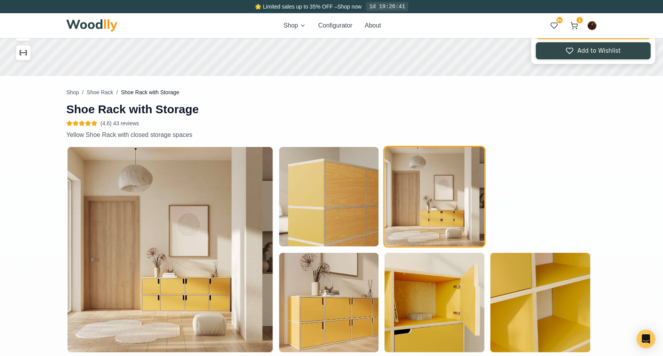
scroll to position [298, 0]
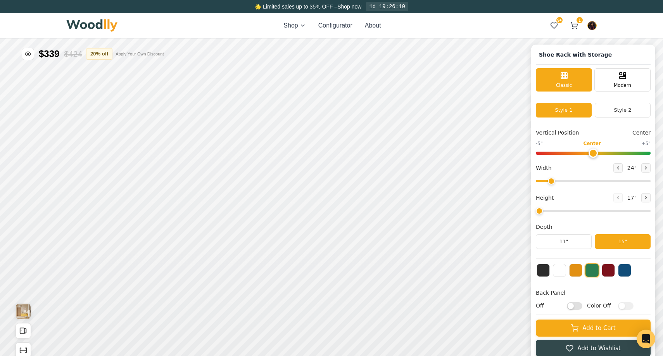
type input "67"
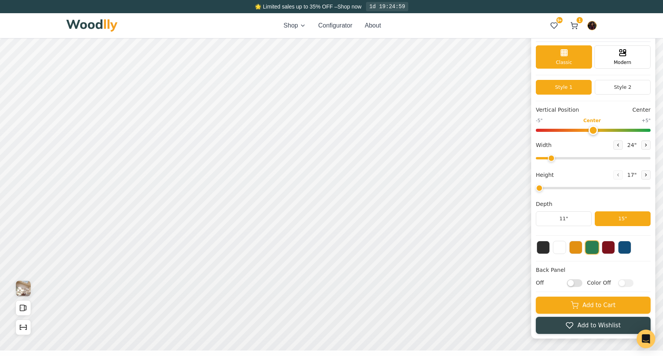
type input "63"
type input "3"
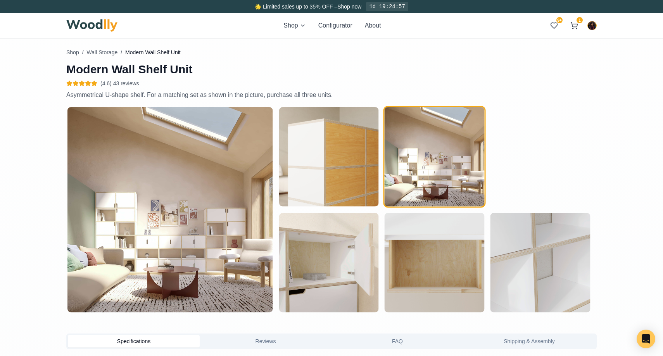
scroll to position [338, 0]
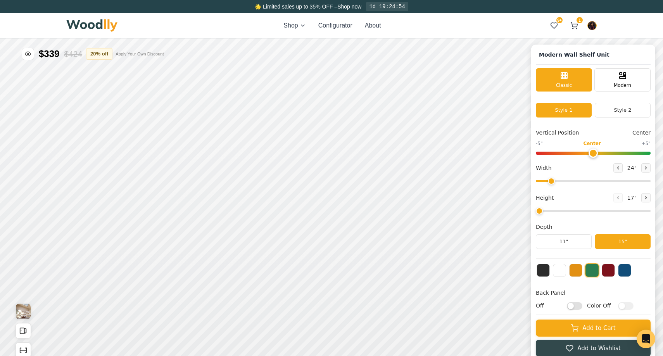
type input "63"
type input "3"
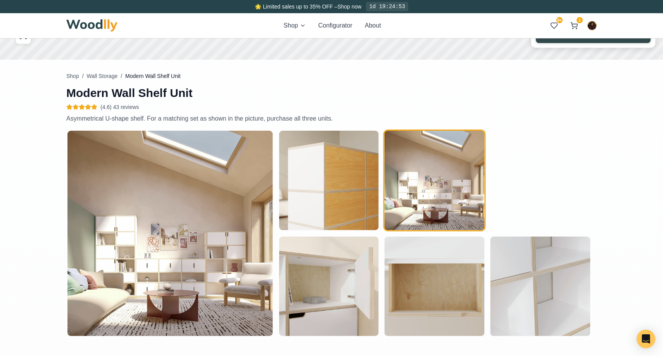
scroll to position [314, 0]
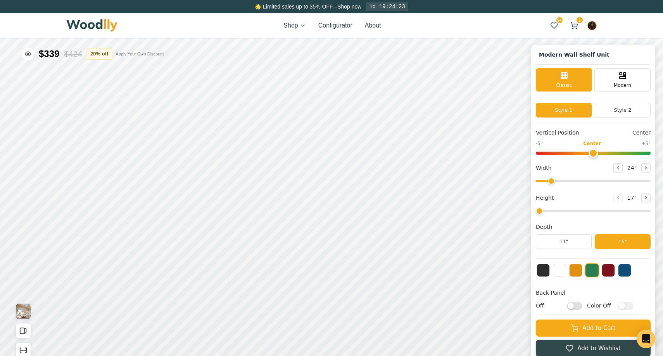
type input "63"
type input "3"
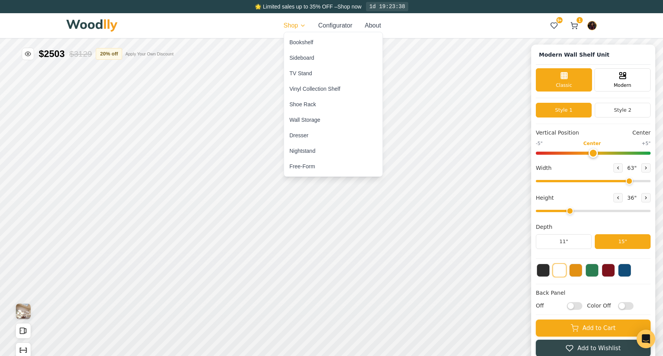
drag, startPoint x: 301, startPoint y: 57, endPoint x: 323, endPoint y: 121, distance: 66.7
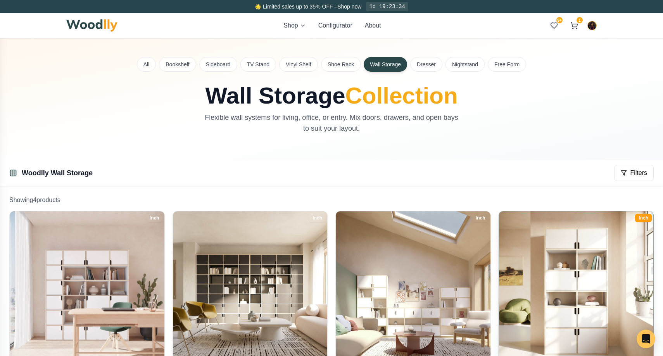
click at [549, 253] on img at bounding box center [576, 288] width 162 height 162
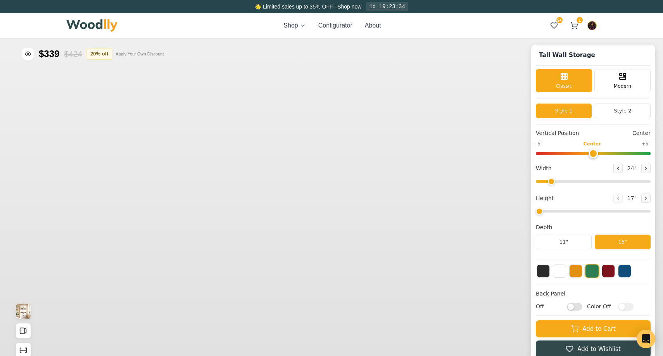
scroll to position [74, 0]
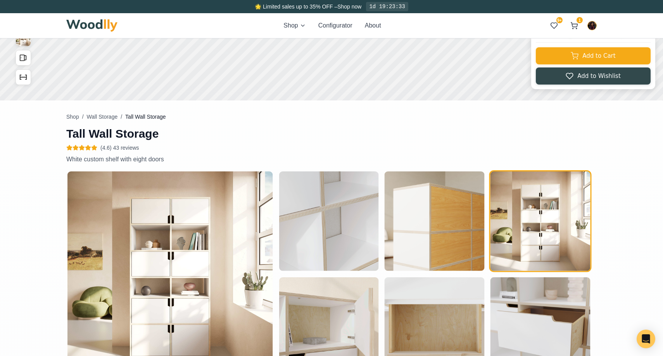
type input "36"
type input "6"
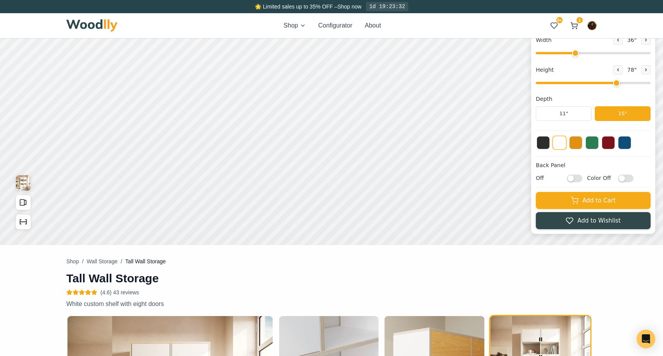
scroll to position [0, 0]
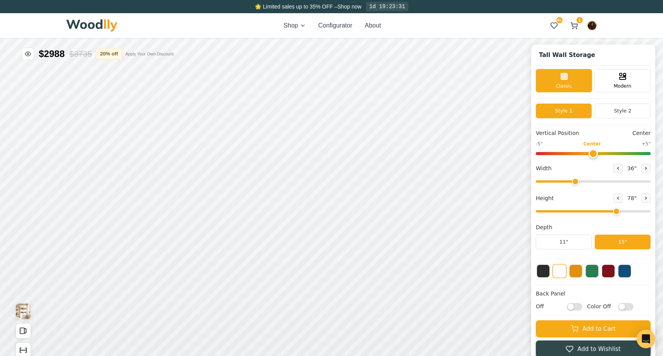
click at [293, 30] on div "Shop Configurator About 9+ 1 9+ 1" at bounding box center [331, 25] width 530 height 25
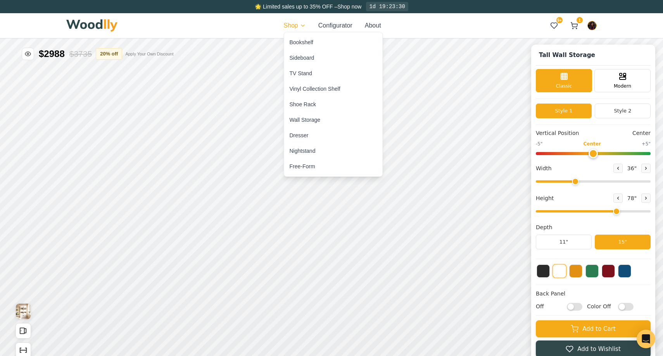
click at [309, 130] on div "Dresser" at bounding box center [333, 136] width 98 height 16
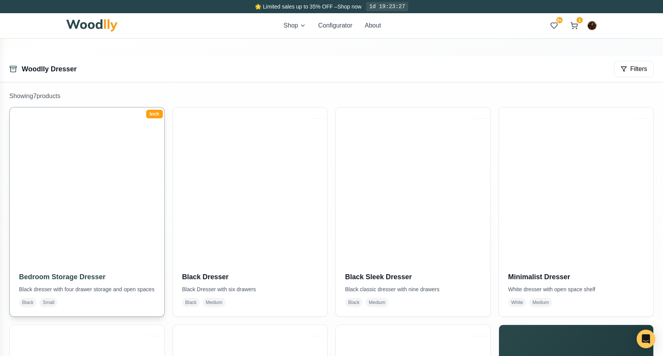
scroll to position [111, 0]
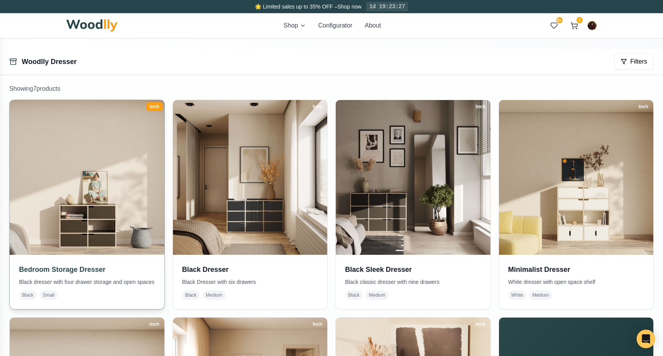
click at [97, 162] on img at bounding box center [87, 177] width 162 height 162
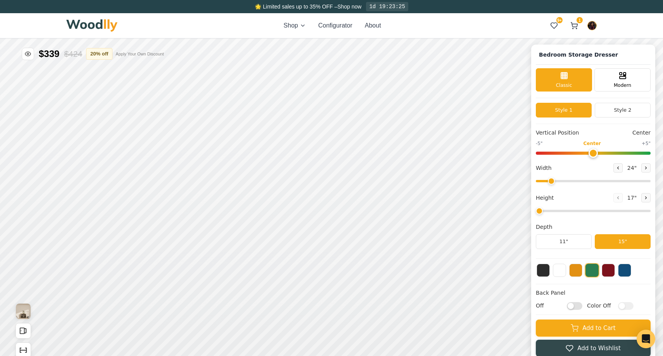
type input "36"
type input "3"
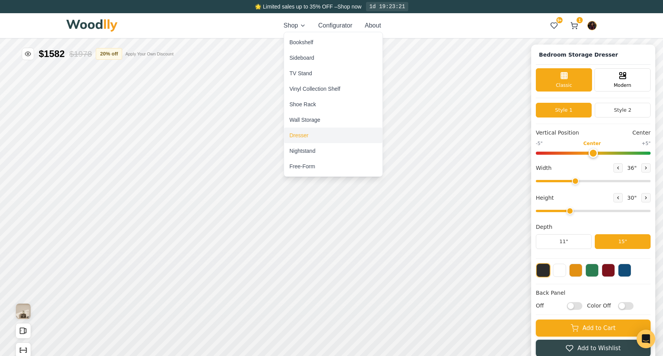
click at [310, 132] on div "Dresser" at bounding box center [333, 136] width 98 height 16
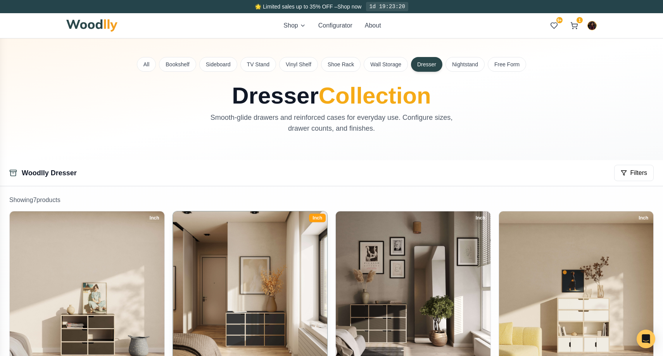
click at [230, 249] on img at bounding box center [250, 288] width 162 height 162
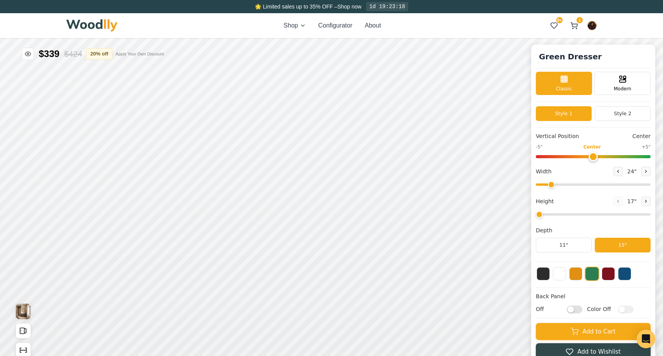
type input "55"
type input "3"
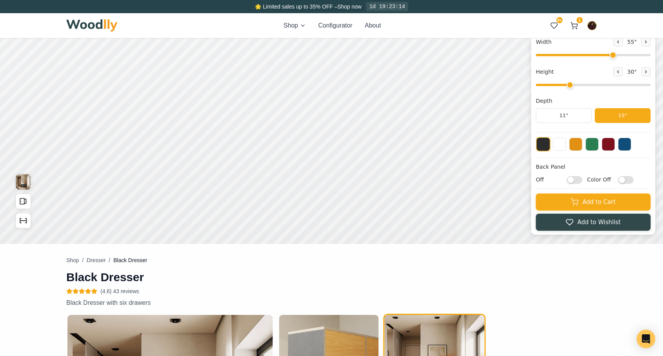
scroll to position [127, 0]
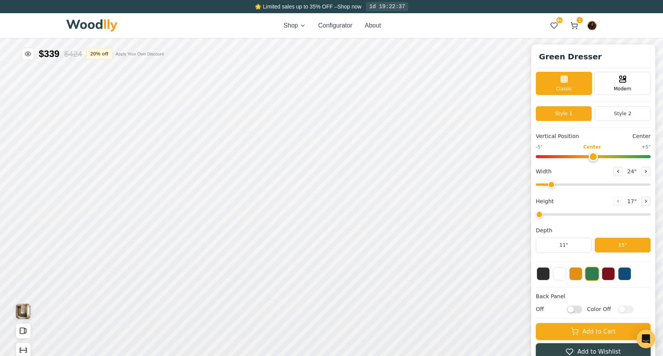
type input "55"
type input "3"
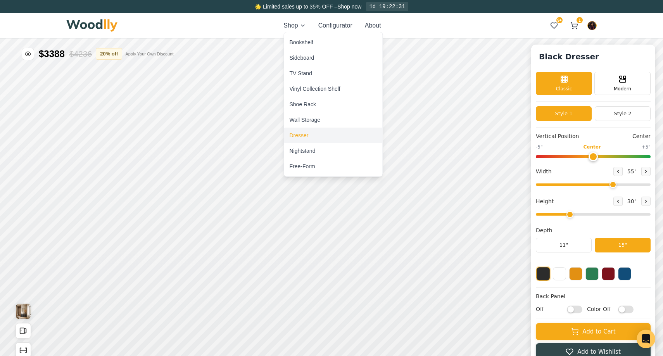
click at [299, 133] on div "Dresser" at bounding box center [299, 135] width 19 height 8
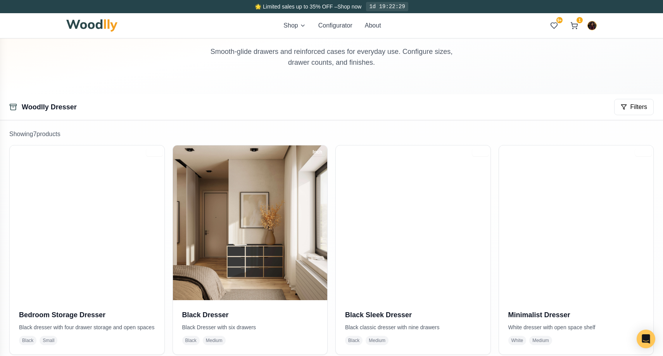
scroll to position [105, 0]
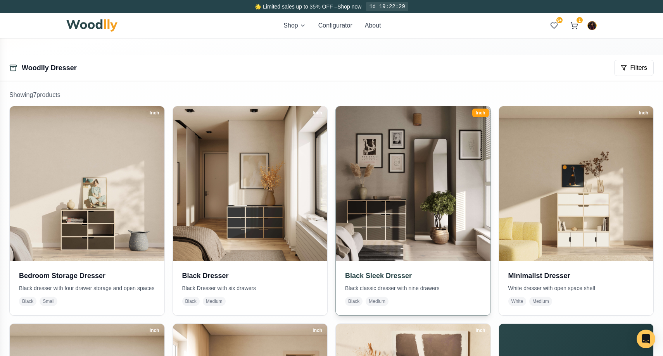
click at [412, 197] on img at bounding box center [413, 183] width 162 height 162
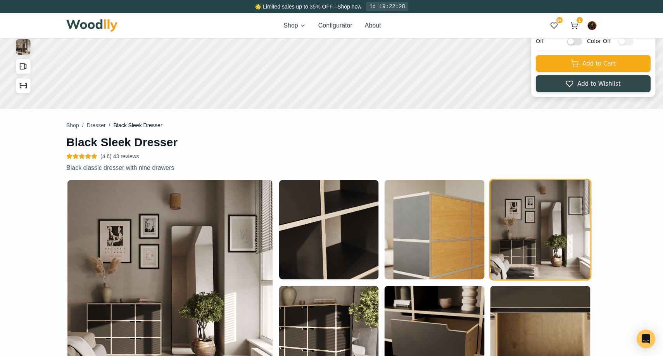
type input "45"
type input "3"
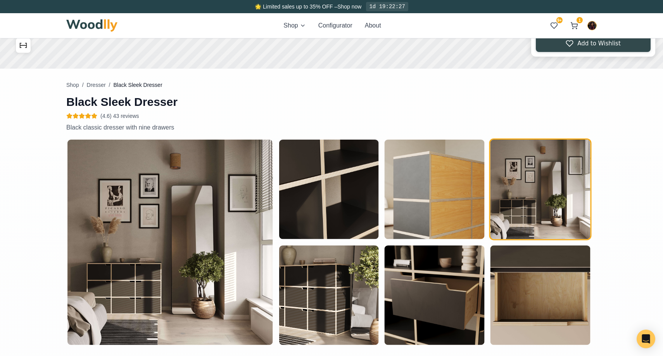
scroll to position [307, 0]
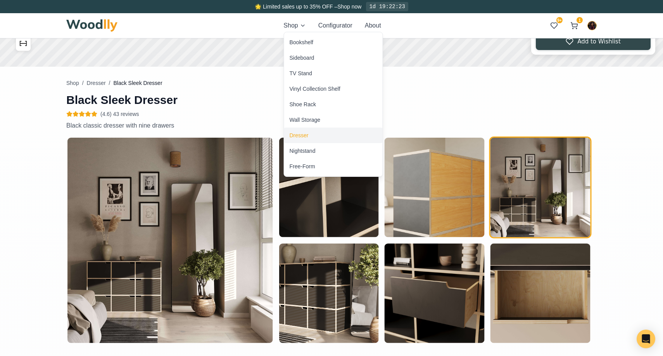
click at [313, 133] on div "Dresser" at bounding box center [333, 136] width 98 height 16
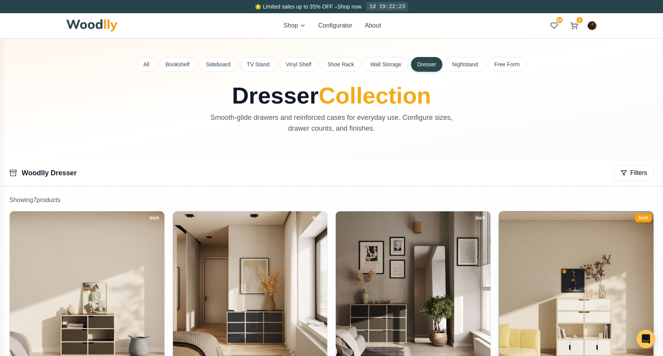
click at [564, 264] on img at bounding box center [576, 288] width 162 height 162
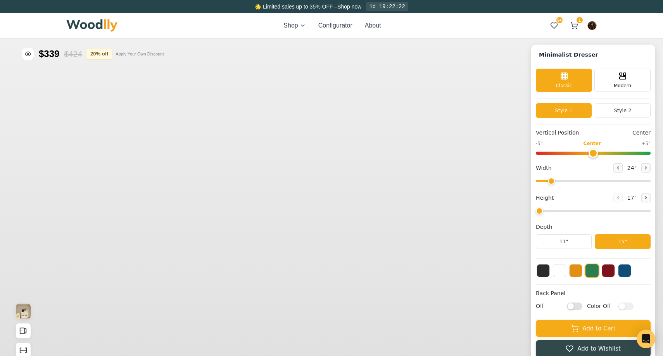
type input "40"
type input "4"
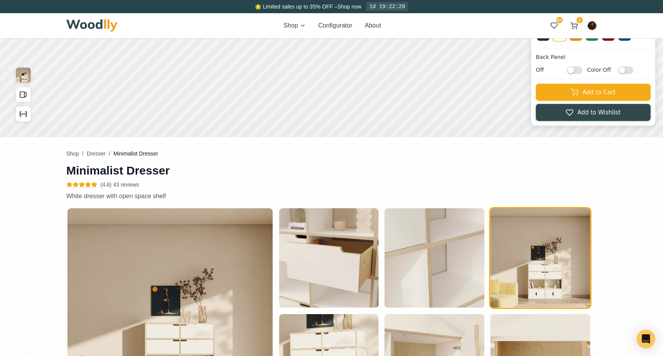
scroll to position [273, 0]
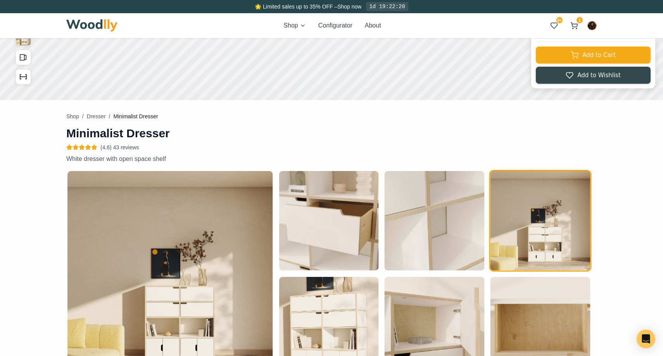
click at [286, 19] on div "Shop Configurator About 9+ 1 9+ 1" at bounding box center [331, 25] width 530 height 25
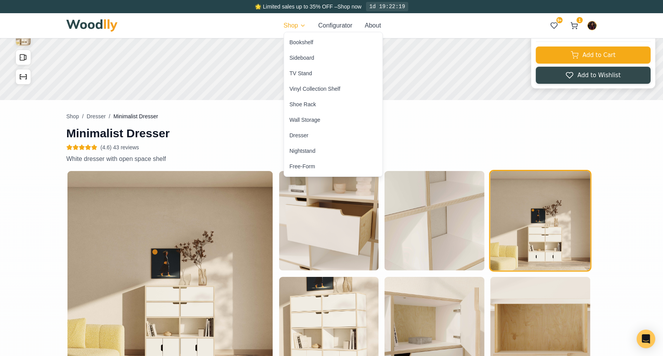
click at [321, 138] on div "Dresser" at bounding box center [333, 136] width 98 height 16
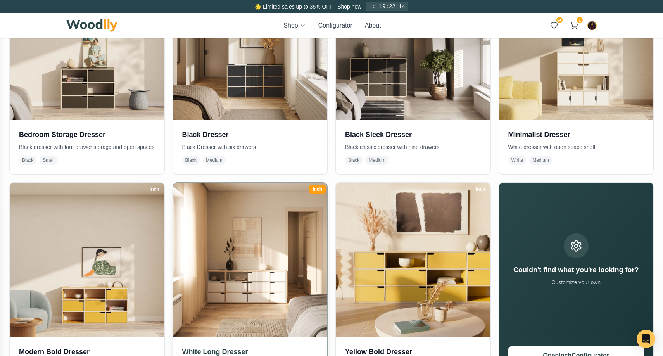
scroll to position [247, 0]
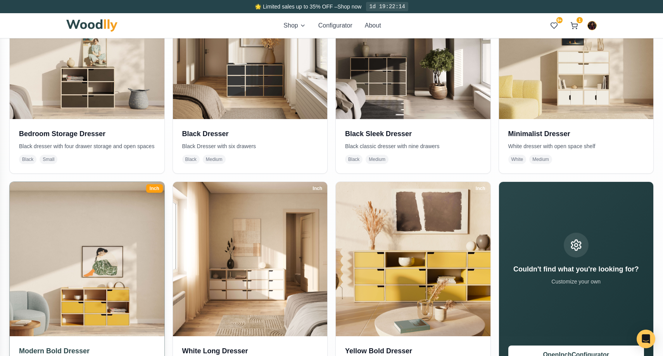
click at [109, 279] on img at bounding box center [87, 259] width 162 height 162
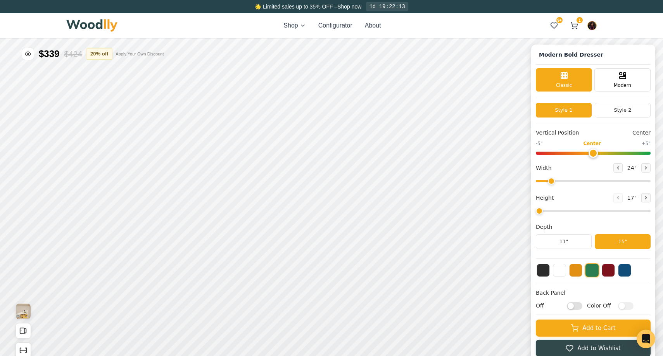
type input "55"
type input "3"
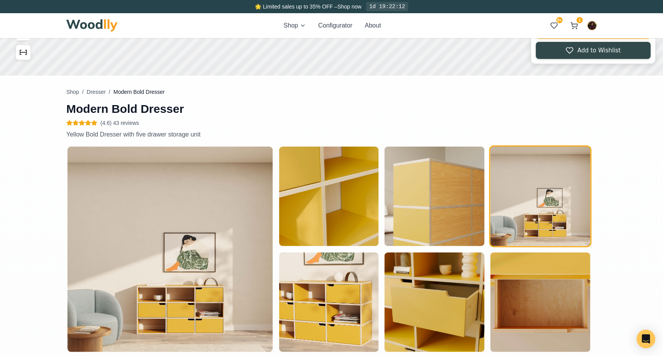
scroll to position [300, 0]
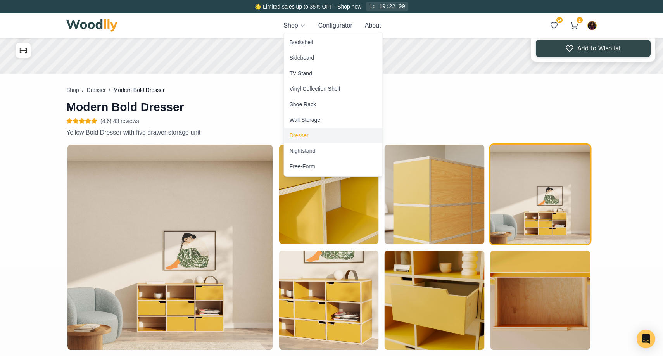
click at [316, 133] on div "Dresser" at bounding box center [333, 136] width 98 height 16
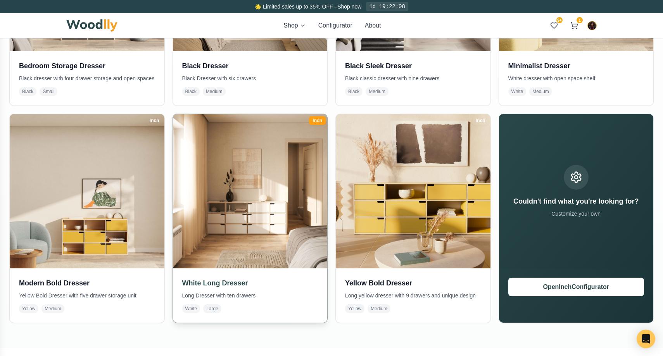
scroll to position [329, 0]
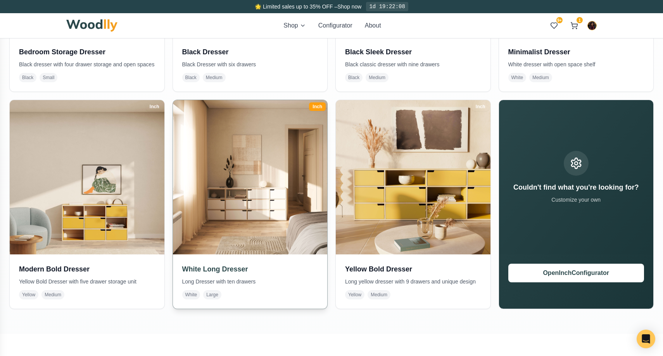
click at [245, 214] on img at bounding box center [250, 177] width 162 height 162
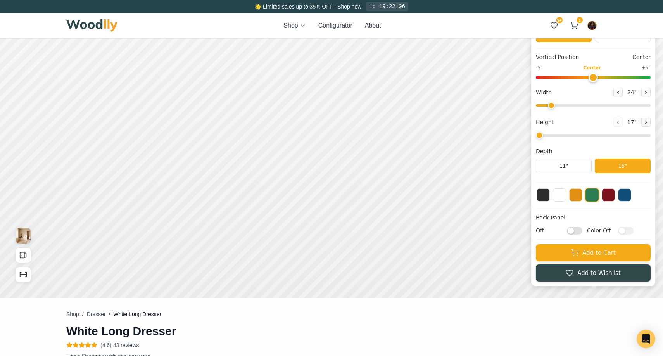
type input "72"
type input "3"
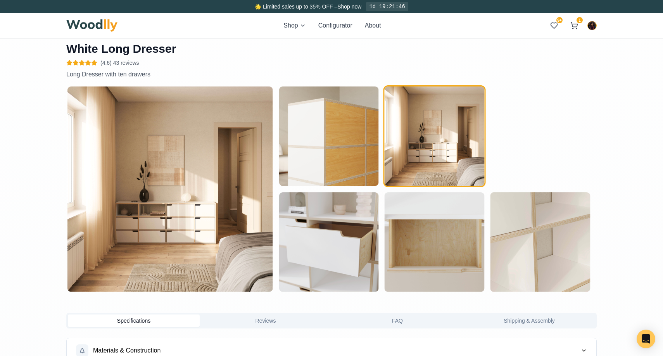
scroll to position [359, 0]
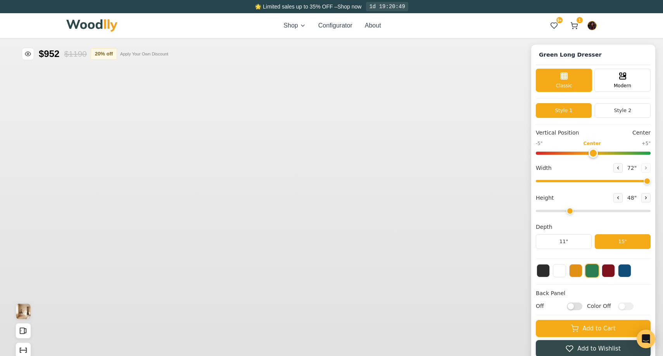
type input "72"
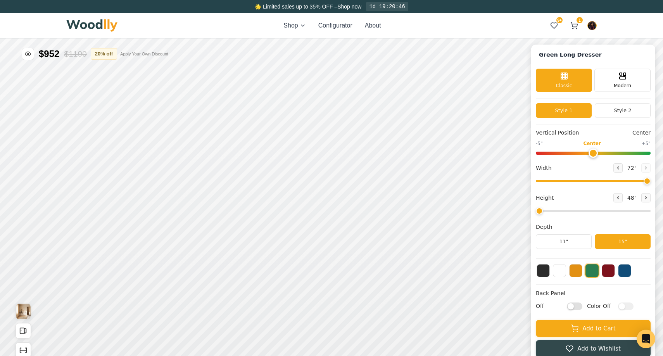
type input "3"
type input "72"
type input "3"
click at [300, 30] on div "Shop Configurator About 9+ 1 9+ 1" at bounding box center [331, 25] width 530 height 25
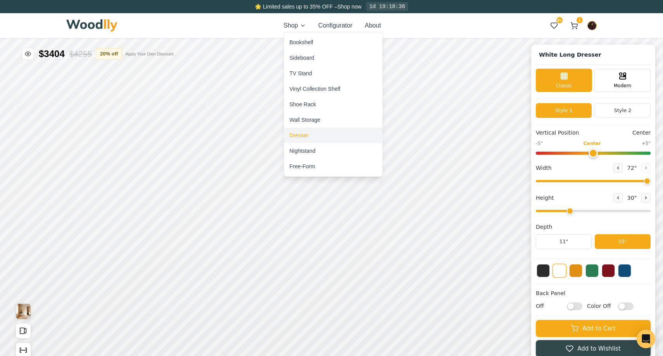
click at [319, 137] on div "Dresser" at bounding box center [333, 136] width 98 height 16
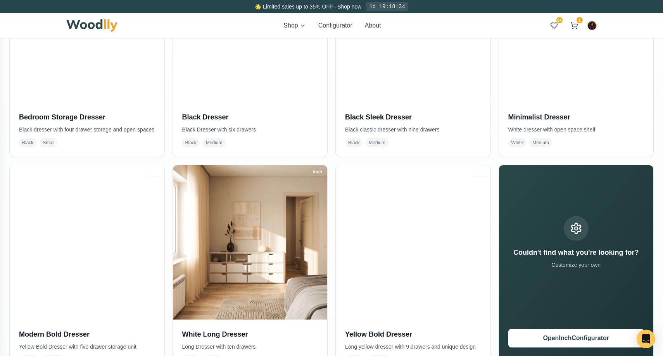
scroll to position [265, 0]
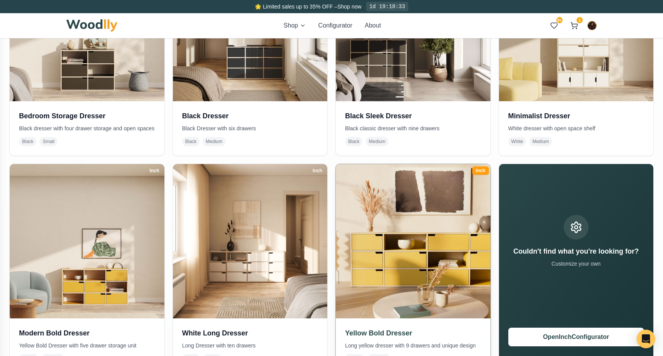
click at [394, 210] on img at bounding box center [413, 241] width 162 height 162
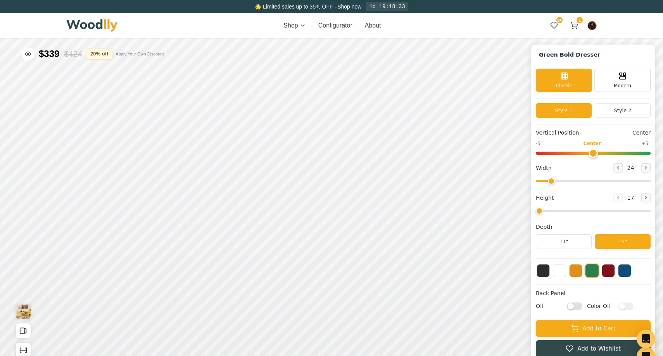
type input "68"
type input "3"
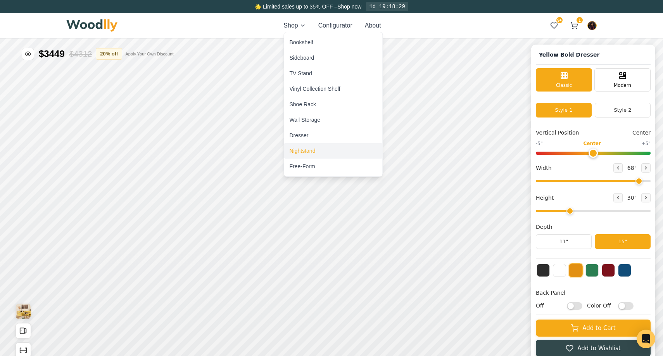
click at [310, 148] on div "Nightstand" at bounding box center [303, 151] width 26 height 8
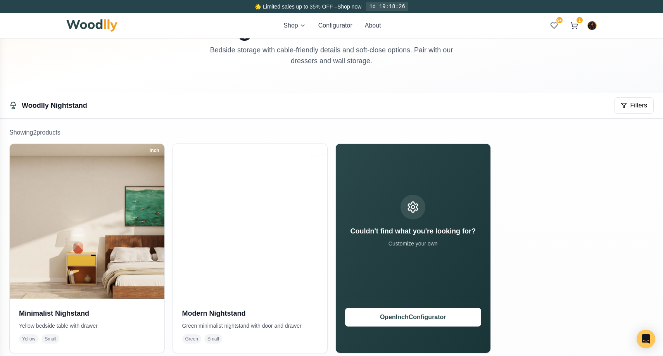
scroll to position [124, 0]
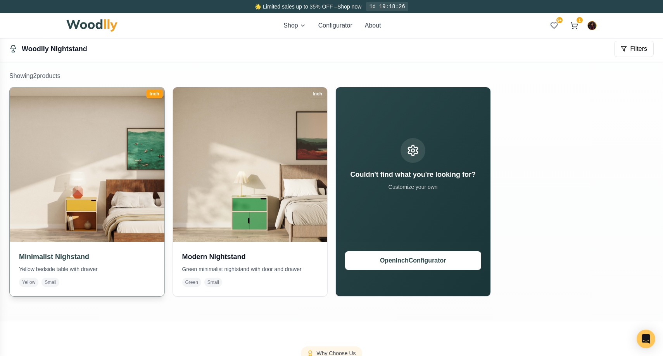
click at [108, 122] on img at bounding box center [87, 164] width 162 height 162
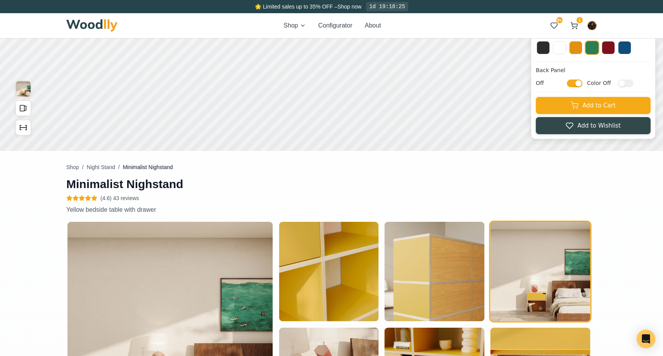
type input "25"
type input "2"
checkbox input "true"
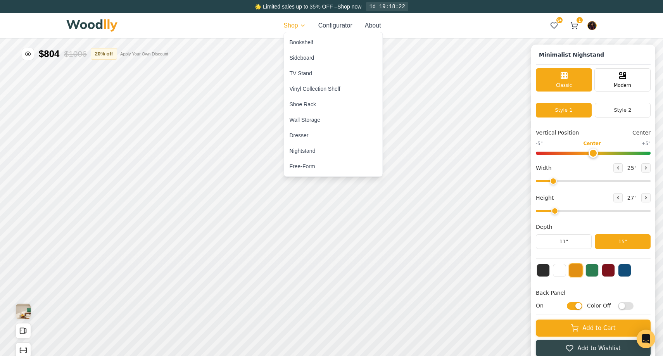
click at [307, 147] on div "Nightstand" at bounding box center [303, 151] width 26 height 8
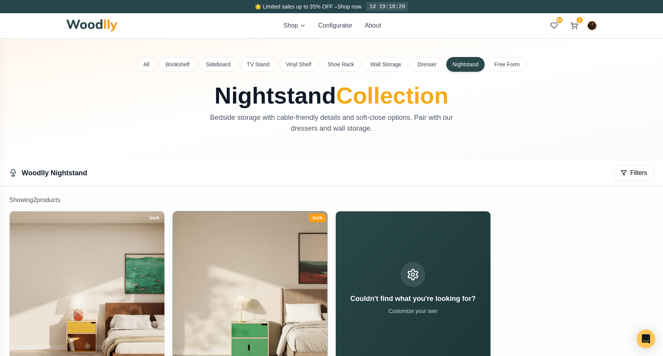
click at [263, 257] on img at bounding box center [250, 288] width 162 height 162
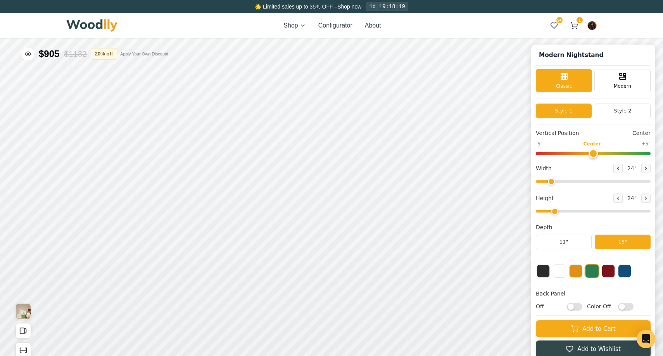
type input "2"
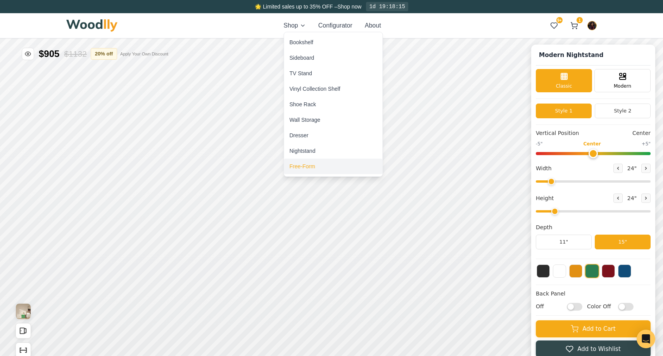
click at [310, 166] on div "Free-Form" at bounding box center [303, 166] width 26 height 8
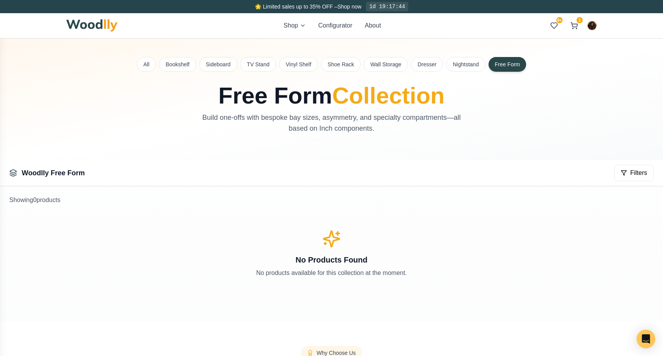
click at [96, 26] on img at bounding box center [91, 25] width 51 height 12
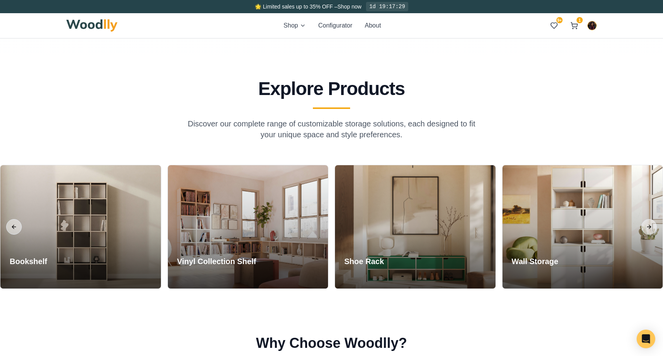
scroll to position [592, 0]
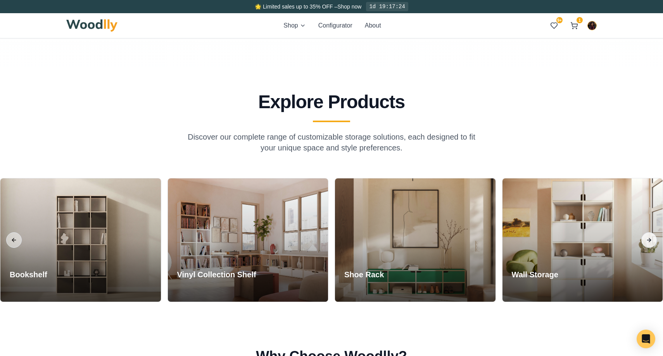
click at [648, 240] on button "Next slide" at bounding box center [649, 240] width 16 height 16
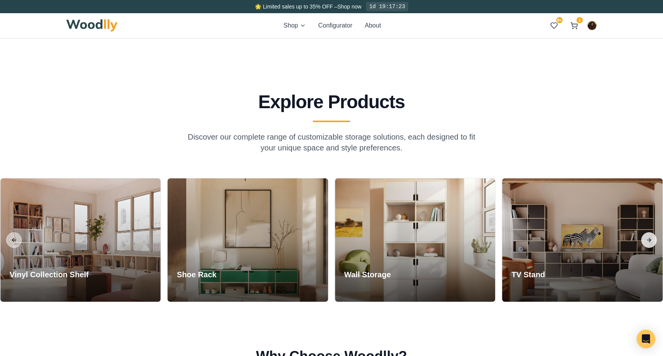
click at [649, 240] on button "Next slide" at bounding box center [649, 240] width 16 height 16
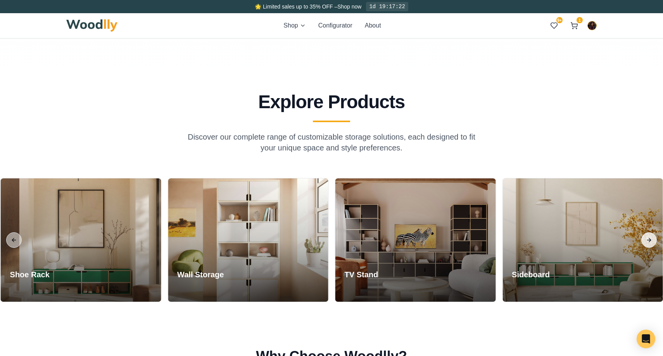
click at [649, 240] on button "Next slide" at bounding box center [649, 240] width 16 height 16
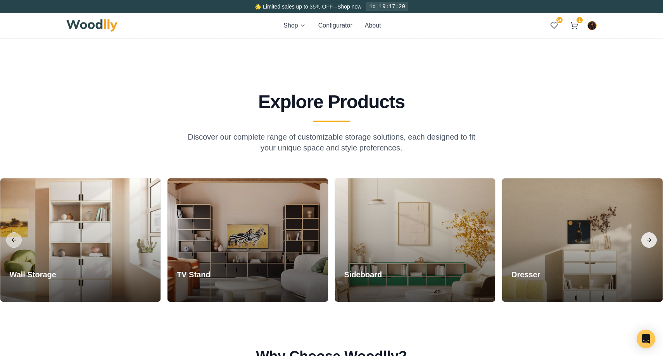
click at [649, 240] on button "Next slide" at bounding box center [649, 240] width 16 height 16
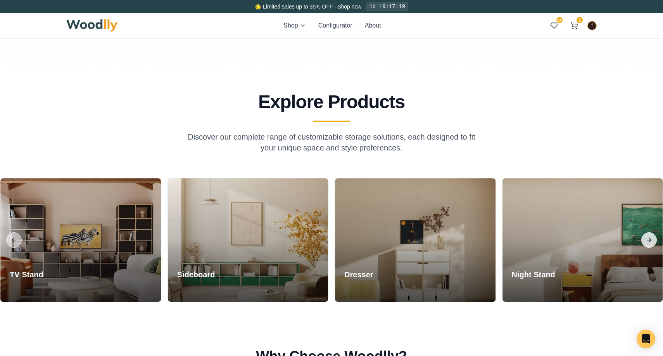
click at [649, 240] on button "Next slide" at bounding box center [649, 240] width 16 height 16
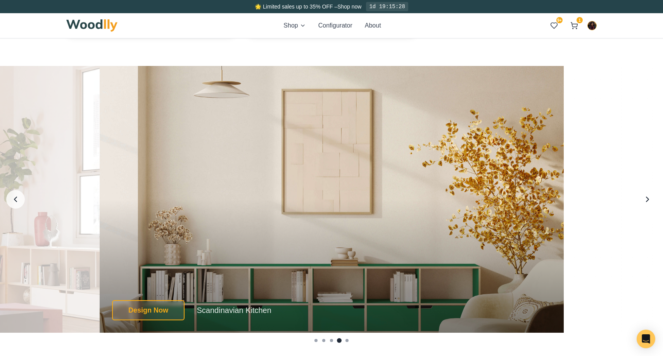
scroll to position [1450, 0]
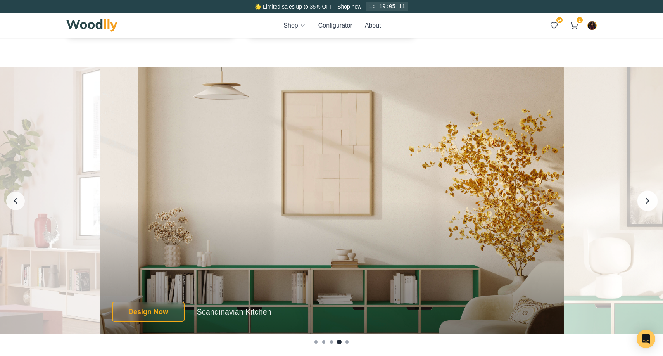
click at [648, 201] on icon "Next image" at bounding box center [647, 200] width 3 height 5
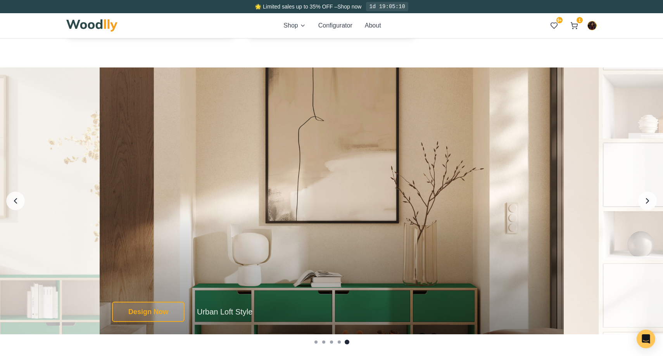
click at [465, 202] on div "Design Now Urban Loft Style Design Now Urban Loft Style Urban Loft Style Design…" at bounding box center [332, 200] width 464 height 267
click at [164, 313] on button "Design Now" at bounding box center [148, 311] width 76 height 21
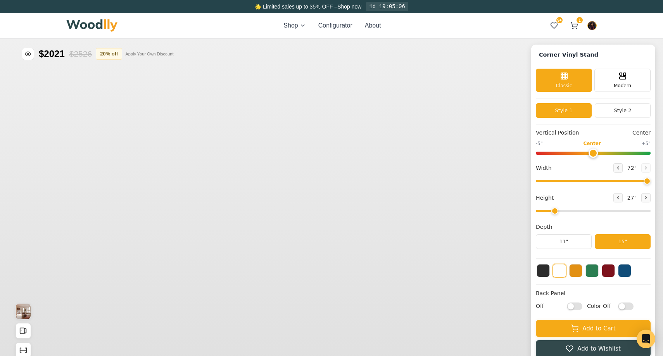
type input "72"
type input "2"
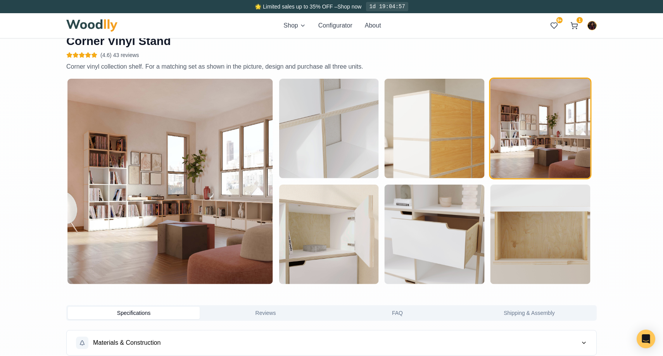
scroll to position [364, 0]
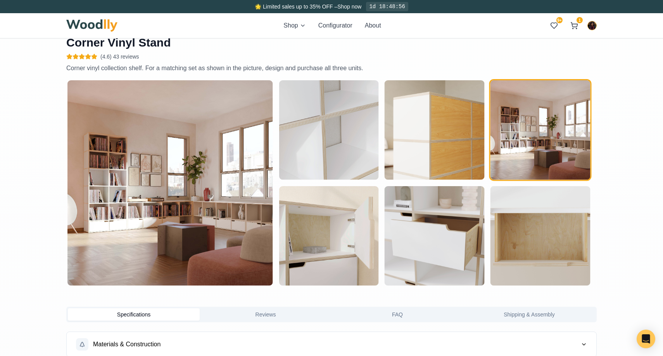
click at [102, 21] on img at bounding box center [91, 25] width 51 height 12
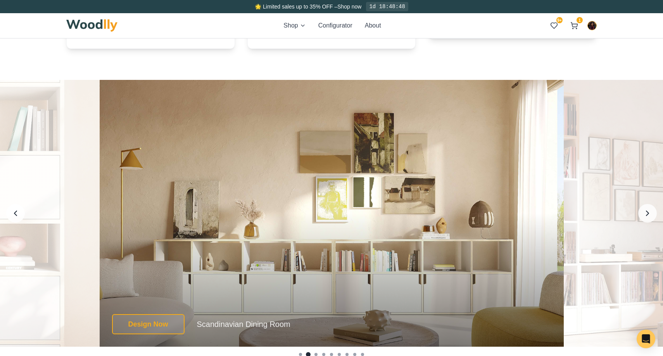
scroll to position [1436, 0]
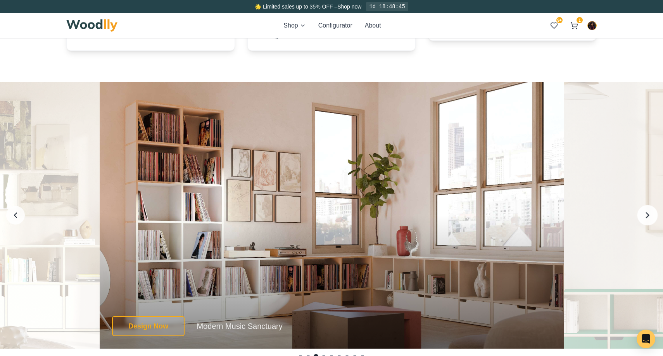
click at [644, 210] on icon "Next image" at bounding box center [647, 215] width 10 height 10
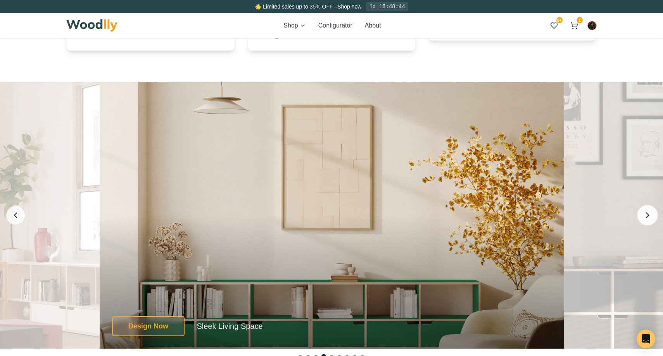
click at [644, 210] on icon "Next image" at bounding box center [647, 215] width 10 height 10
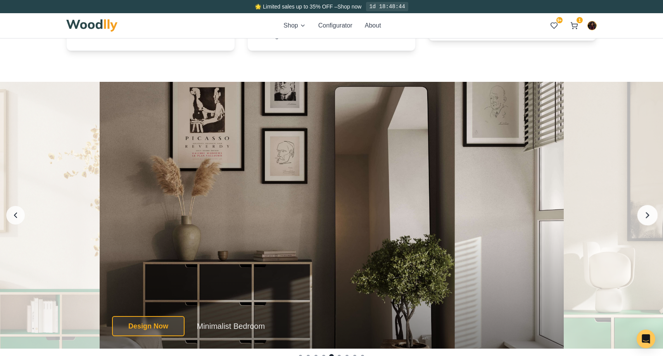
click at [644, 210] on icon "Next image" at bounding box center [647, 215] width 10 height 10
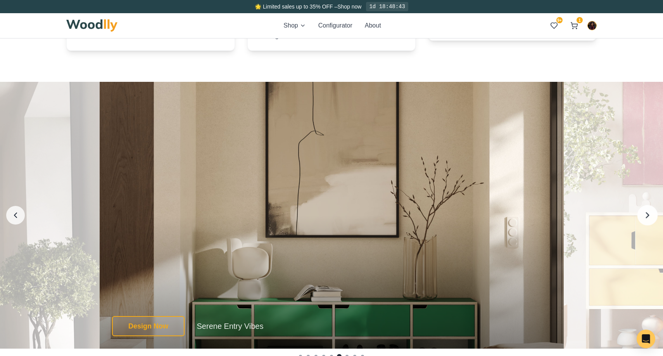
click at [644, 210] on icon "Next image" at bounding box center [647, 215] width 10 height 10
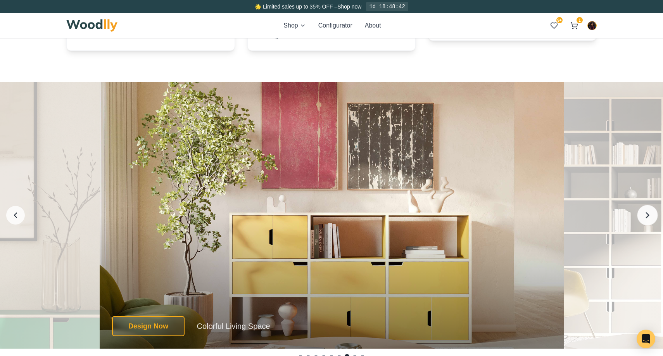
click at [644, 210] on icon "Next image" at bounding box center [647, 215] width 10 height 10
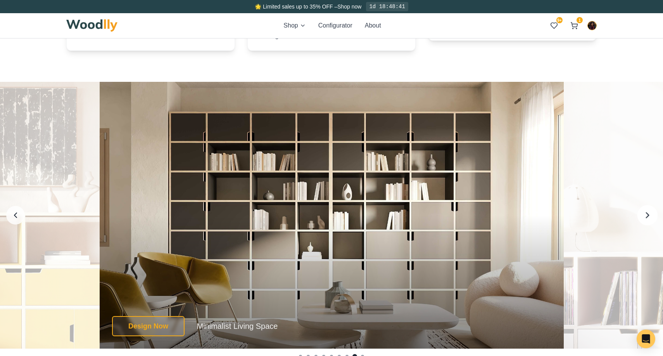
click at [644, 210] on icon "Next image" at bounding box center [647, 215] width 10 height 10
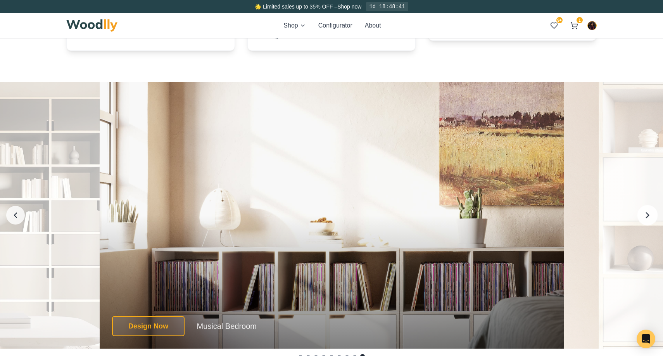
click at [644, 210] on icon "Next image" at bounding box center [647, 215] width 10 height 10
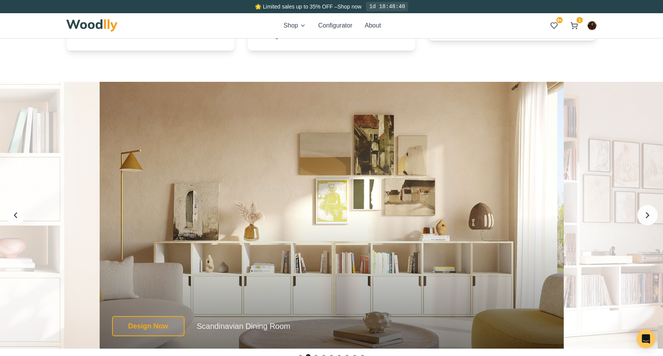
click at [644, 210] on icon "Next image" at bounding box center [647, 215] width 10 height 10
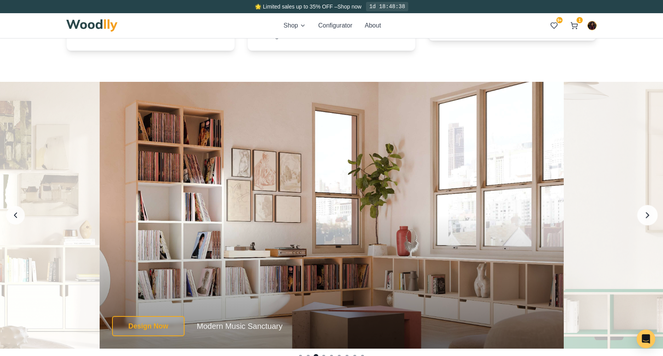
click at [644, 210] on icon "Next image" at bounding box center [647, 215] width 10 height 10
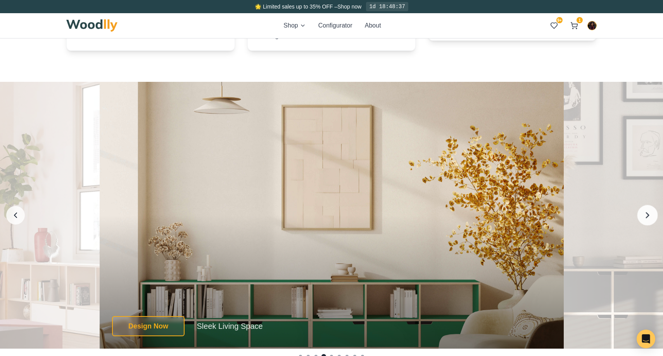
click at [644, 210] on icon "Next image" at bounding box center [647, 215] width 10 height 10
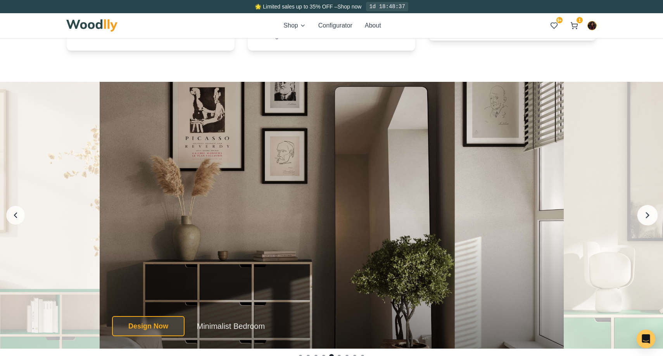
click at [644, 210] on icon "Next image" at bounding box center [647, 215] width 10 height 10
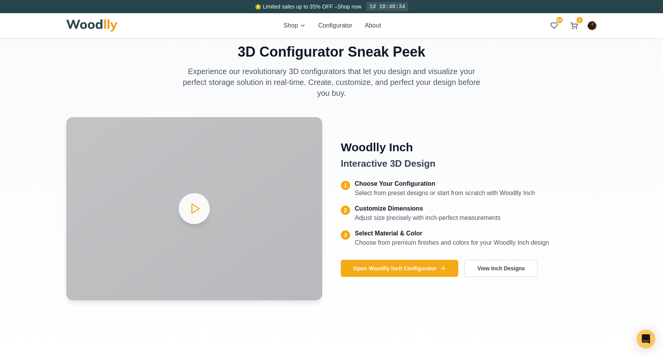
scroll to position [0, 0]
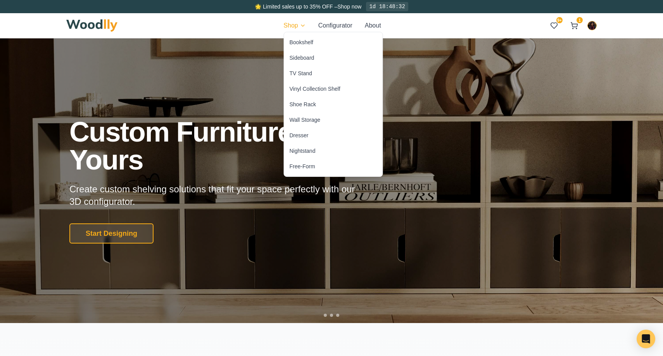
click at [320, 132] on div "Dresser" at bounding box center [333, 136] width 98 height 16
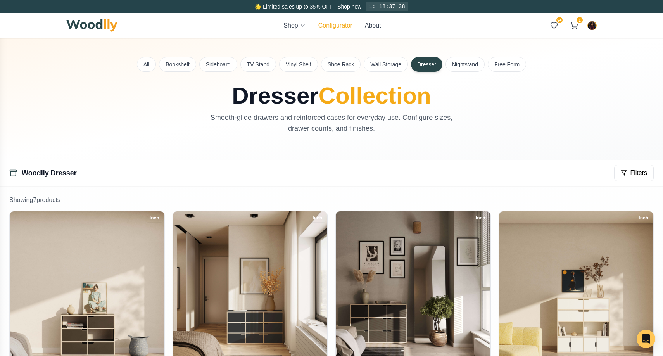
click at [334, 24] on button "Configurator" at bounding box center [335, 25] width 34 height 9
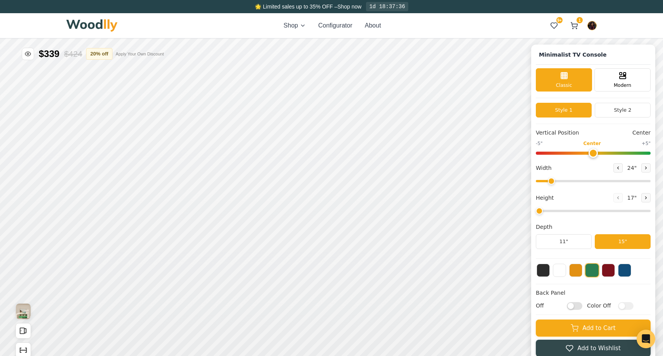
type input "63"
type input "2"
click at [141, 204] on div "9" Compact" at bounding box center [148, 203] width 18 height 18
click at [137, 162] on div "9"" at bounding box center [139, 162] width 6 height 9
click at [287, 217] on div "Drawer" at bounding box center [282, 212] width 17 height 17
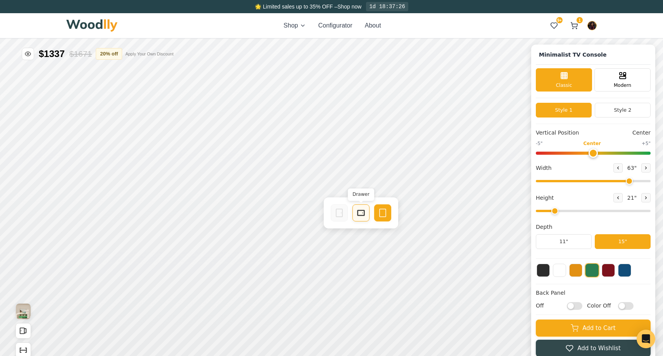
click at [355, 213] on div "Drawer" at bounding box center [360, 212] width 17 height 17
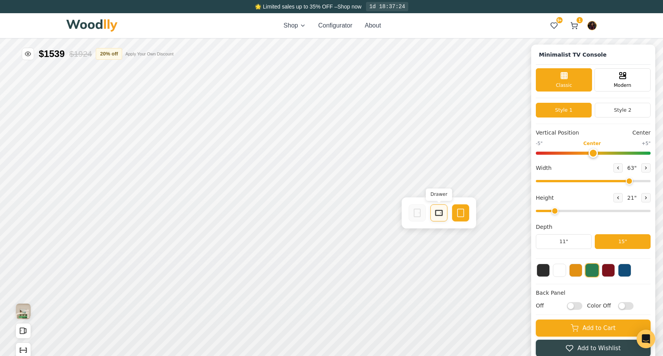
click at [439, 211] on icon at bounding box center [438, 212] width 9 height 9
click at [575, 269] on button at bounding box center [575, 269] width 13 height 13
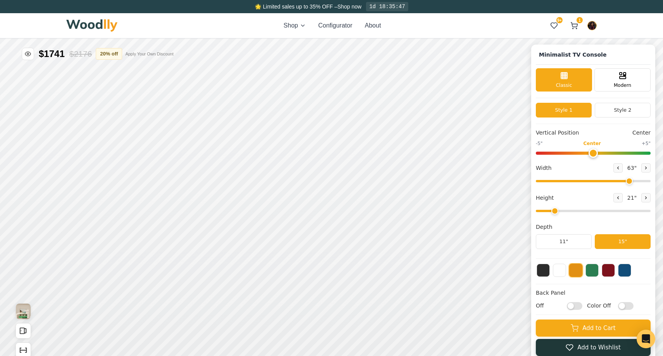
click at [581, 348] on button "Add to Wishlist" at bounding box center [593, 347] width 115 height 17
click at [552, 23] on icon at bounding box center [554, 26] width 8 height 8
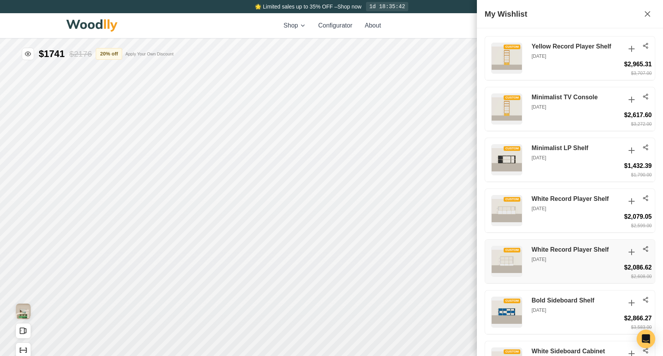
scroll to position [240, 0]
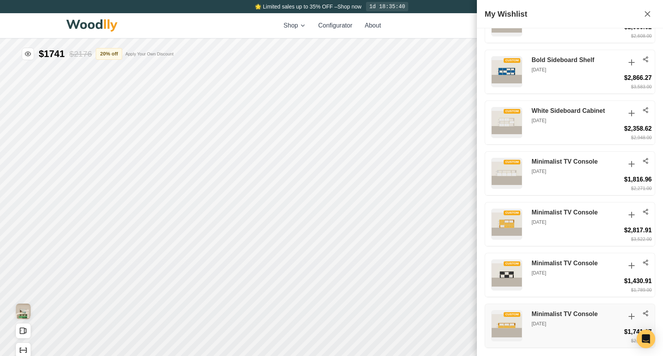
click at [645, 310] on icon at bounding box center [645, 313] width 6 height 6
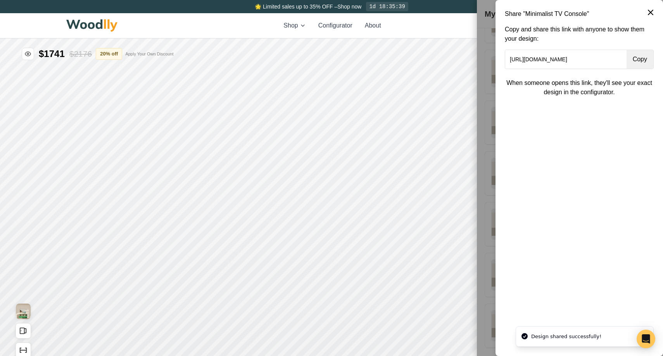
click at [636, 56] on button "Copy" at bounding box center [639, 59] width 27 height 19
click at [652, 11] on icon at bounding box center [650, 12] width 9 height 9
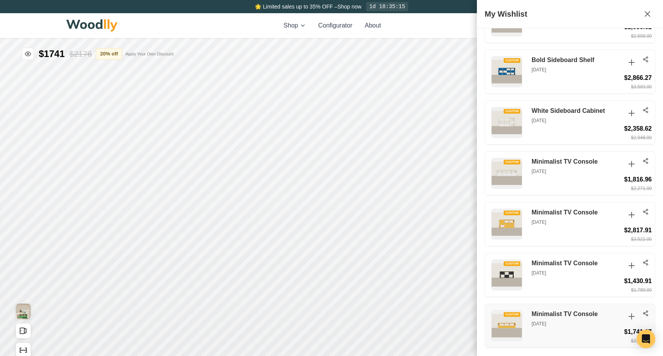
click at [580, 309] on div "CUSTOM Minimalist TV Console Aug 9, 2025 $1,741.07 $2,176.34" at bounding box center [570, 326] width 170 height 44
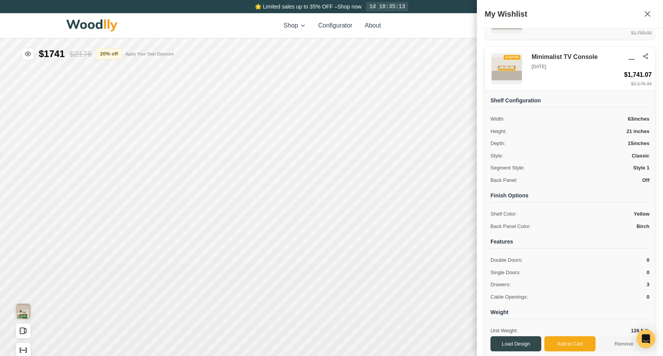
scroll to position [498, 0]
click at [301, 31] on div "Shop Configurator About 9+ 1 9+ 1" at bounding box center [331, 25] width 530 height 25
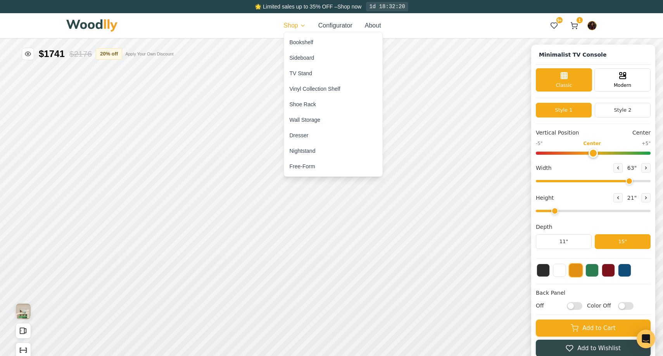
click at [300, 74] on div "TV Stand" at bounding box center [301, 73] width 22 height 8
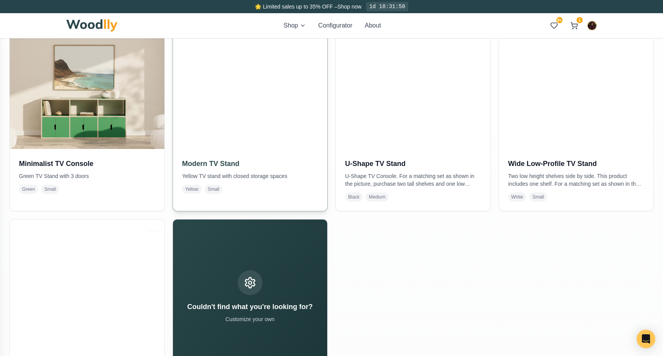
scroll to position [230, 0]
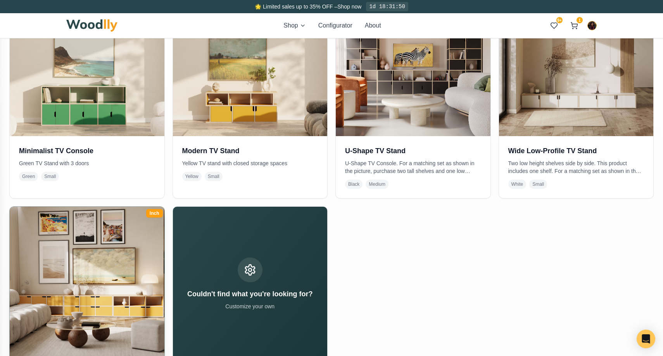
click at [77, 278] on img at bounding box center [87, 284] width 162 height 162
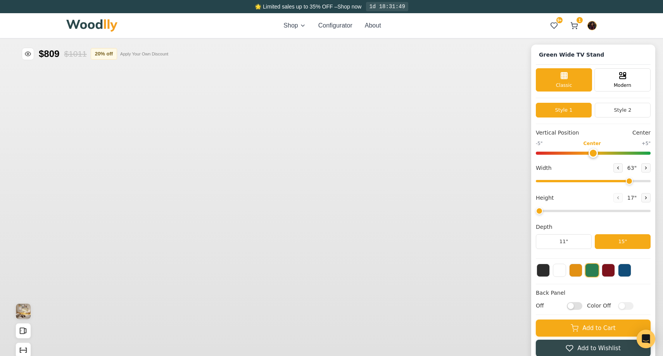
type input "63"
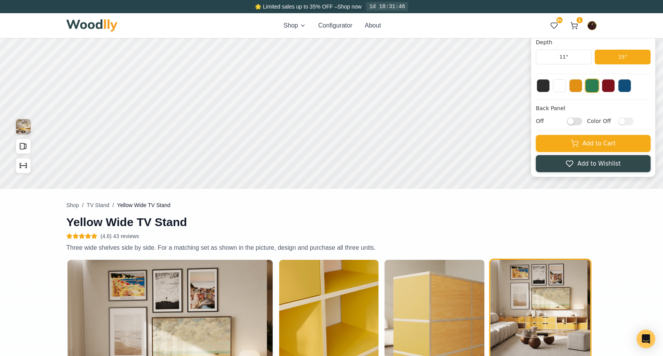
scroll to position [185, 0]
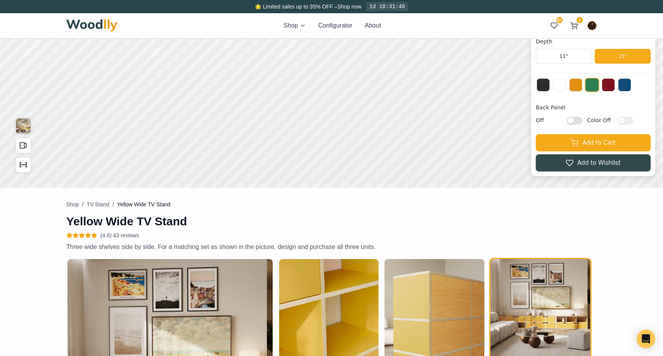
type input "1"
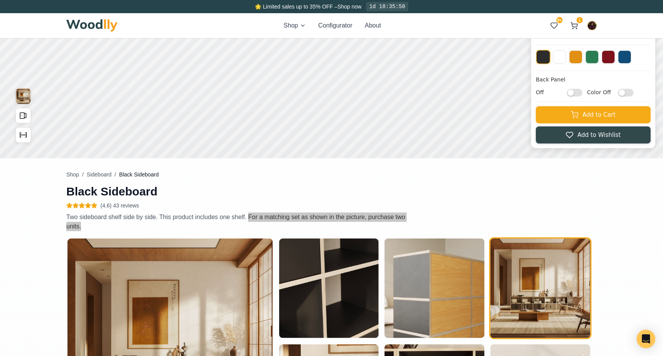
scroll to position [215, 0]
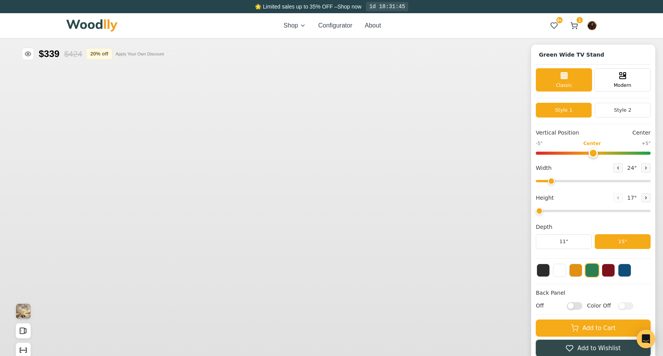
type input "63"
type input "2"
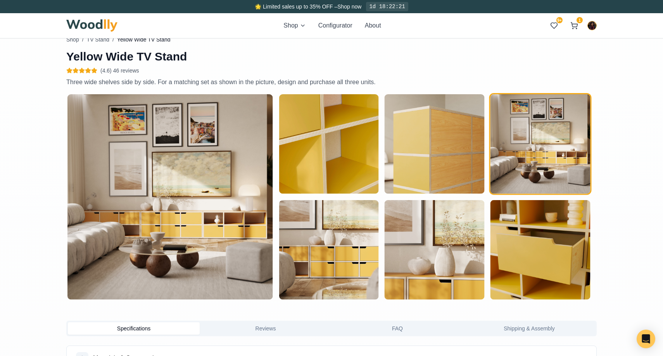
scroll to position [340, 0]
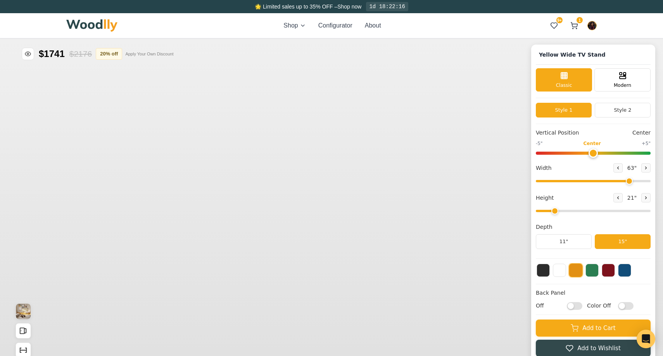
type input "63"
type input "2"
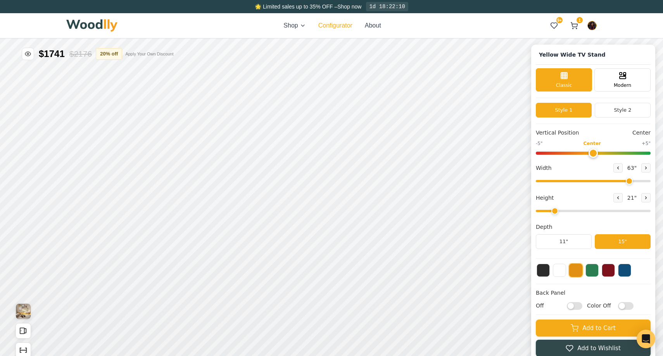
click at [322, 25] on button "Configurator" at bounding box center [335, 25] width 34 height 9
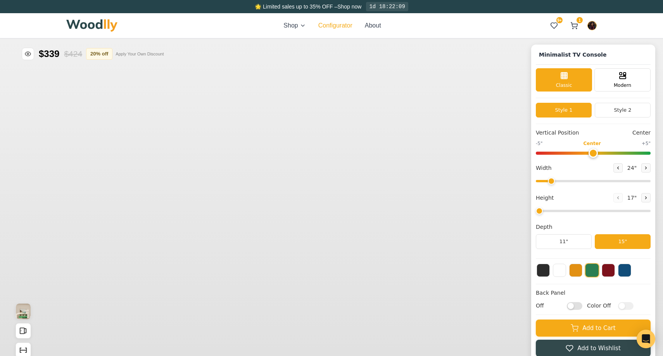
type input "63"
type input "2"
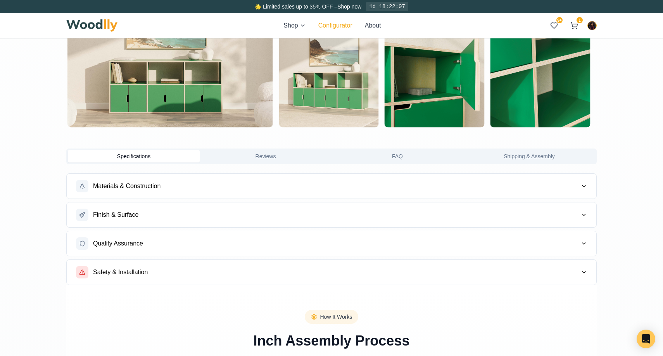
scroll to position [523, 0]
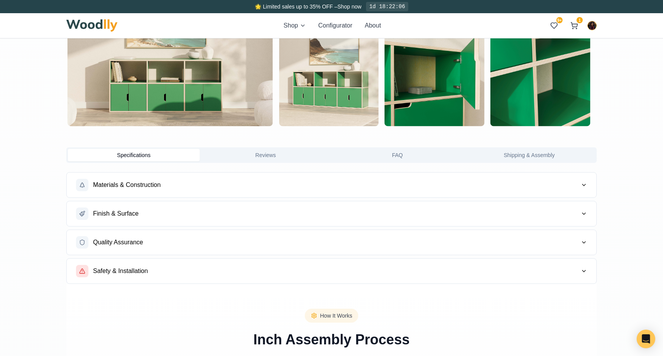
click at [307, 153] on button "Reviews" at bounding box center [266, 155] width 132 height 12
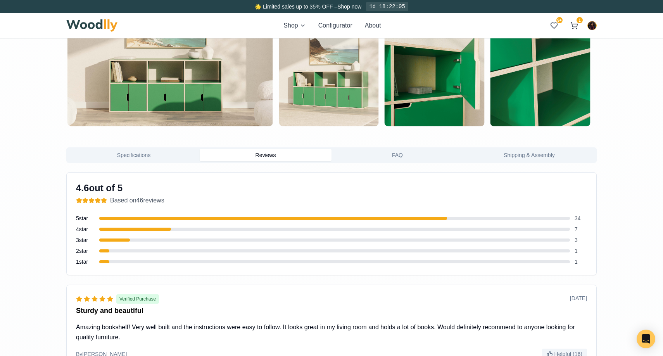
click at [307, 153] on button "Reviews" at bounding box center [266, 155] width 132 height 12
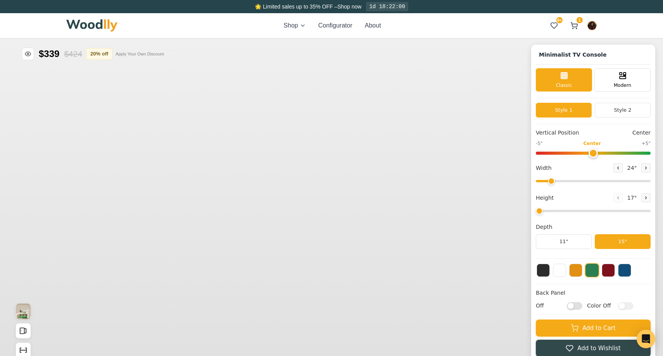
type input "63"
type input "2"
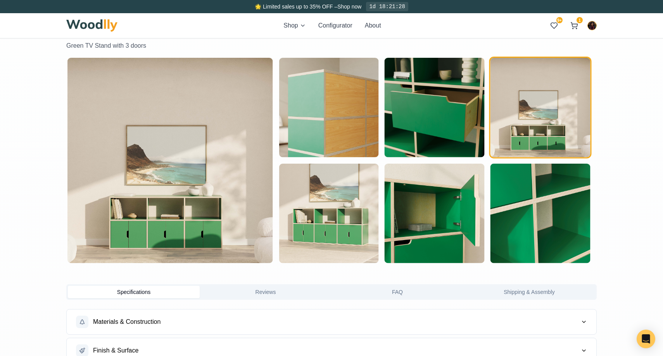
scroll to position [400, 0]
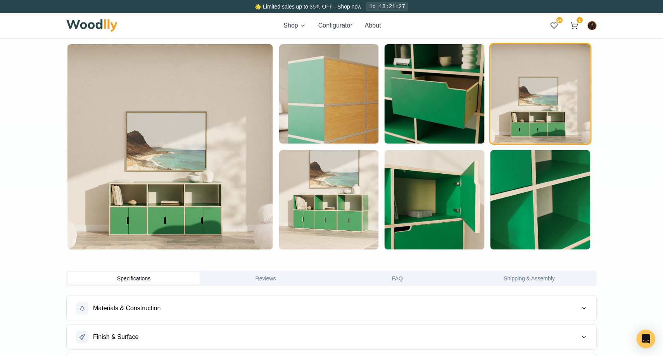
click at [265, 279] on button "Reviews" at bounding box center [266, 278] width 132 height 12
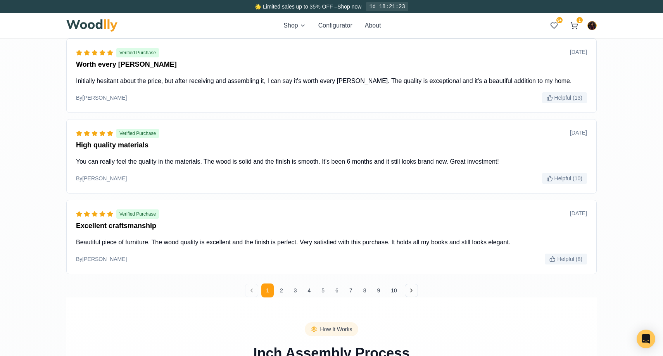
scroll to position [953, 0]
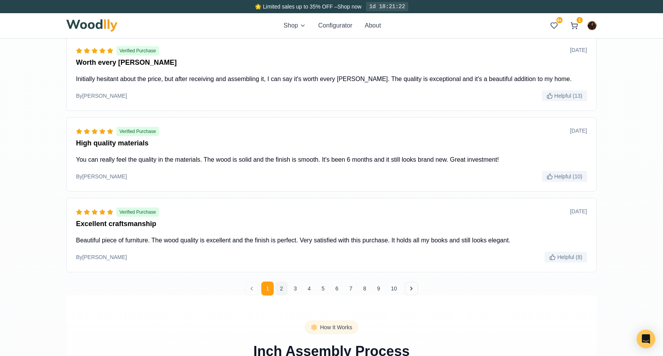
click at [279, 288] on button "2" at bounding box center [281, 288] width 12 height 14
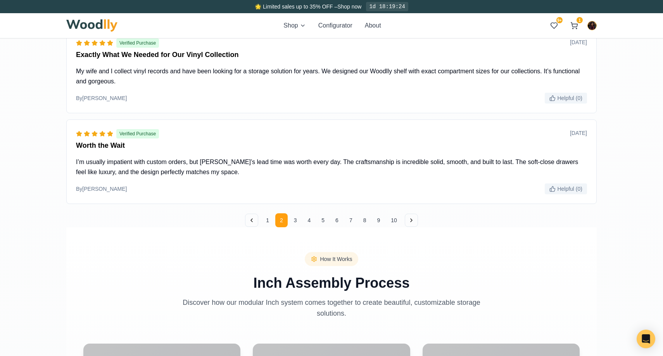
scroll to position [1025, 0]
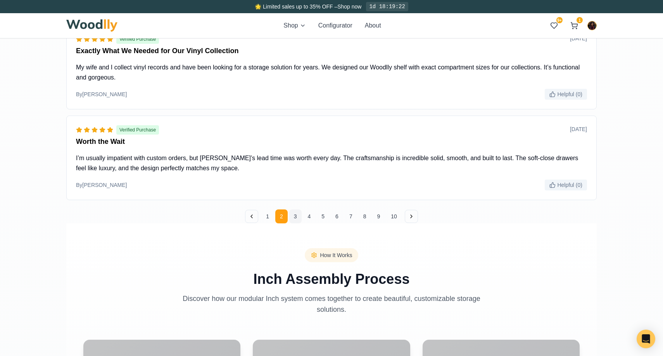
click at [296, 214] on button "3" at bounding box center [295, 216] width 12 height 14
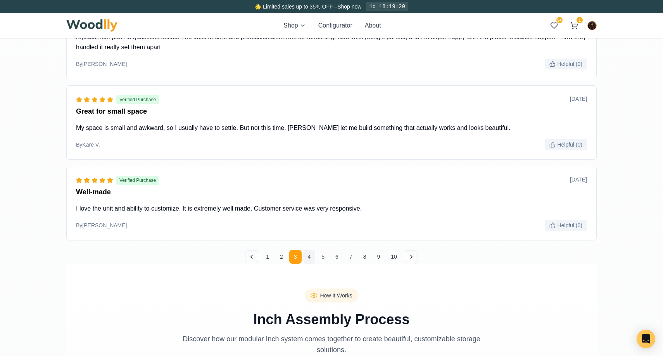
click at [309, 257] on button "4" at bounding box center [309, 257] width 12 height 14
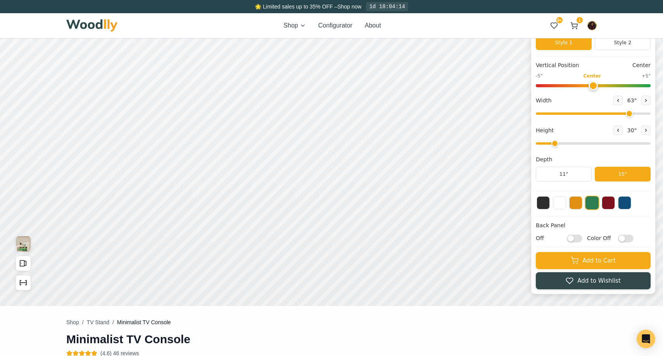
scroll to position [0, 0]
